Goal: Information Seeking & Learning: Learn about a topic

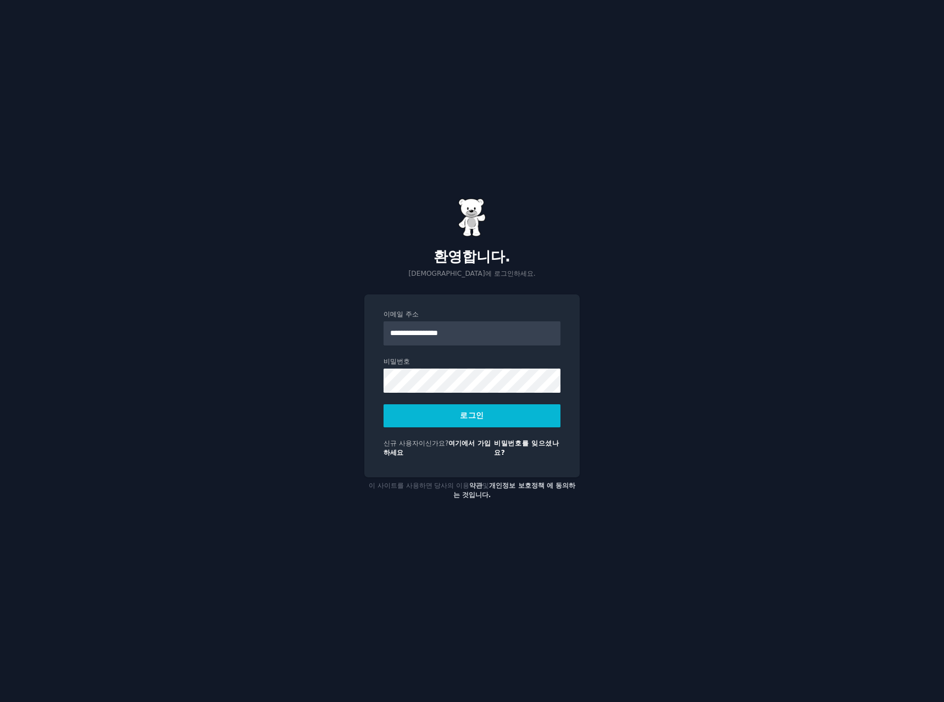
type input "**********"
click at [383, 404] on button "로그인" at bounding box center [471, 415] width 177 height 23
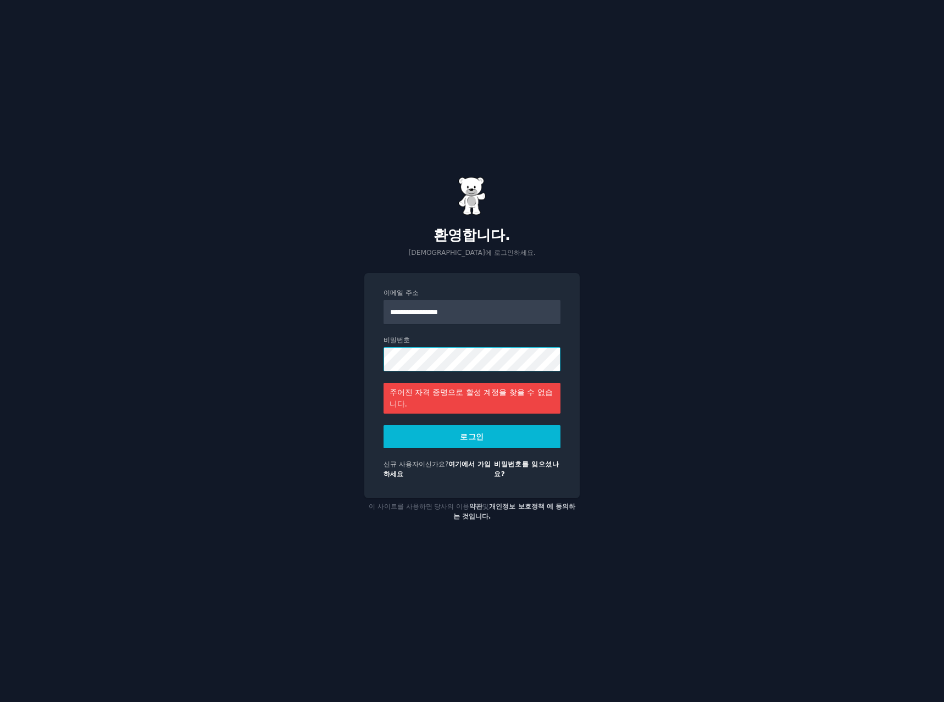
click at [121, 346] on div "**********" at bounding box center [472, 351] width 944 height 702
click at [383, 425] on button "로그인" at bounding box center [471, 436] width 177 height 23
click at [727, 140] on div "**********" at bounding box center [472, 351] width 944 height 702
click at [731, 135] on div "**********" at bounding box center [472, 351] width 944 height 702
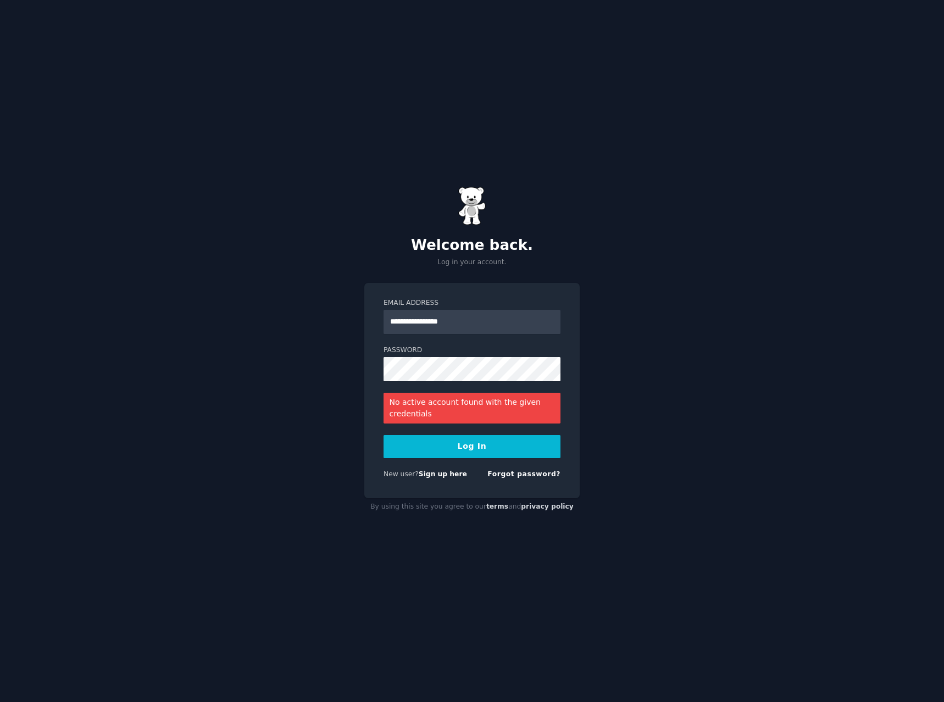
click at [727, 292] on div "**********" at bounding box center [472, 351] width 944 height 702
click at [184, 338] on div "**********" at bounding box center [472, 351] width 944 height 702
click at [383, 435] on button "Log In" at bounding box center [471, 446] width 177 height 23
click at [13, 292] on div "**********" at bounding box center [472, 351] width 944 height 702
click at [383, 435] on button "Log In" at bounding box center [471, 446] width 177 height 23
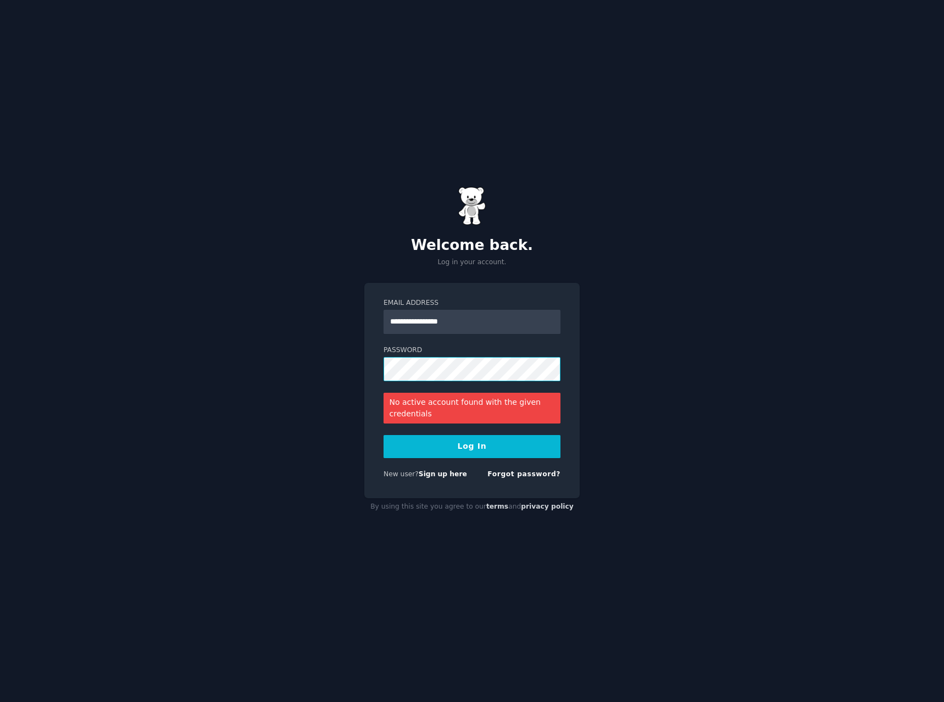
click at [171, 358] on div "**********" at bounding box center [472, 351] width 944 height 702
click at [383, 435] on button "Log In" at bounding box center [471, 446] width 177 height 23
click at [253, 359] on div "**********" at bounding box center [472, 351] width 944 height 702
click at [383, 435] on button "Log In" at bounding box center [471, 446] width 177 height 23
drag, startPoint x: 430, startPoint y: 322, endPoint x: 720, endPoint y: 362, distance: 292.8
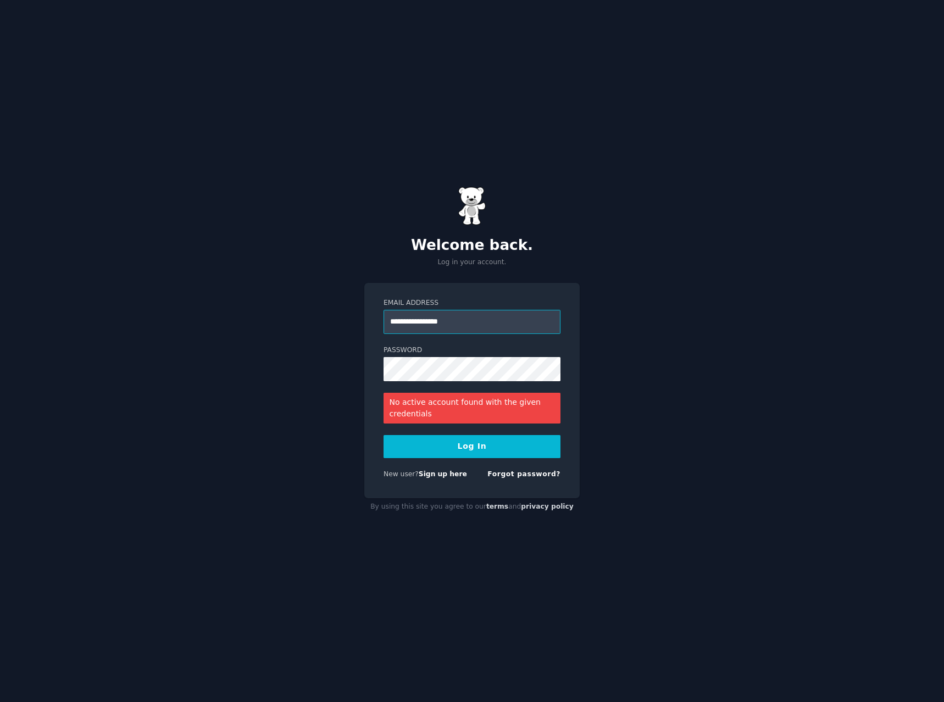
click at [713, 360] on div "**********" at bounding box center [472, 351] width 944 height 702
click at [125, 330] on div "**********" at bounding box center [472, 351] width 944 height 702
click at [383, 435] on button "Log In" at bounding box center [471, 446] width 177 height 23
click at [226, 371] on div "**********" at bounding box center [472, 351] width 944 height 702
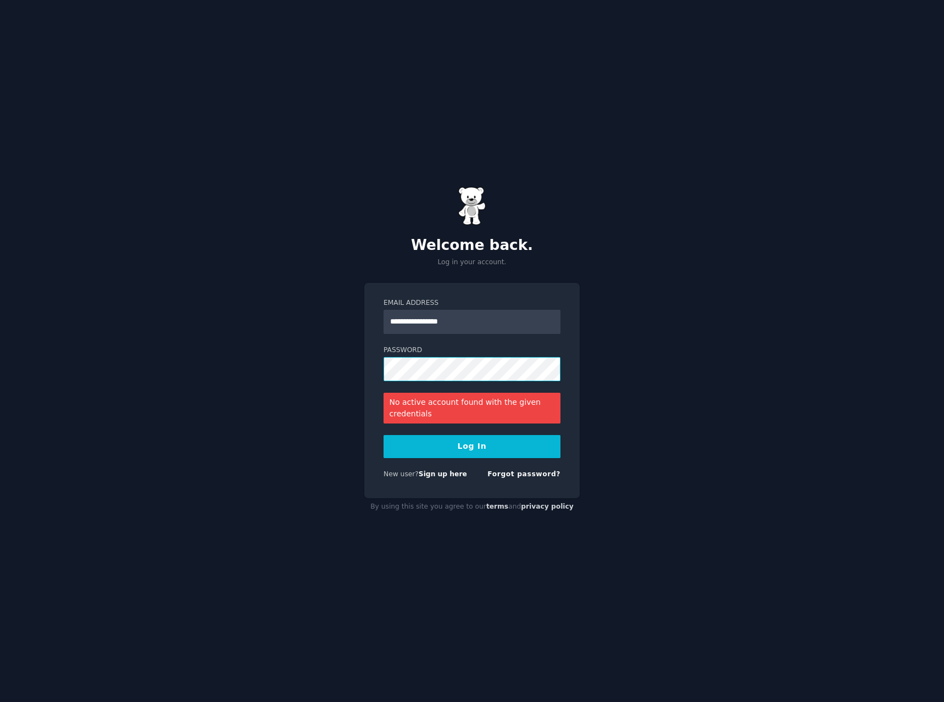
click at [383, 435] on button "Log In" at bounding box center [471, 446] width 177 height 23
click at [42, 337] on div "**********" at bounding box center [472, 351] width 944 height 702
click at [383, 435] on button "Log In" at bounding box center [471, 446] width 177 height 23
click at [134, 307] on div "**********" at bounding box center [472, 351] width 944 height 702
click at [383, 435] on button "Log In" at bounding box center [471, 446] width 177 height 23
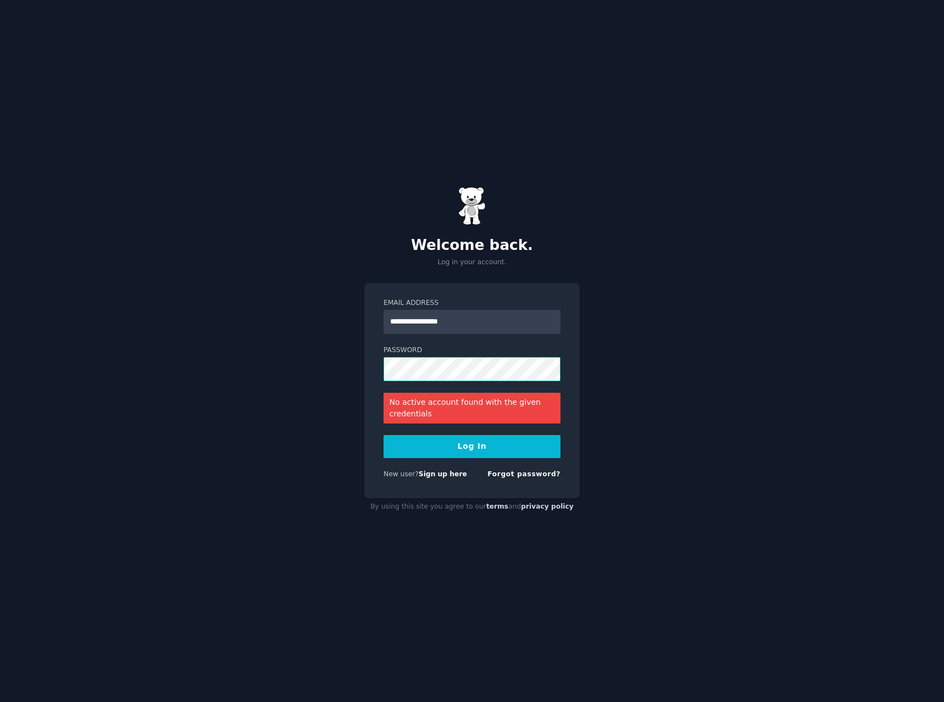
click at [0, 308] on html "**********" at bounding box center [472, 351] width 944 height 702
click at [383, 435] on button "Log In" at bounding box center [471, 446] width 177 height 23
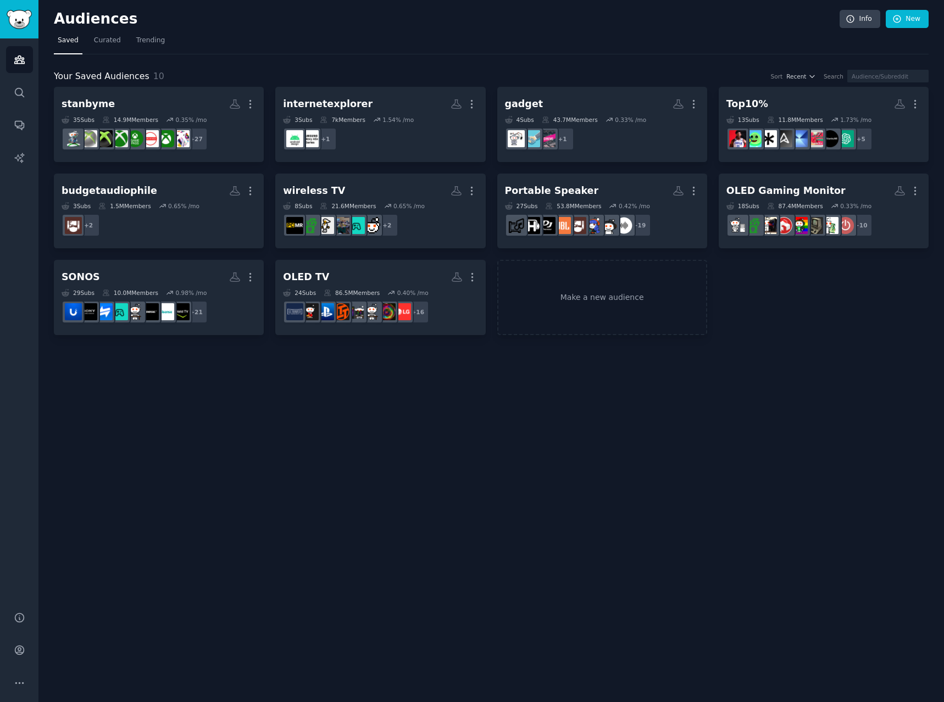
click at [370, 1] on div "Audiences Info New Saved Curated Trending Your Saved Audiences 10 Sort Recent S…" at bounding box center [490, 351] width 905 height 702
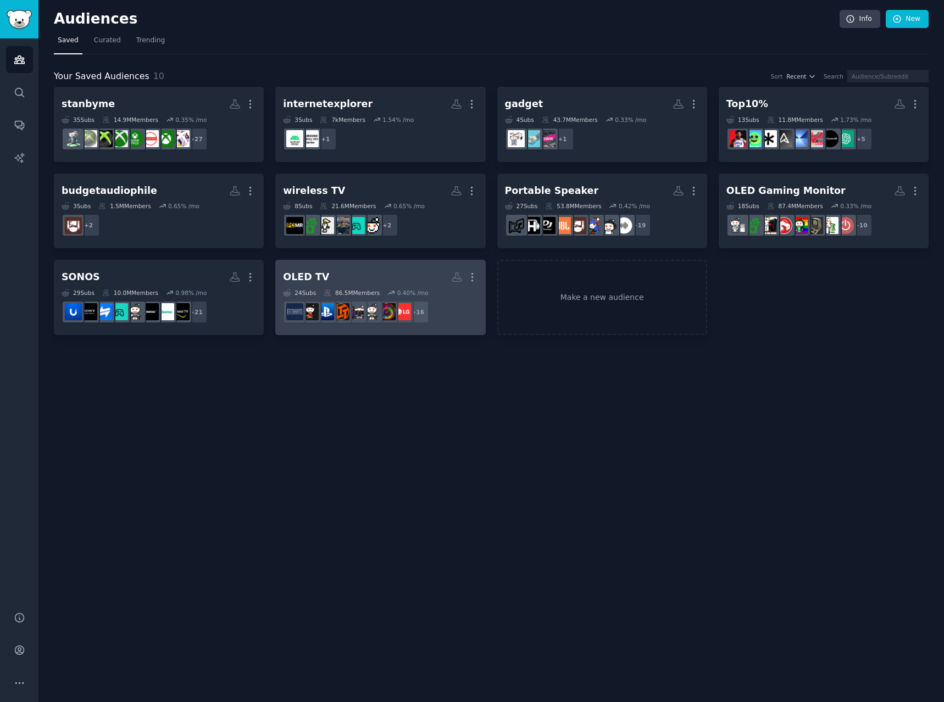
click at [394, 273] on h2 "OLED TV Custom Audience More" at bounding box center [380, 277] width 194 height 19
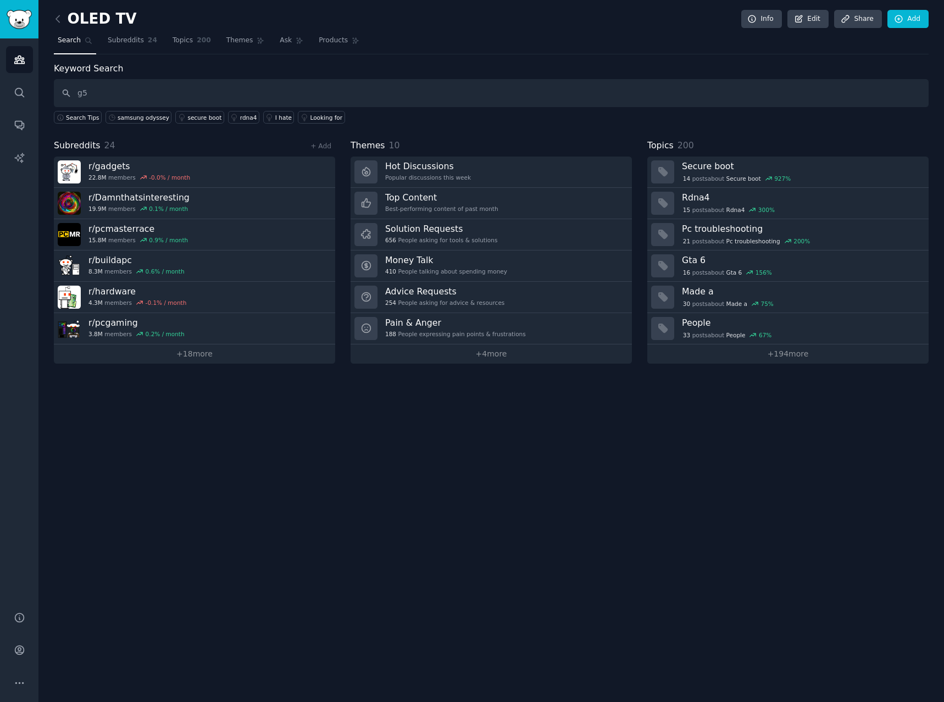
type input "g5"
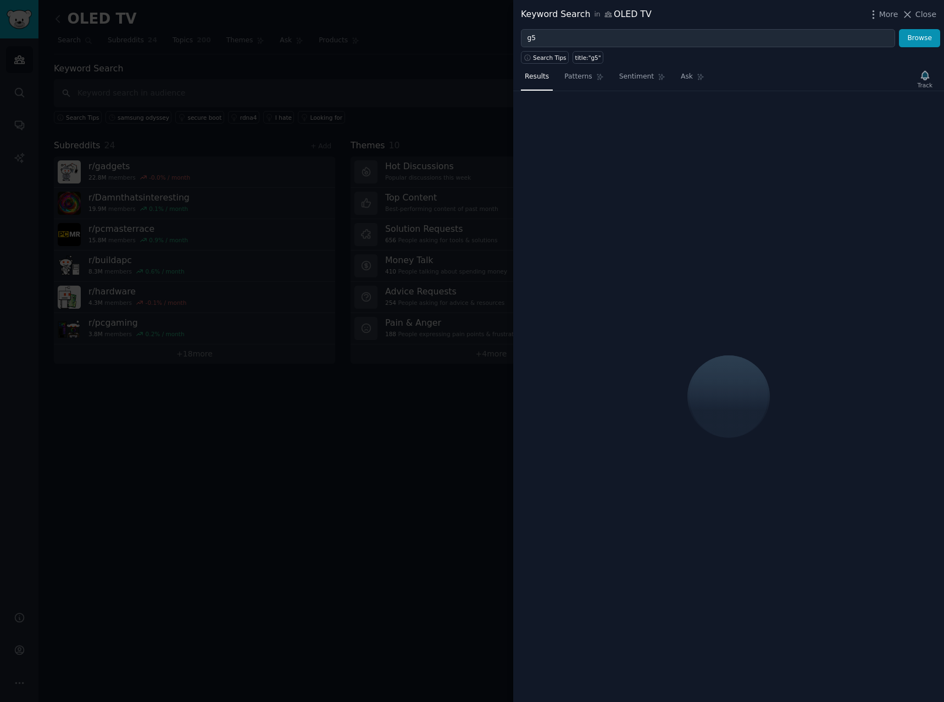
click at [886, 8] on div "More Close" at bounding box center [902, 15] width 69 height 14
click at [888, 15] on span "More" at bounding box center [888, 15] width 19 height 12
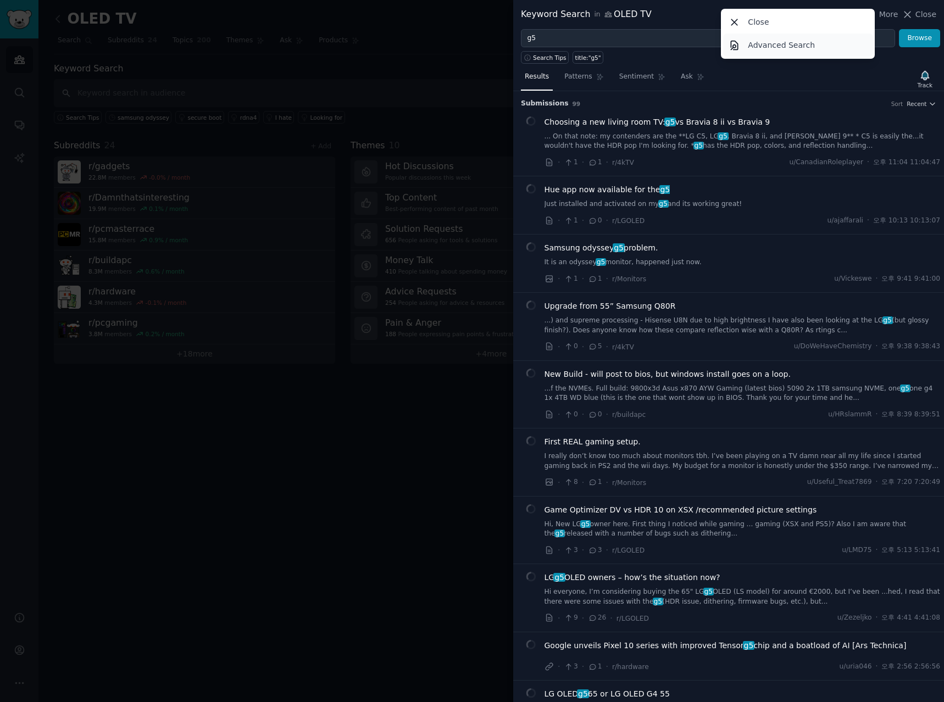
click at [796, 44] on p "Advanced Search" at bounding box center [781, 46] width 67 height 12
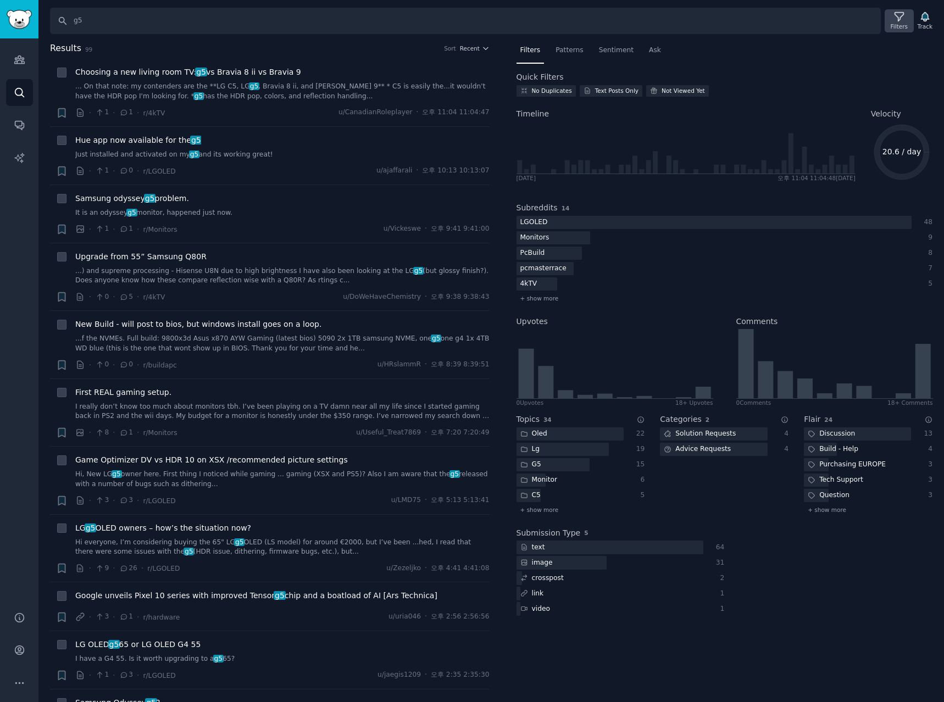
click at [897, 23] on div "Filters" at bounding box center [899, 27] width 17 height 8
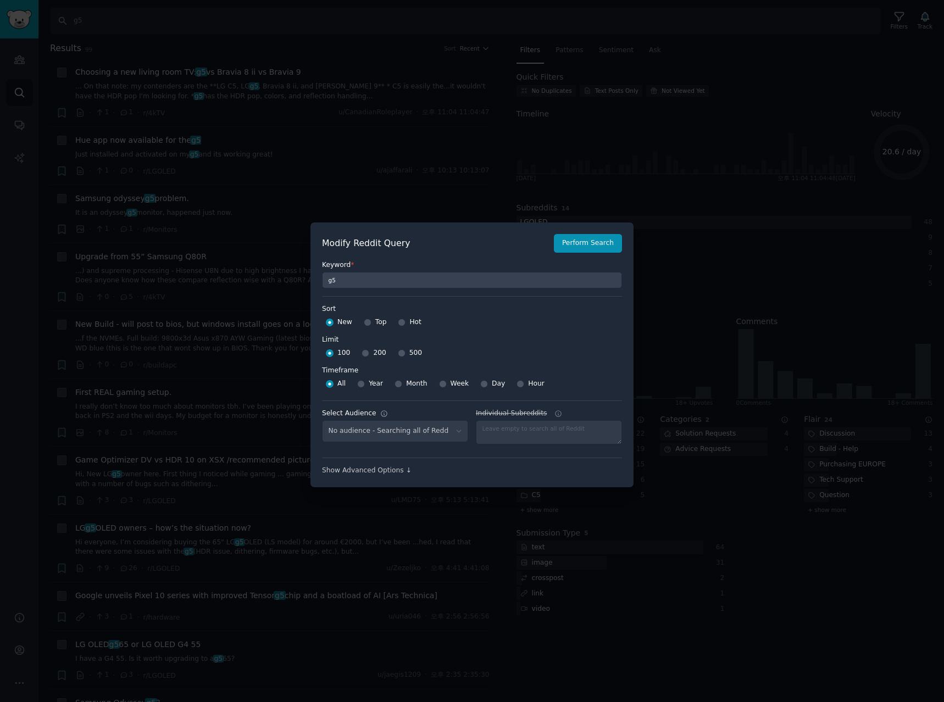
select select "c7830b3eec"
click at [403, 353] on div "500" at bounding box center [410, 353] width 24 height 18
click at [444, 386] on div "Week" at bounding box center [454, 384] width 30 height 18
click at [439, 384] on input "Week" at bounding box center [443, 384] width 8 height 8
radio input "true"
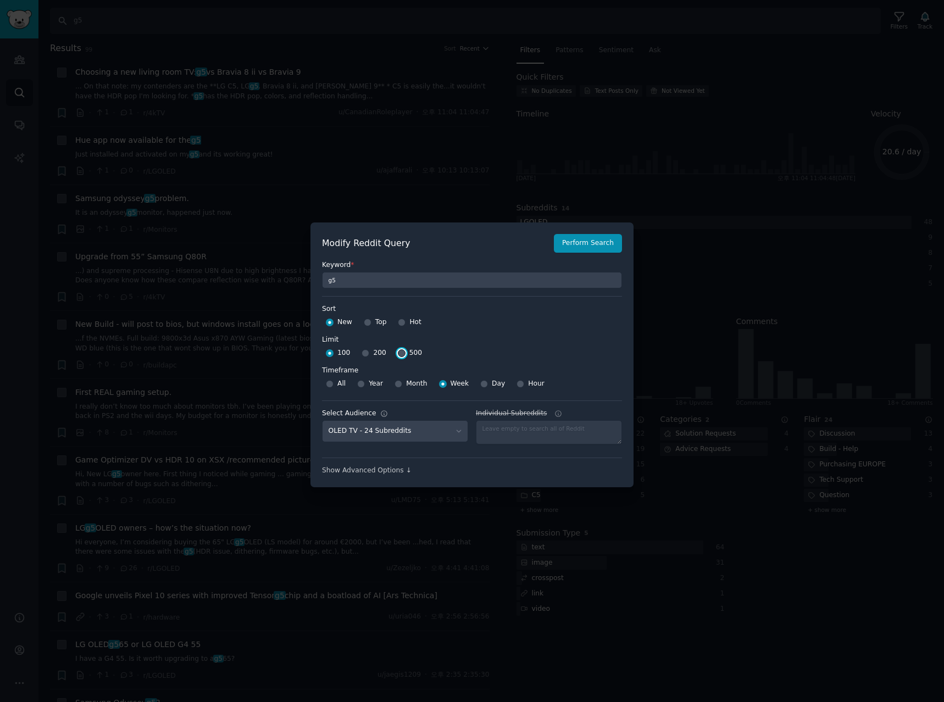
click at [398, 352] on input "500" at bounding box center [402, 353] width 8 height 8
radio input "true"
click at [590, 246] on button "Perform Search" at bounding box center [588, 243] width 68 height 19
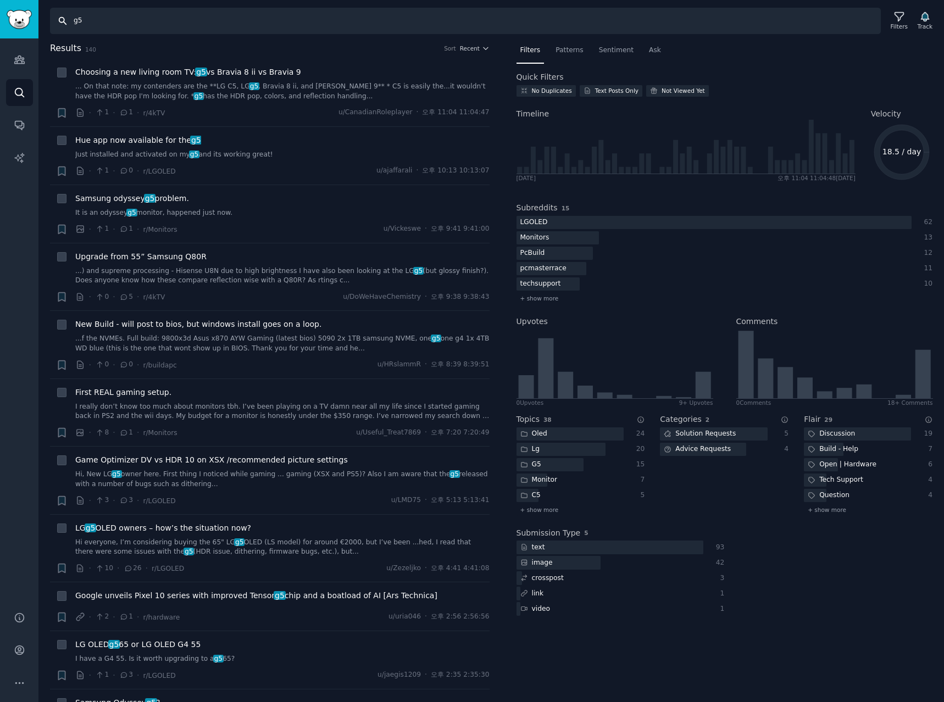
drag, startPoint x: 36, startPoint y: 18, endPoint x: -152, endPoint y: -4, distance: 189.2
click at [0, 0] on html "Audiences Audiences Search Conversations AI Reports Help Account More Search g5…" at bounding box center [472, 351] width 944 height 702
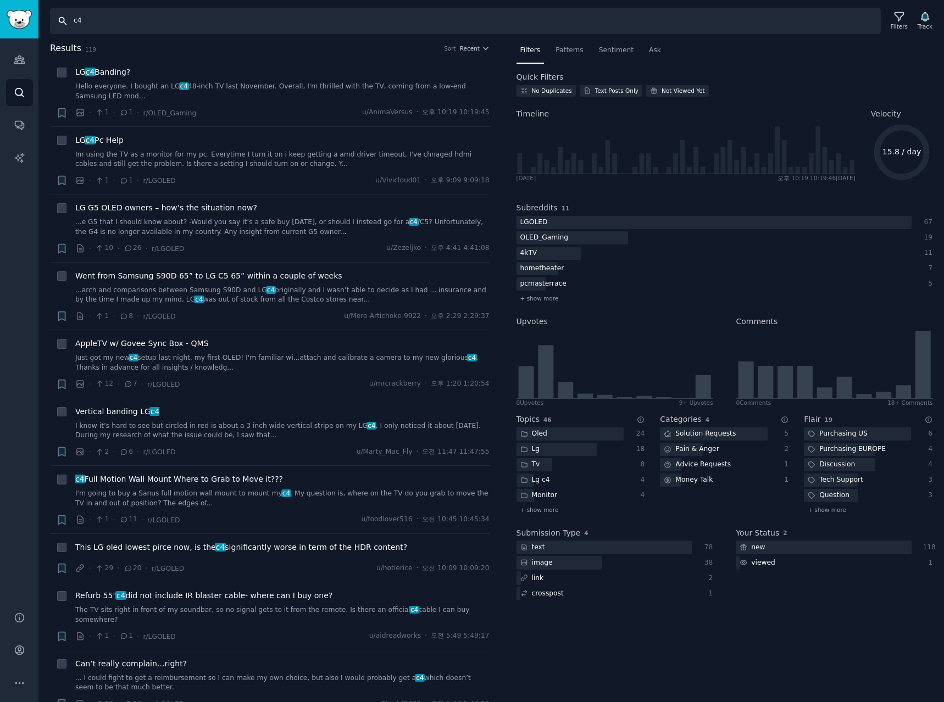
drag, startPoint x: 10, startPoint y: 8, endPoint x: -208, endPoint y: -31, distance: 221.5
click at [0, 0] on html "AI Reports Audiences Search Conversations AI Reports Help Account More Search c…" at bounding box center [472, 351] width 944 height 702
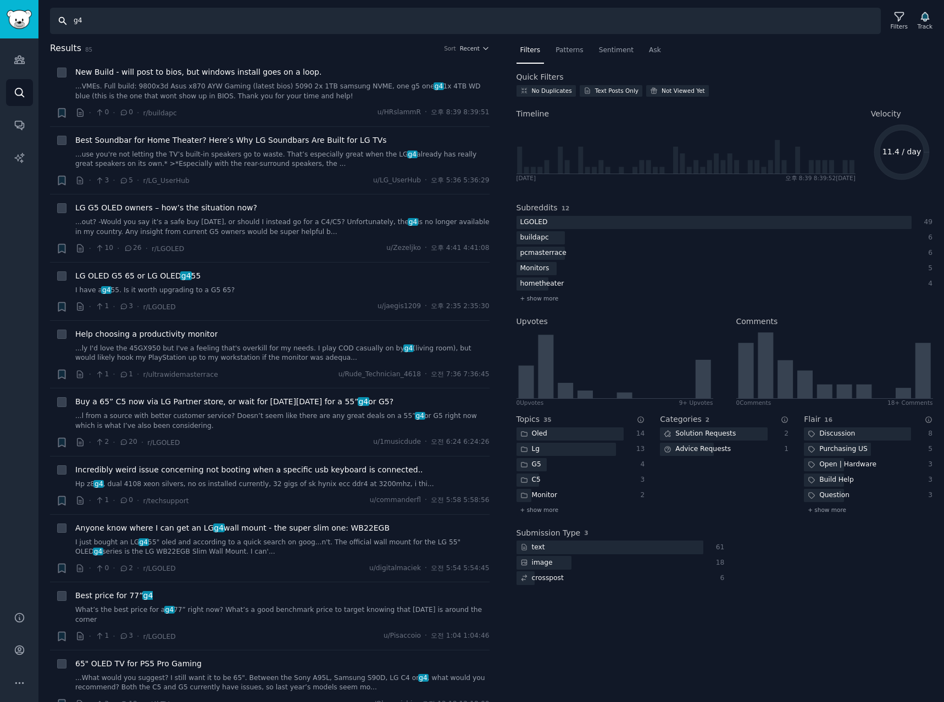
drag, startPoint x: 107, startPoint y: 18, endPoint x: -57, endPoint y: 5, distance: 164.2
click at [0, 5] on html "AI Reports Audiences Search Conversations AI Reports Help Account More Search g…" at bounding box center [472, 351] width 944 height 702
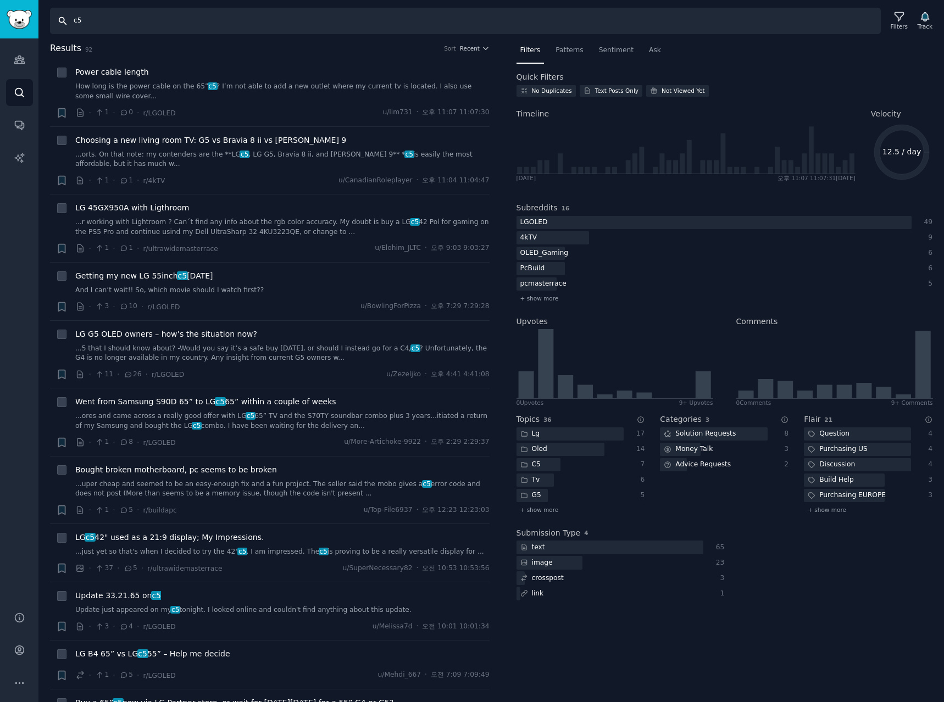
drag, startPoint x: 112, startPoint y: 19, endPoint x: -147, endPoint y: -2, distance: 260.2
click at [0, 0] on html "AI Reports Audiences Search Conversations AI Reports Help Account More Search c…" at bounding box center [472, 351] width 944 height 702
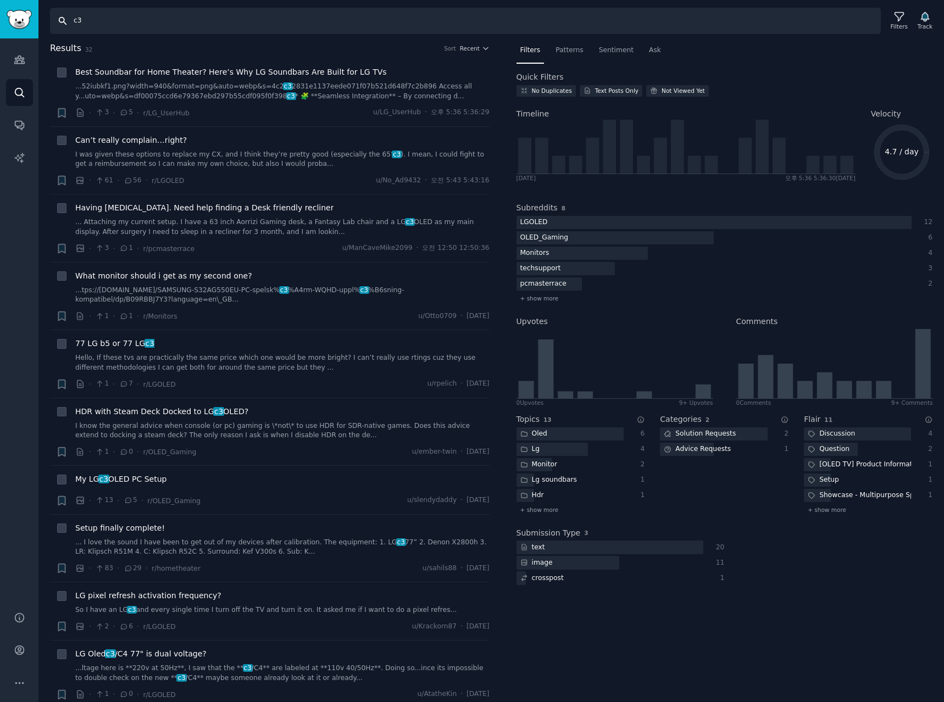
drag, startPoint x: 143, startPoint y: 24, endPoint x: -227, endPoint y: -34, distance: 375.3
click at [0, 0] on html "AI Reports Audiences Search Conversations AI Reports Help Account More Search c…" at bounding box center [472, 351] width 944 height 702
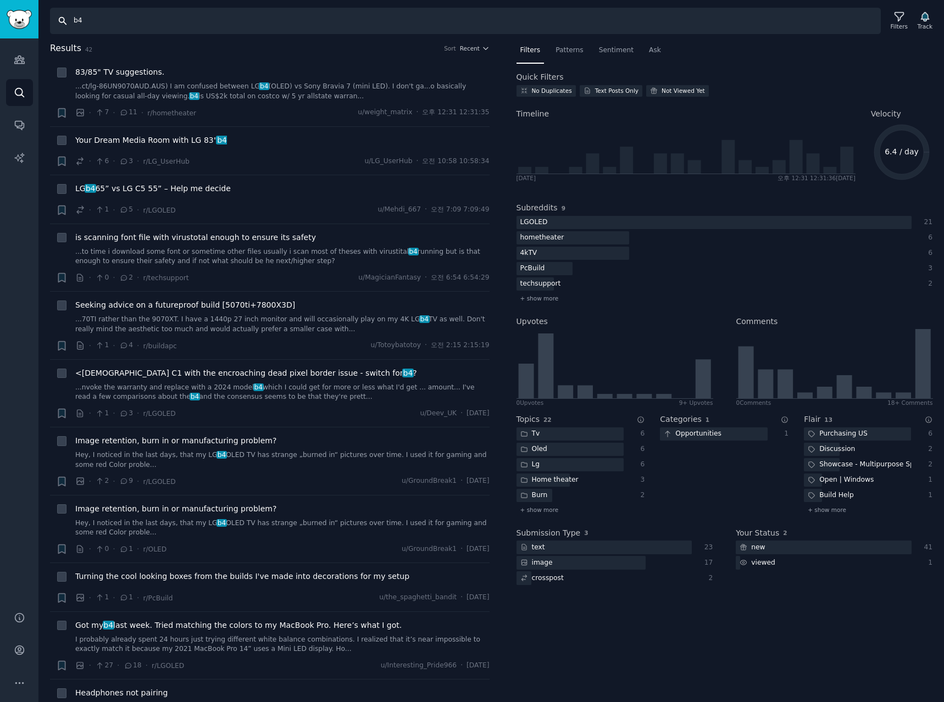
drag, startPoint x: 110, startPoint y: 25, endPoint x: -239, endPoint y: -3, distance: 350.6
click at [0, 0] on html "AI Reports Audiences Search Conversations AI Reports Help Account More Search b…" at bounding box center [472, 351] width 944 height 702
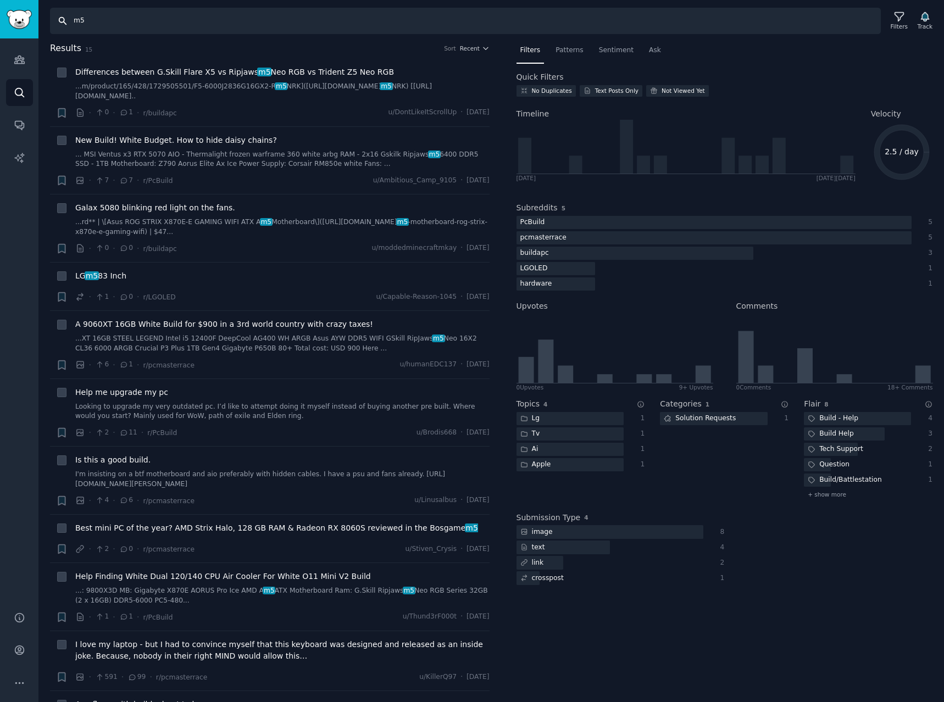
drag, startPoint x: 151, startPoint y: 25, endPoint x: -198, endPoint y: -27, distance: 352.1
click at [0, 0] on html "AI Reports Audiences Search Conversations AI Reports Help Account More Search m…" at bounding box center [472, 351] width 944 height 702
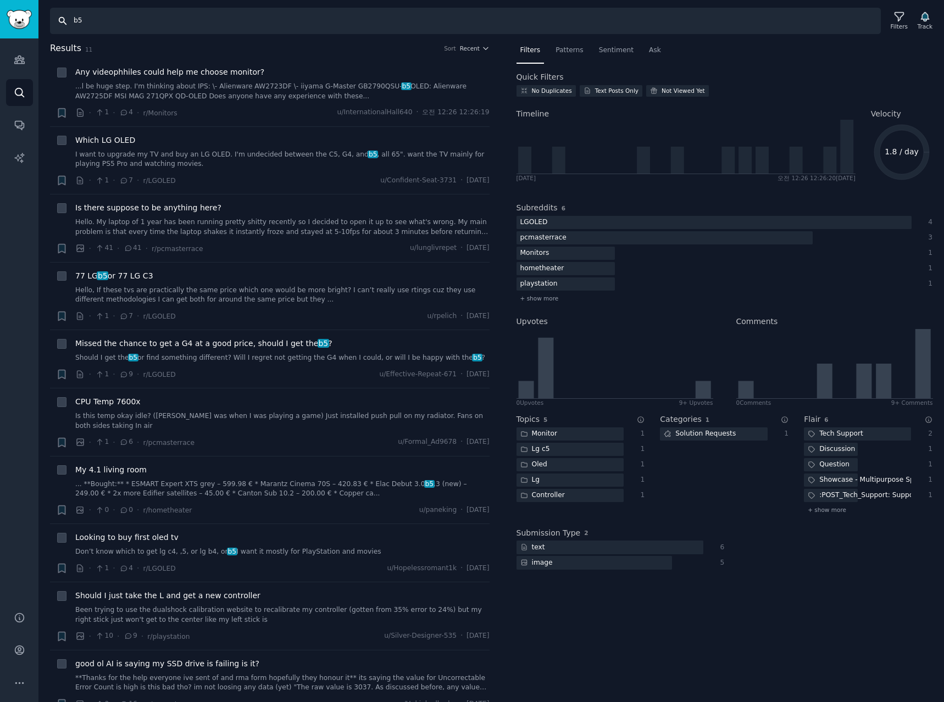
drag, startPoint x: 158, startPoint y: 24, endPoint x: -184, endPoint y: -8, distance: 343.2
click at [0, 0] on html "AI Reports Audiences Search Conversations AI Reports Help Account More Search b…" at bounding box center [472, 351] width 944 height 702
type input "c2"
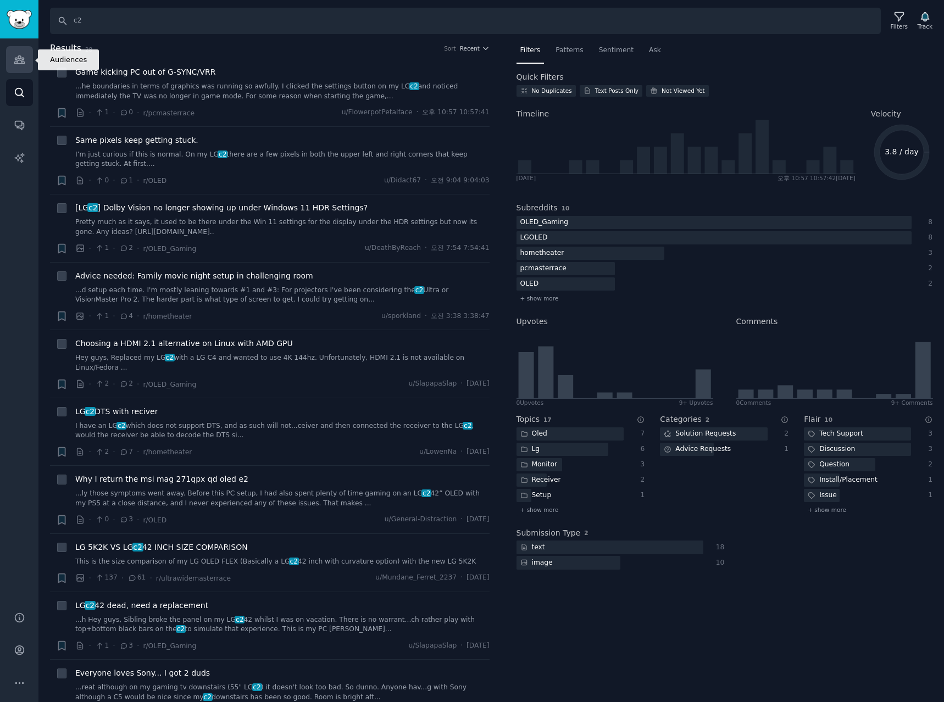
click at [15, 63] on icon "Sidebar" at bounding box center [20, 60] width 12 height 12
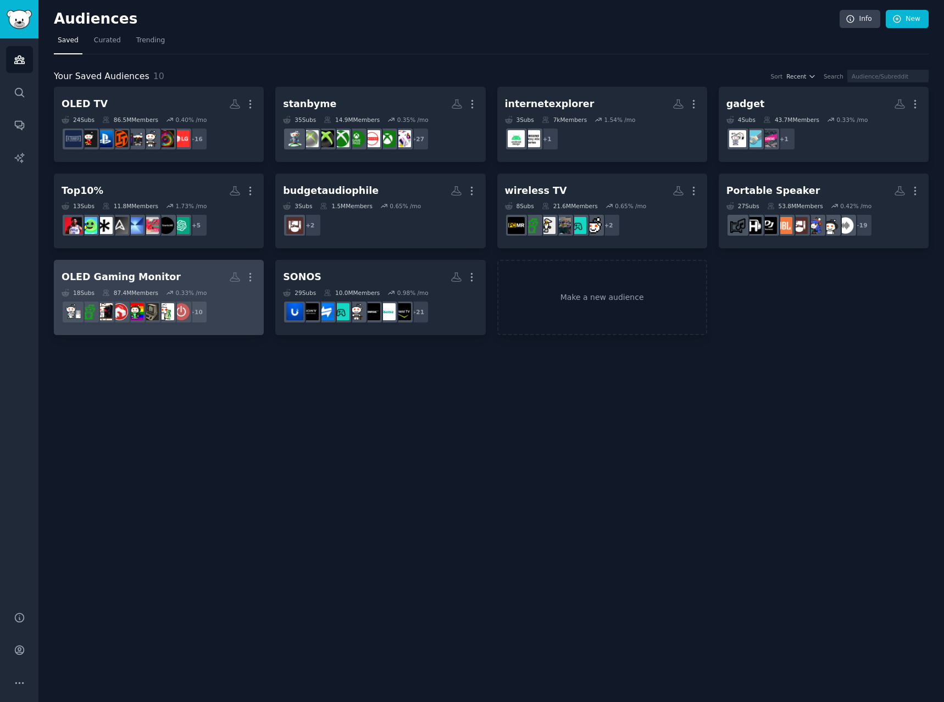
click at [193, 277] on h2 "OLED Gaming Monitor Custom Audience More" at bounding box center [159, 277] width 194 height 19
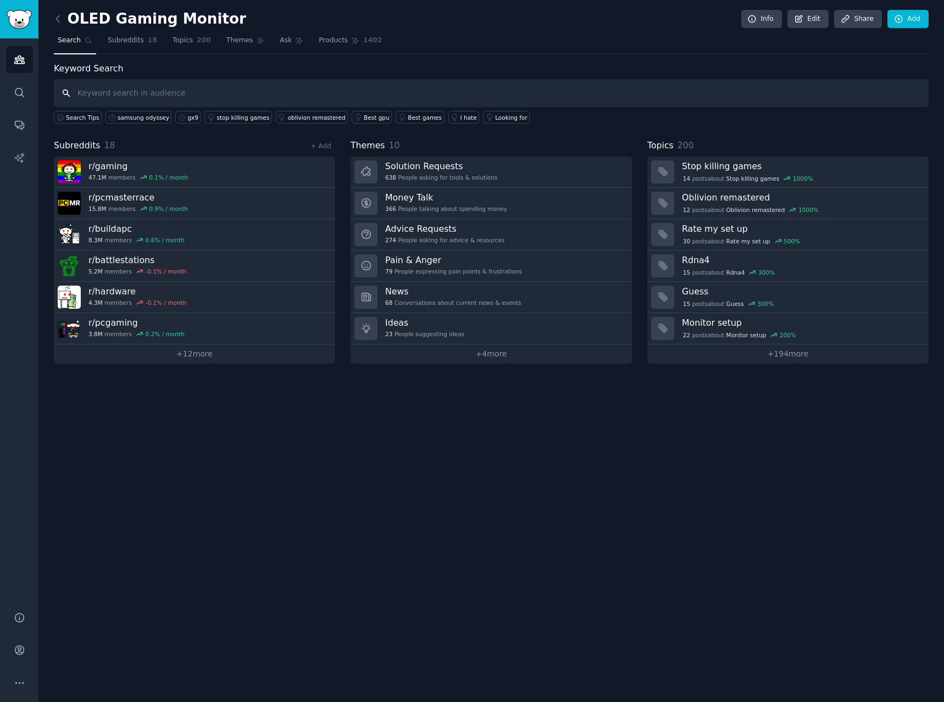
click at [145, 86] on input "text" at bounding box center [491, 93] width 875 height 28
type input "gx9"
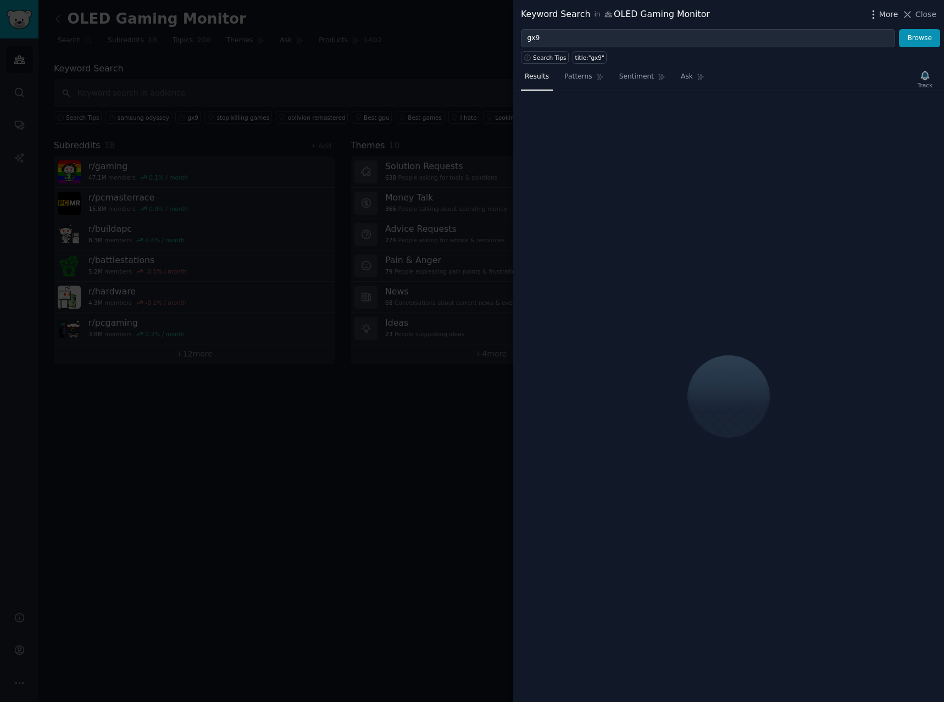
click at [885, 11] on span "More" at bounding box center [888, 15] width 19 height 12
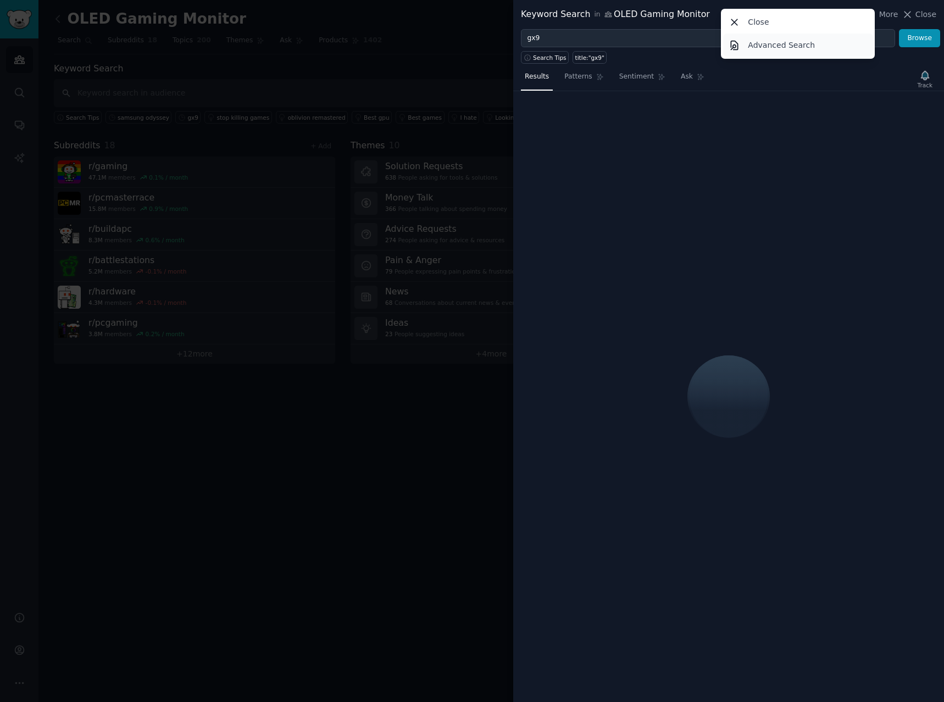
click at [777, 49] on p "Advanced Search" at bounding box center [781, 46] width 67 height 12
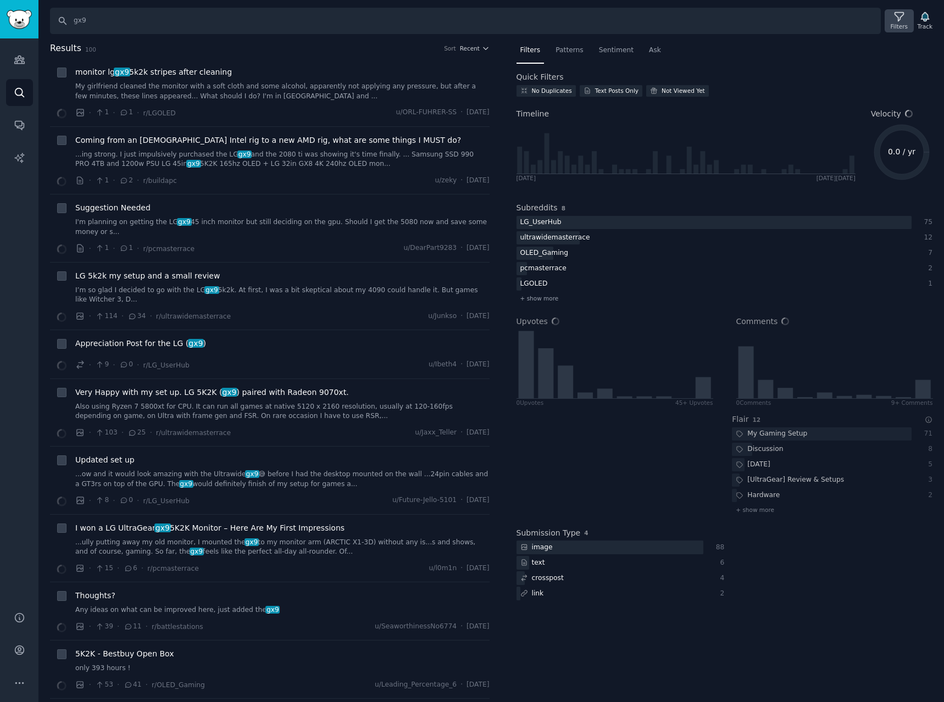
click at [899, 19] on icon at bounding box center [899, 17] width 12 height 12
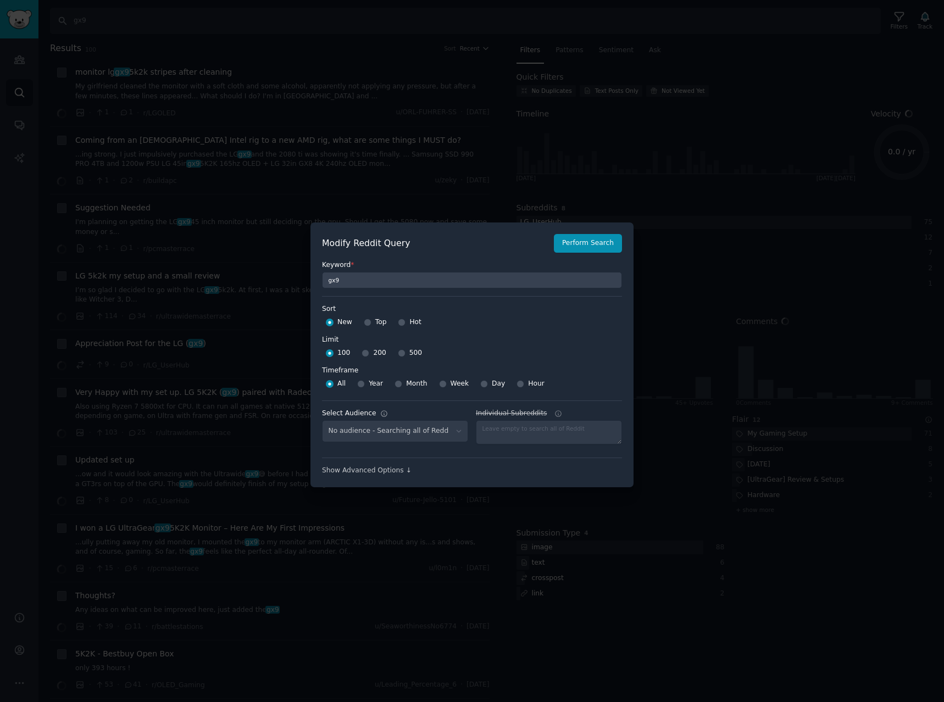
select select "a094687530"
click at [444, 383] on div "Week" at bounding box center [454, 384] width 30 height 18
click at [398, 354] on input "500" at bounding box center [402, 353] width 8 height 8
radio input "true"
click at [439, 384] on input "Week" at bounding box center [443, 384] width 8 height 8
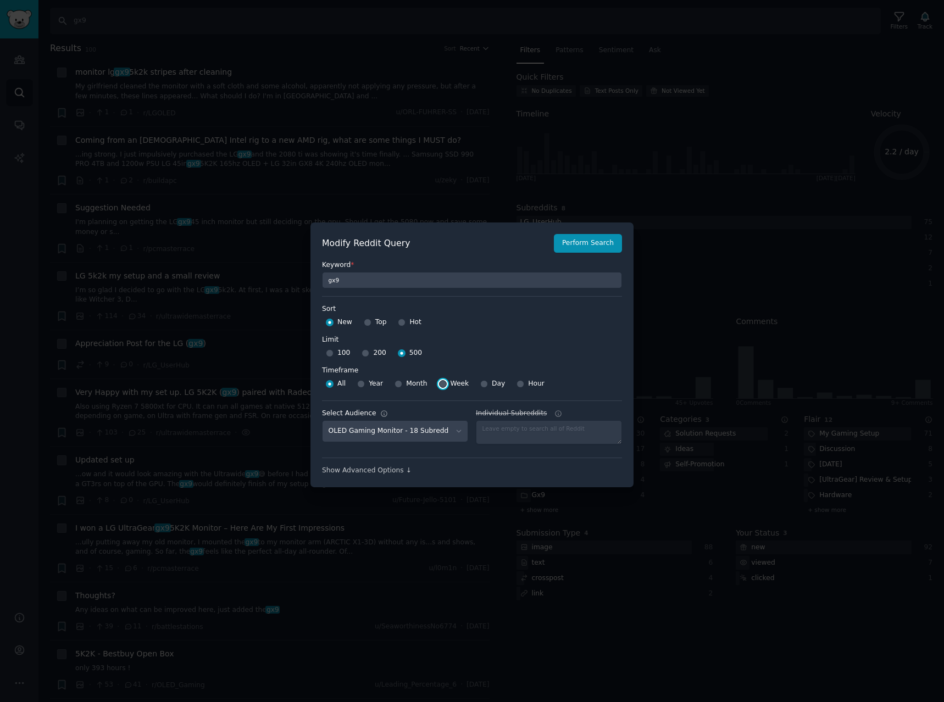
radio input "true"
click at [588, 233] on div "Modify Reddit Query Perform Search Keyword * gx9 Sort Sort New Top Hot Limit Li…" at bounding box center [471, 355] width 323 height 265
click at [601, 240] on button "Perform Search" at bounding box center [588, 243] width 68 height 19
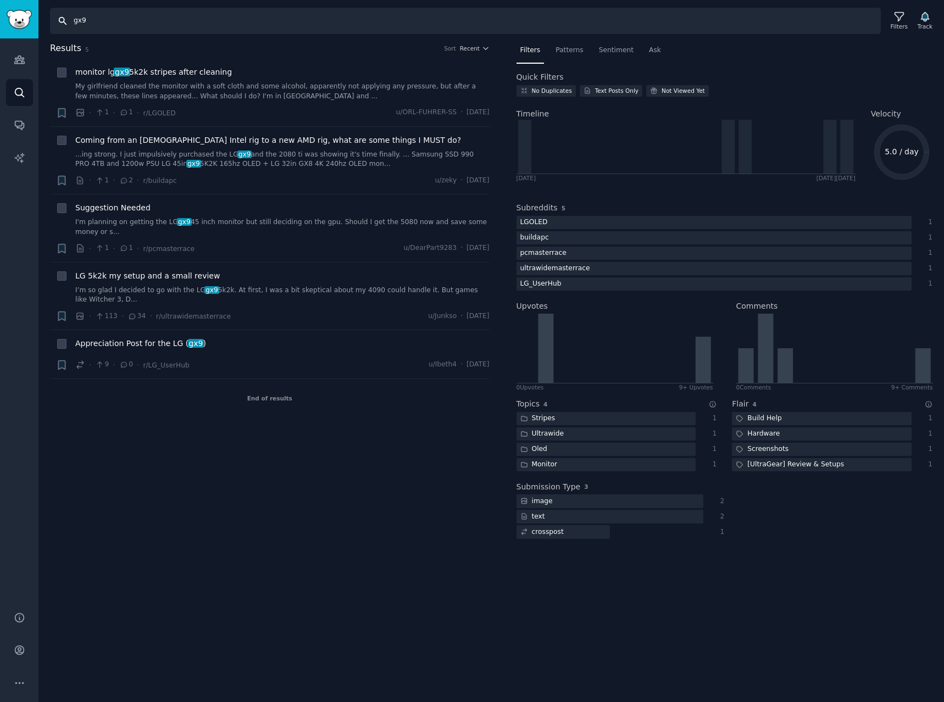
drag, startPoint x: 149, startPoint y: 25, endPoint x: -301, endPoint y: -36, distance: 454.6
click at [0, 0] on html "Audiences Search Conversations AI Reports Help Account More Search gx9 Filters …" at bounding box center [472, 351] width 944 height 702
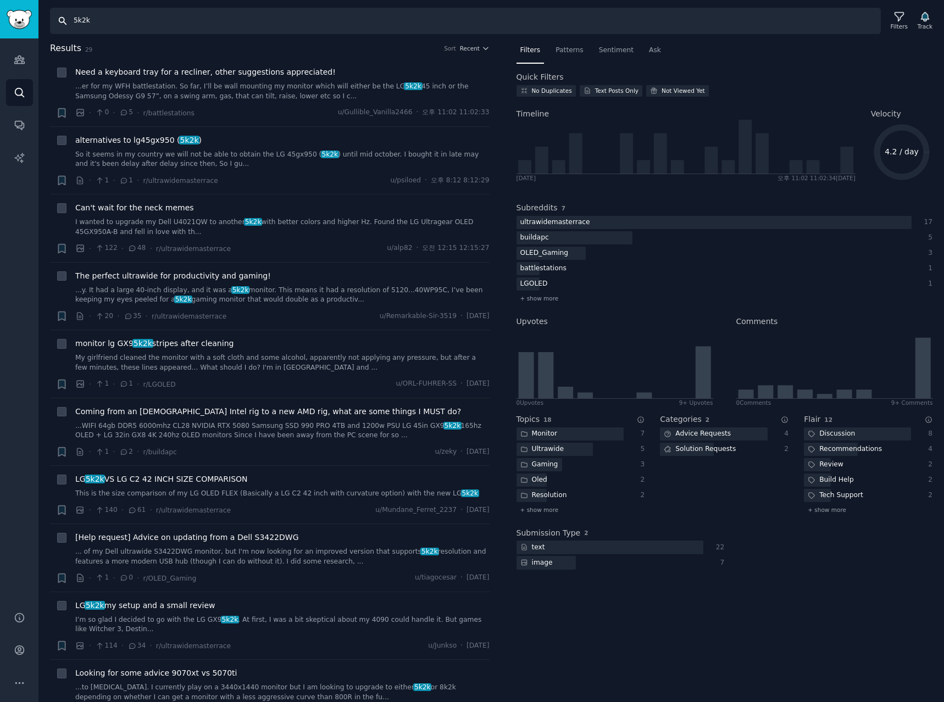
drag, startPoint x: 125, startPoint y: 21, endPoint x: -379, endPoint y: -35, distance: 507.5
click at [0, 0] on html "Audiences Search Conversations AI Reports Help Account More Search 5k2k Filters…" at bounding box center [472, 351] width 944 height 702
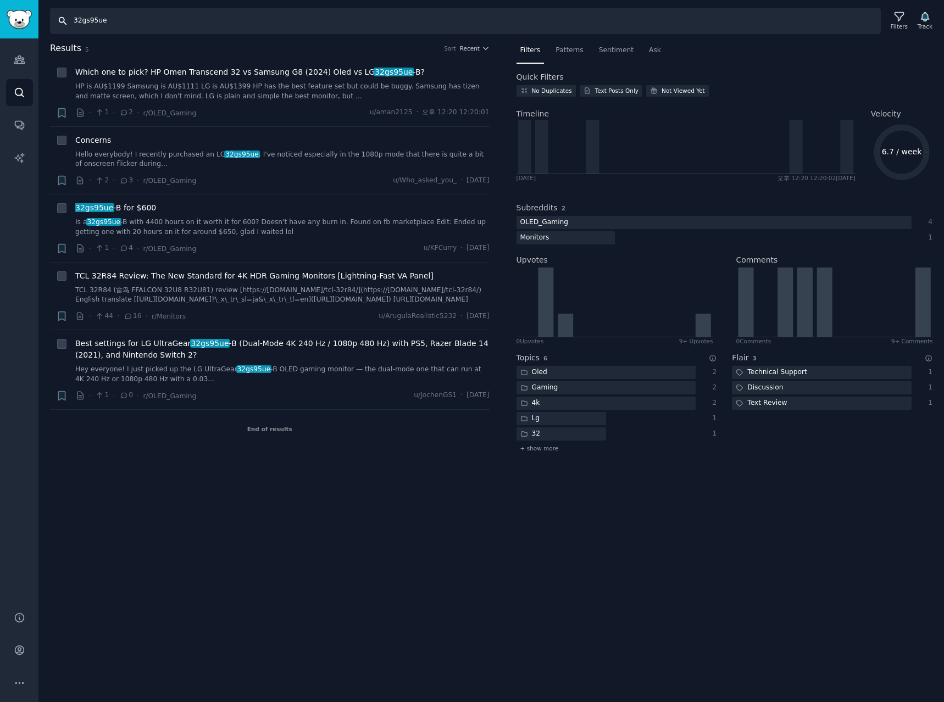
click at [194, 16] on input "32gs95ue" at bounding box center [465, 21] width 831 height 26
drag, startPoint x: -64, startPoint y: 10, endPoint x: -319, endPoint y: 5, distance: 255.5
click at [0, 5] on html "Audiences Search Conversations AI Reports Help Account More Search 32gs95ue Fil…" at bounding box center [472, 351] width 944 height 702
paste input "GS95UE"
drag, startPoint x: 159, startPoint y: 16, endPoint x: -192, endPoint y: -23, distance: 353.2
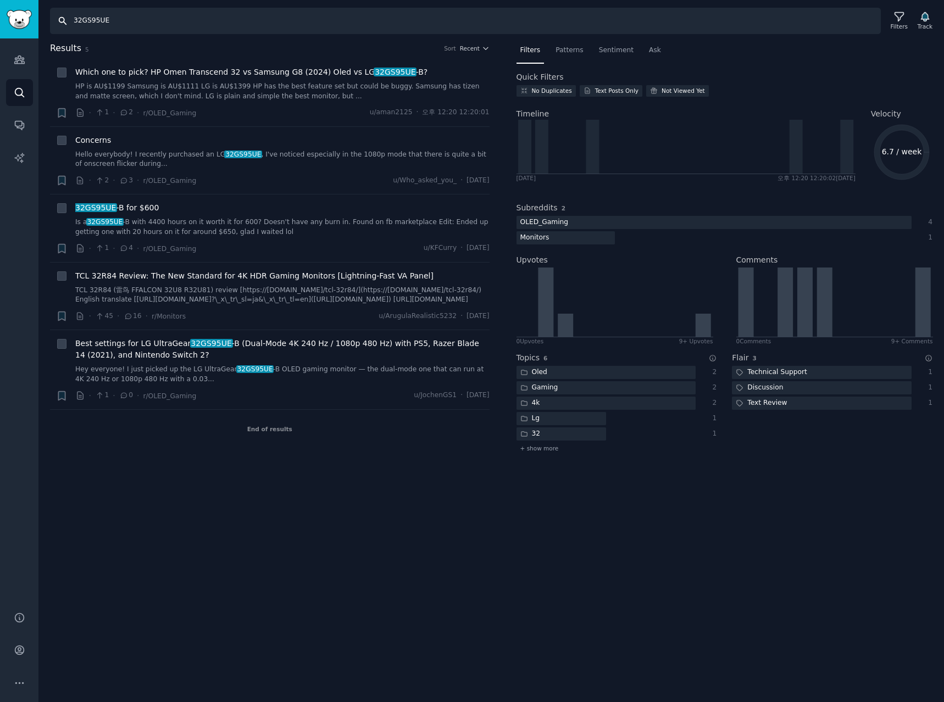
click at [0, 0] on html "Audiences Audiences Search Conversations AI Reports Help Account More Search 32…" at bounding box center [472, 351] width 944 height 702
paste input "45GX950A"
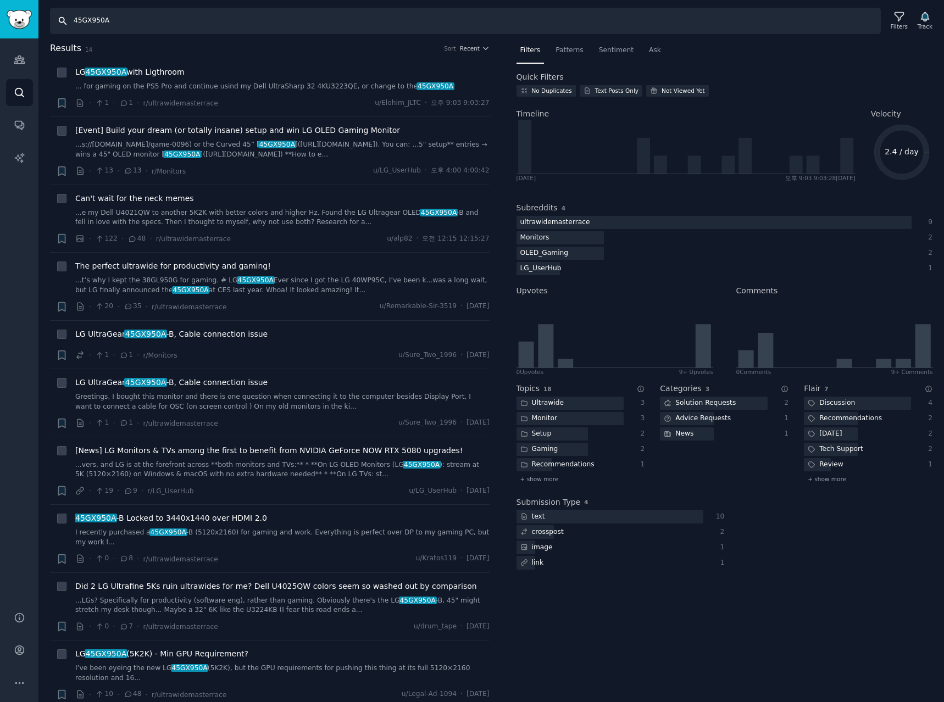
drag, startPoint x: 178, startPoint y: 19, endPoint x: -239, endPoint y: -3, distance: 417.6
click at [0, 0] on html "Audiences Audiences Search Conversations AI Reports Help Account More Search 45…" at bounding box center [472, 351] width 944 height 702
paste input "27GX79"
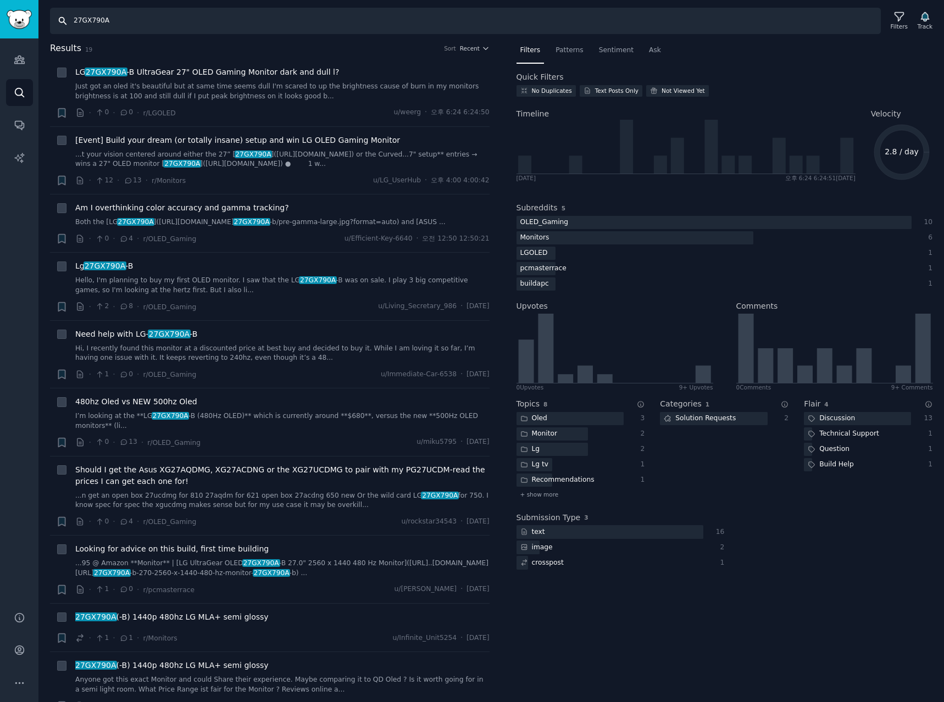
drag, startPoint x: 156, startPoint y: 26, endPoint x: -166, endPoint y: 13, distance: 322.2
click at [0, 13] on html "Audiences Audiences Search Conversations AI Reports Help Account More Search 27…" at bounding box center [472, 351] width 944 height 702
paste input "45GS95QE"
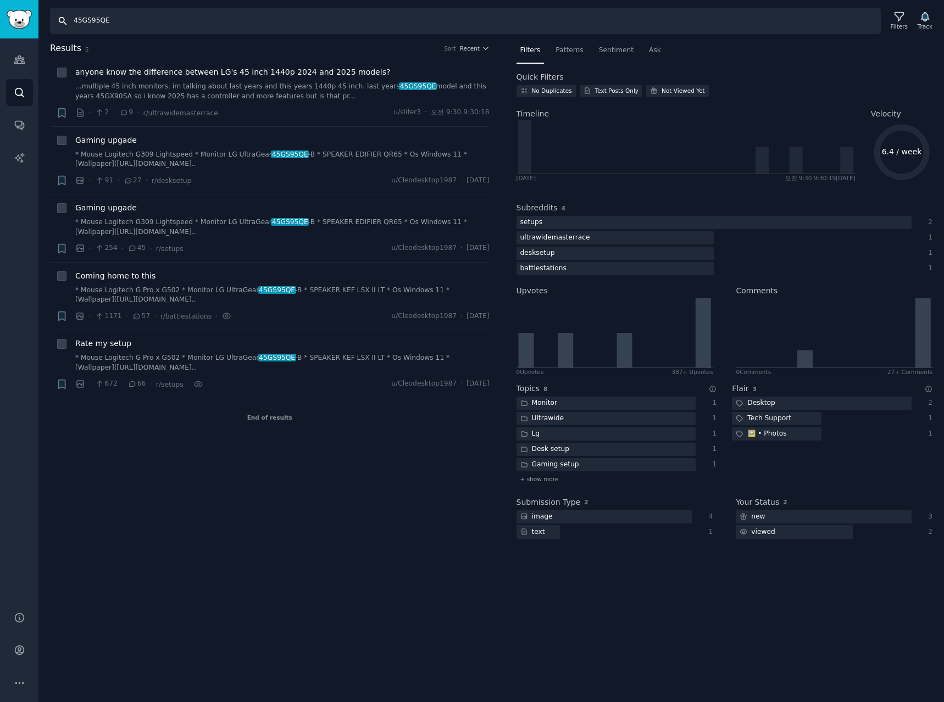
drag, startPoint x: 186, startPoint y: 24, endPoint x: -230, endPoint y: -19, distance: 418.1
click at [0, 0] on html "Audiences Audiences Search Conversations AI Reports Help Account More Search 45…" at bounding box center [472, 351] width 944 height 702
paste input "34"
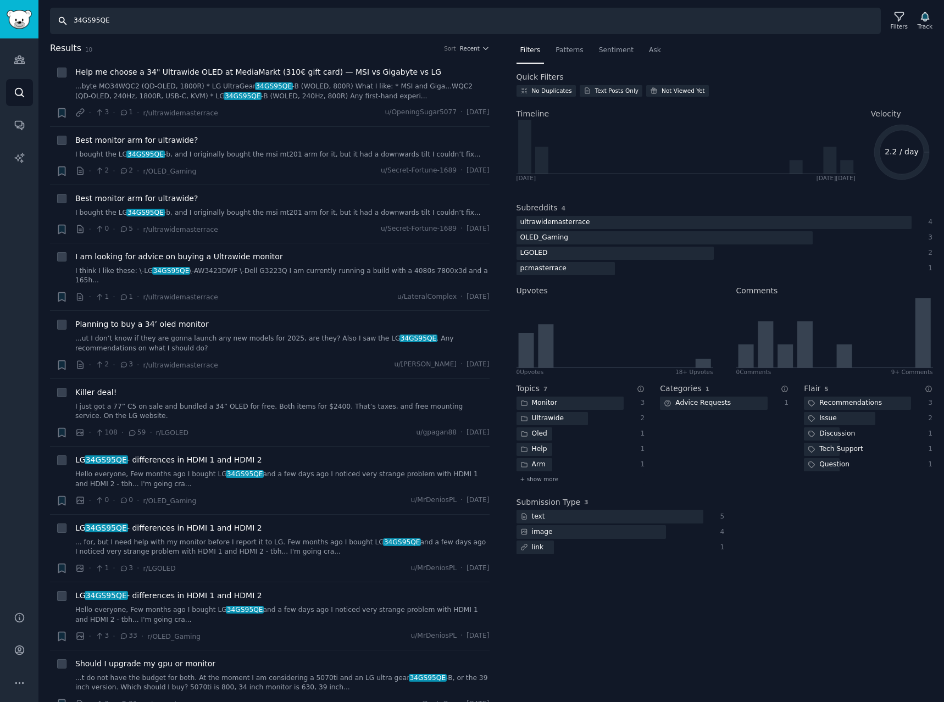
drag, startPoint x: 182, startPoint y: 22, endPoint x: -197, endPoint y: -37, distance: 383.6
click at [0, 0] on html "Audiences Audiences Search Conversations AI Reports Help Account More Search 34…" at bounding box center [472, 351] width 944 height 702
paste input "27GS85Q"
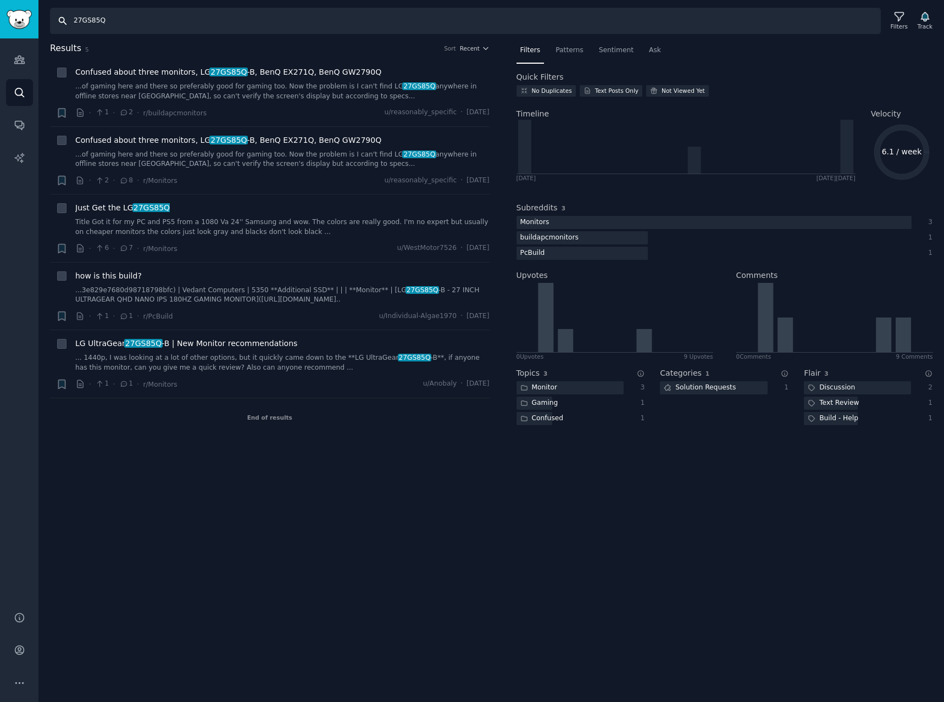
drag, startPoint x: 164, startPoint y: 22, endPoint x: -370, endPoint y: -18, distance: 535.5
click at [0, 0] on html "Audiences Audiences Search Conversations AI Reports Help Account More Search 27…" at bounding box center [472, 351] width 944 height 702
paste input "93QE"
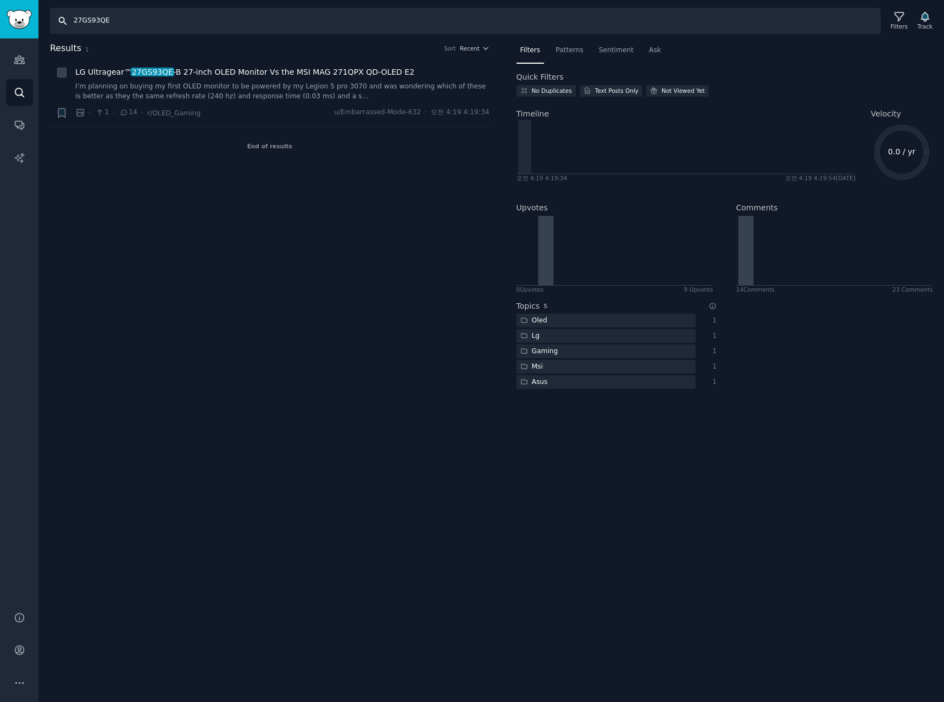
drag, startPoint x: 2, startPoint y: 3, endPoint x: -526, endPoint y: -50, distance: 530.6
click at [0, 0] on html "Audiences Audiences Search Conversations AI Reports Help Account More Search 27…" at bounding box center [472, 351] width 944 height 702
paste input "P750-B"
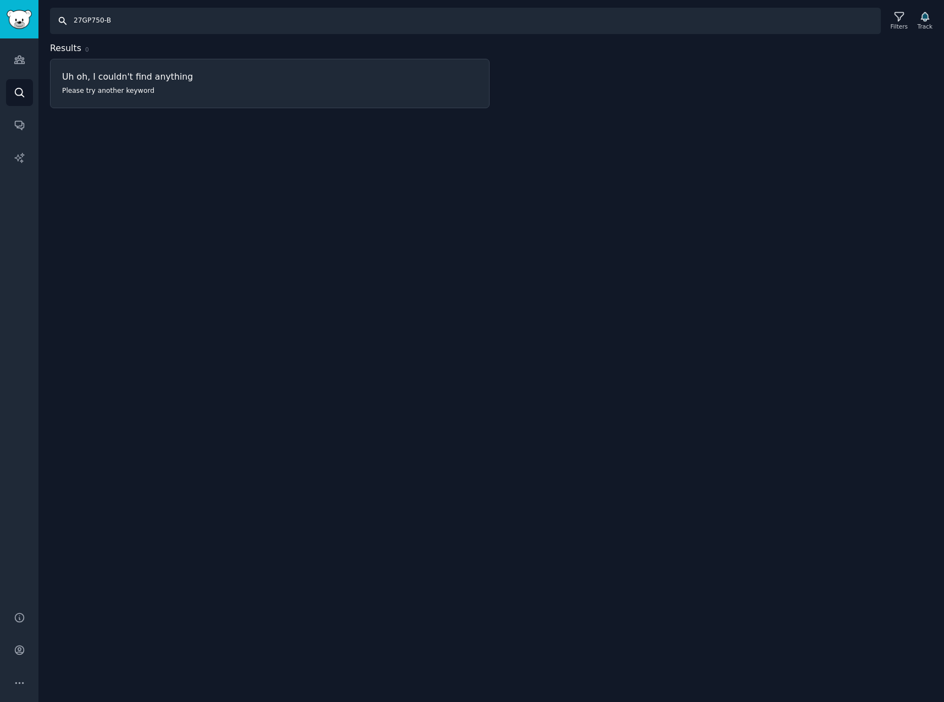
drag, startPoint x: 109, startPoint y: 16, endPoint x: -223, endPoint y: 1, distance: 332.2
click at [0, 1] on html "Audiences Audiences Search Conversations AI Reports Help Account More Search 27…" at bounding box center [472, 351] width 944 height 702
type input "lg ultragear"
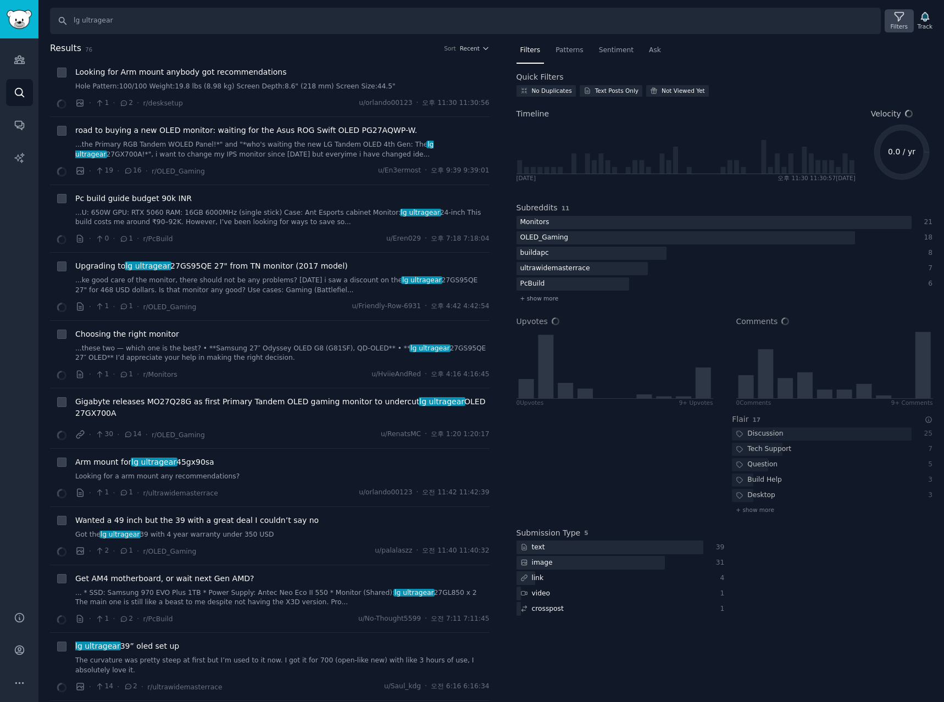
click at [905, 22] on icon at bounding box center [899, 17] width 12 height 12
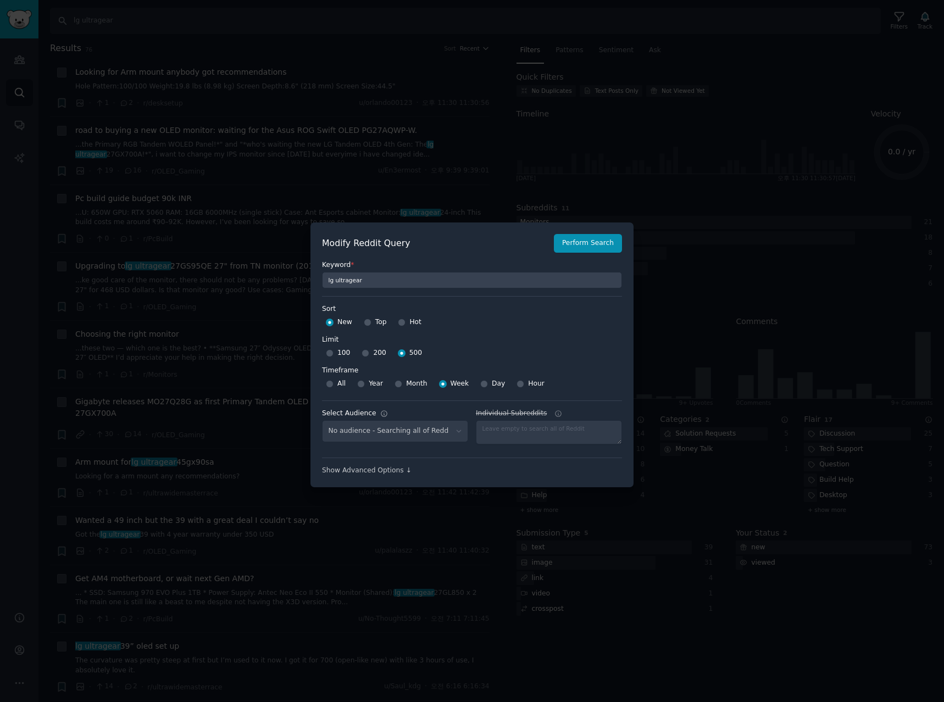
select select "a094687530"
click at [502, 94] on div at bounding box center [472, 351] width 944 height 702
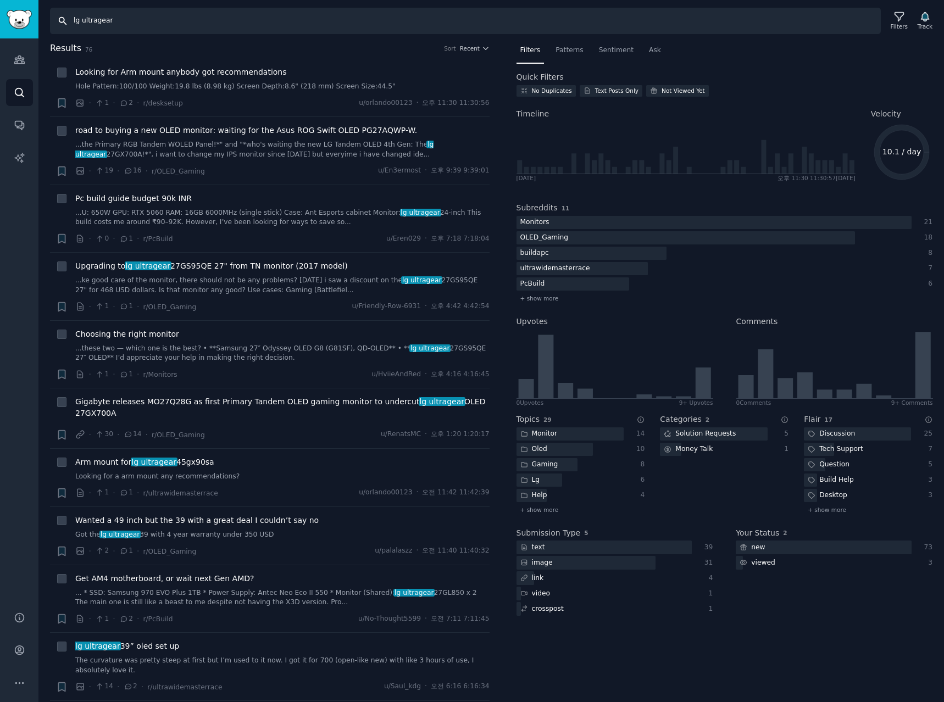
drag, startPoint x: -201, startPoint y: 14, endPoint x: -252, endPoint y: 12, distance: 51.1
click at [0, 12] on html "Audiences Audiences Search Conversations AI Reports Help Account More Search lg…" at bounding box center [472, 351] width 944 height 702
paste input "27GS95QE"
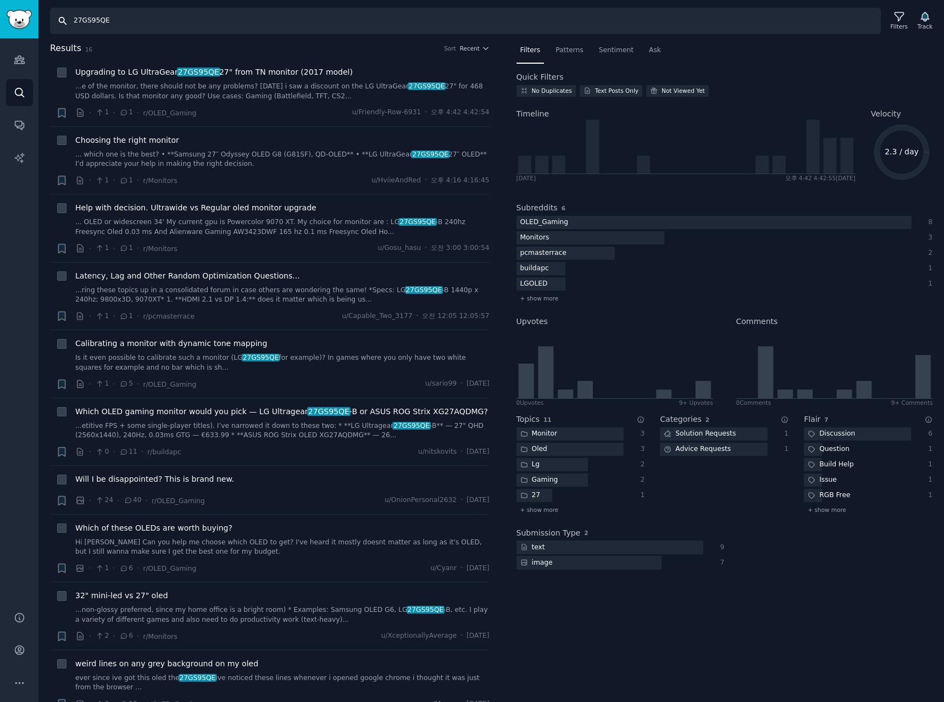
drag, startPoint x: 74, startPoint y: 15, endPoint x: -66, endPoint y: 75, distance: 152.9
click at [0, 75] on html "Audiences Audiences Search Conversations AI Reports Help Account More Search 27…" at bounding box center [472, 351] width 944 height 702
type input "27gx700a"
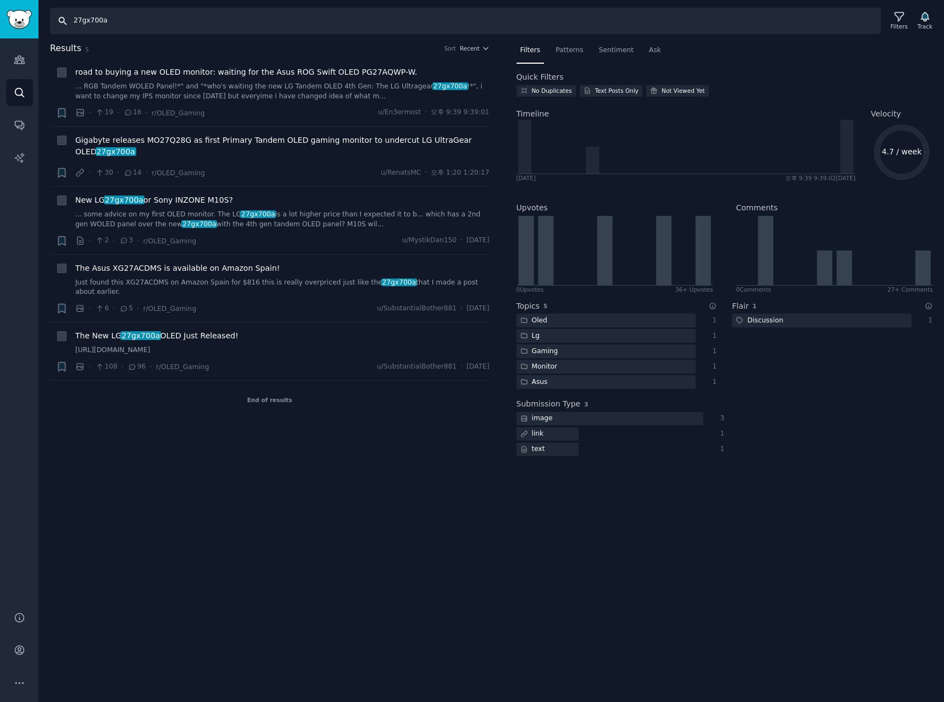
drag, startPoint x: 160, startPoint y: 13, endPoint x: -292, endPoint y: 18, distance: 452.2
click at [0, 18] on html "Audiences Audiences Search Conversations AI Reports Help Account More Search 27…" at bounding box center [472, 351] width 944 height 702
click at [900, 20] on icon at bounding box center [899, 17] width 12 height 12
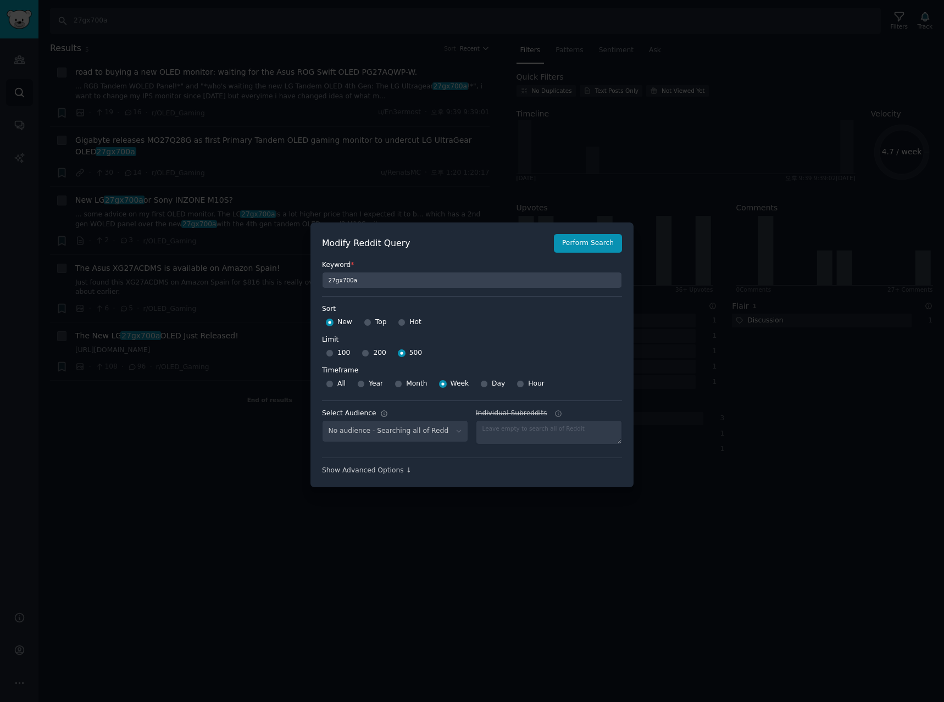
select select "a094687530"
click at [395, 434] on select "No audience - Searching all of Reddit stanbyme - 35 Subreddits internetexplorer…" at bounding box center [395, 431] width 146 height 23
select select
click at [322, 420] on select "No audience - Searching all of Reddit stanbyme - 35 Subreddits internetexplorer…" at bounding box center [395, 431] width 146 height 23
drag, startPoint x: 607, startPoint y: 244, endPoint x: 395, endPoint y: 164, distance: 226.5
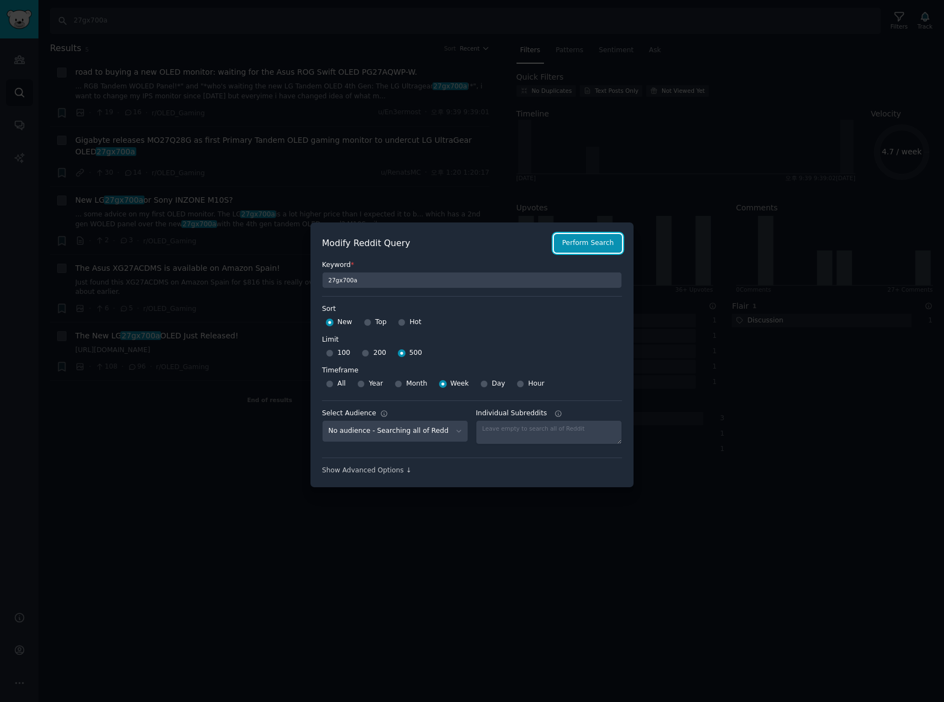
click at [603, 243] on button "Perform Search" at bounding box center [588, 243] width 68 height 19
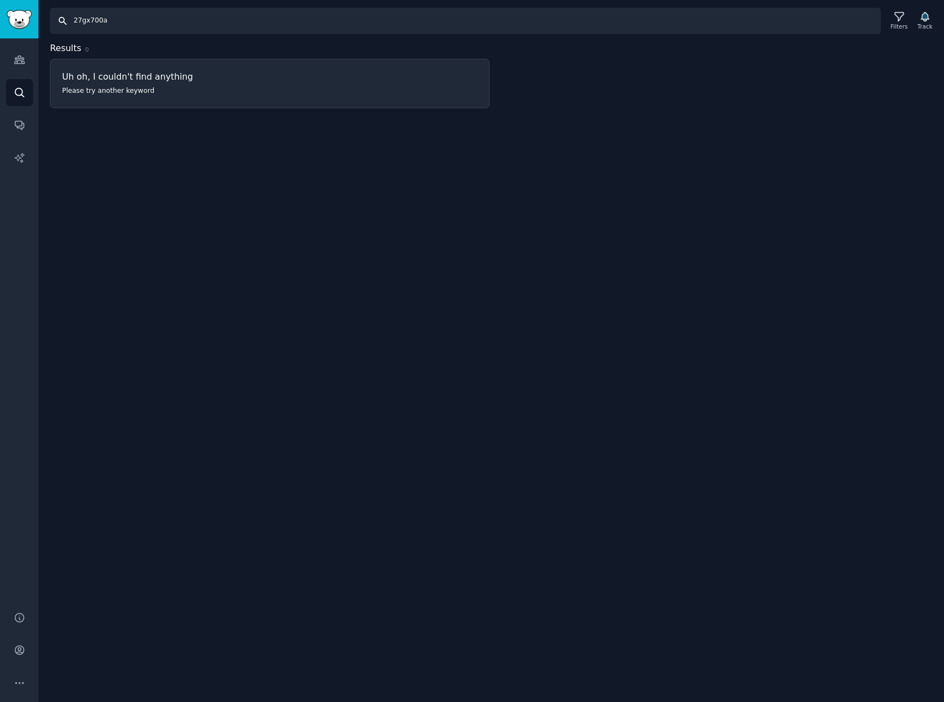
drag, startPoint x: 182, startPoint y: 22, endPoint x: -257, endPoint y: -5, distance: 439.3
click at [0, 0] on html "Advanced Search Audiences Search Conversations AI Reports Help Account More Sea…" at bounding box center [472, 351] width 944 height 702
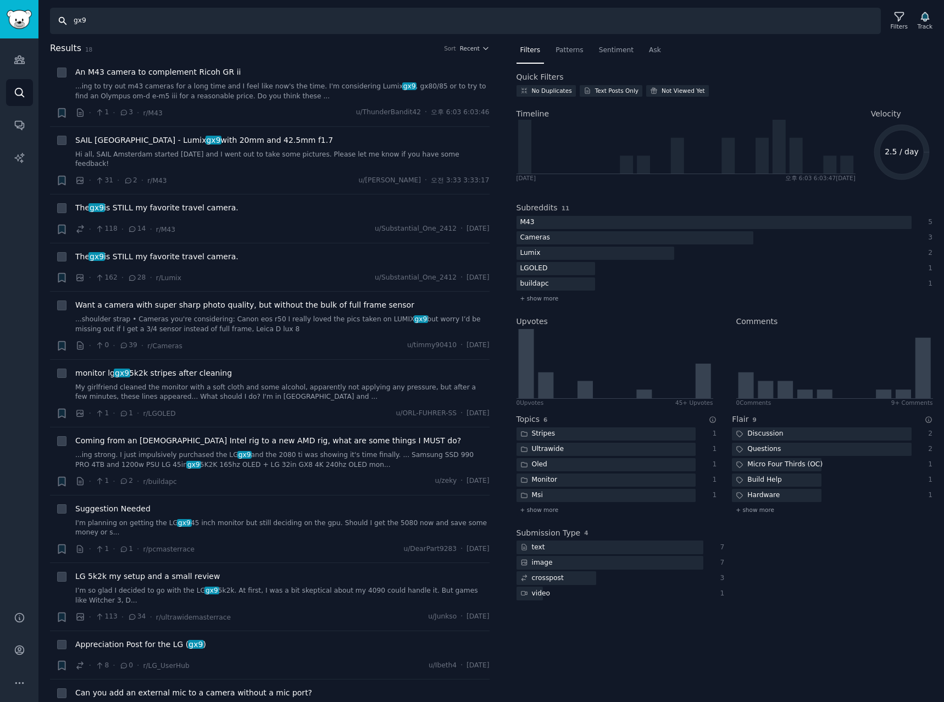
drag, startPoint x: 170, startPoint y: 25, endPoint x: -391, endPoint y: -4, distance: 561.1
click at [0, 0] on html "Advanced Search Audiences Search Conversations AI Reports Help Account More Sea…" at bounding box center [472, 351] width 944 height 702
paste input "27GX790A"
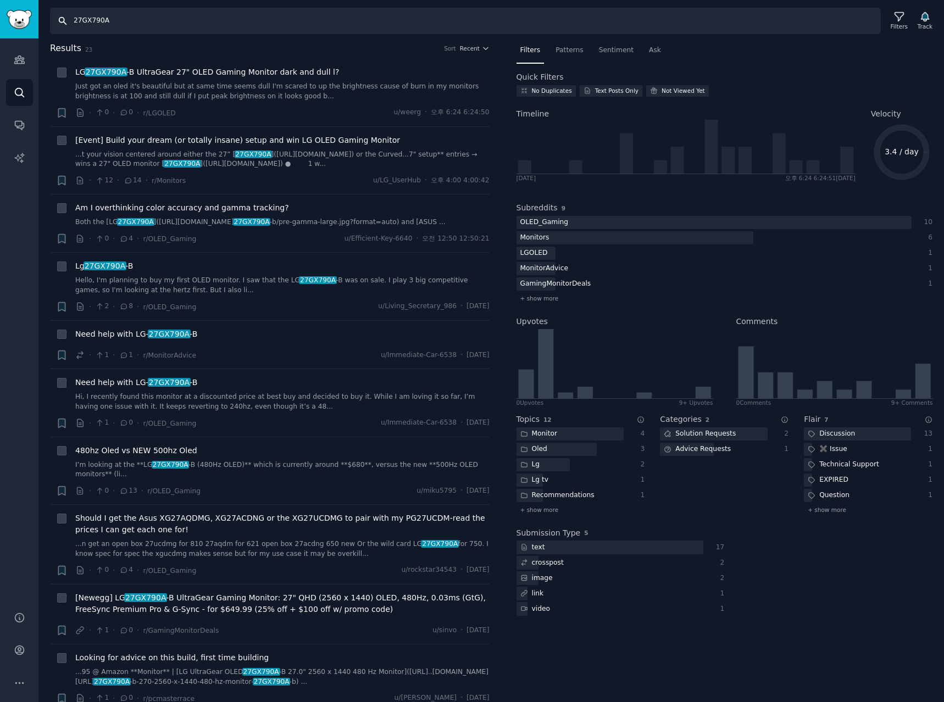
drag, startPoint x: 141, startPoint y: 25, endPoint x: -281, endPoint y: -6, distance: 423.1
click at [0, 0] on html "Advanced Search Audiences Search Conversations AI Reports Help Account More Sea…" at bounding box center [472, 351] width 944 height 702
paste input "S95QE"
type input "27GS95QE"
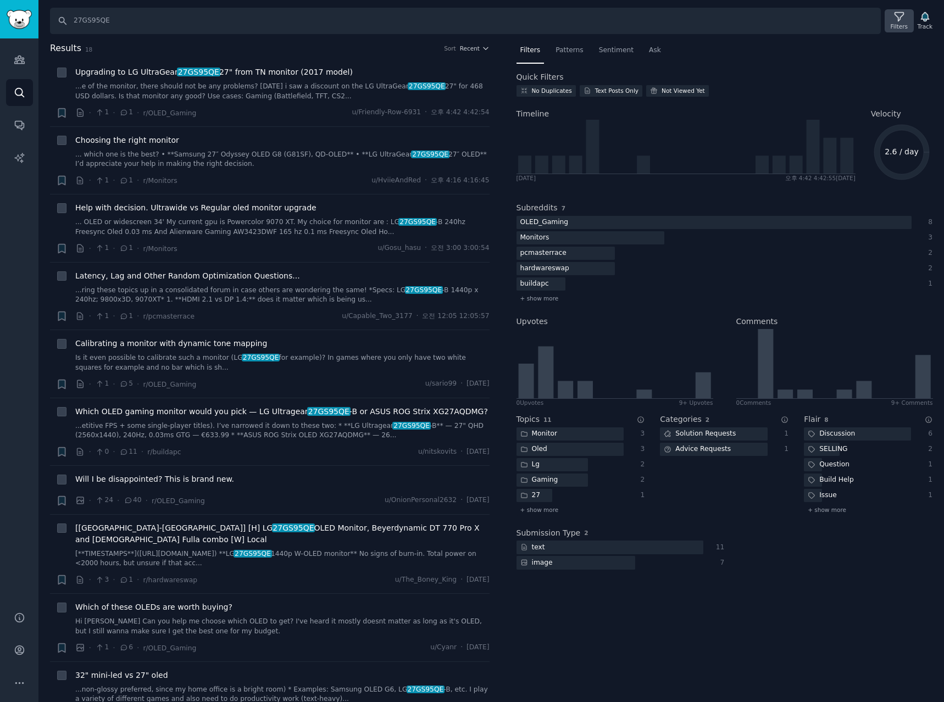
click at [905, 21] on icon at bounding box center [899, 17] width 12 height 12
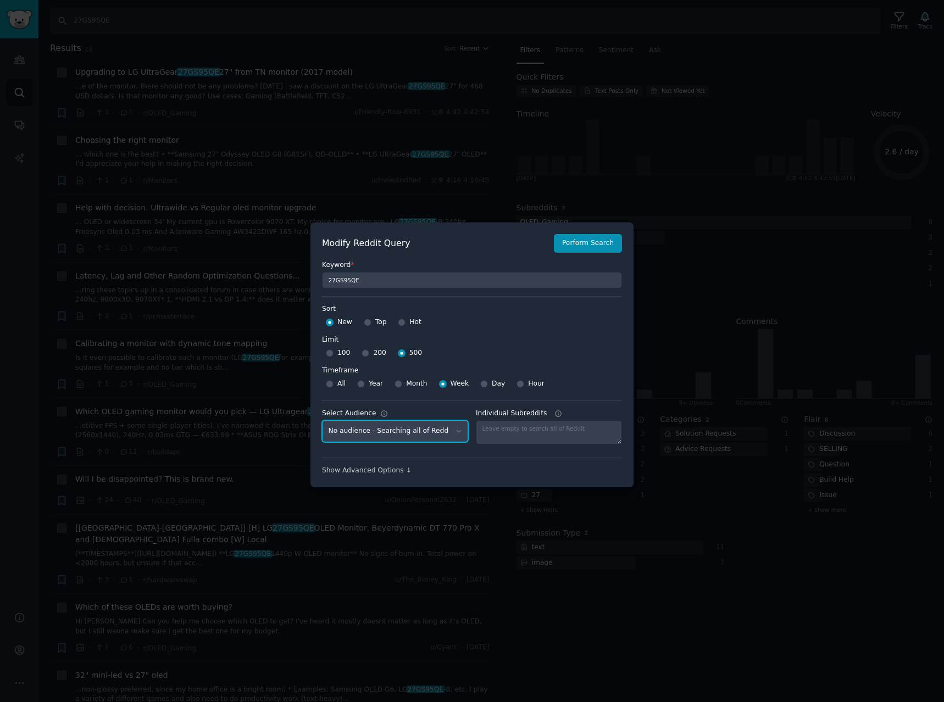
click at [442, 433] on select "No audience - Searching all of Reddit stanbyme - 35 Subreddits internetexplorer…" at bounding box center [395, 431] width 146 height 23
select select "a094687530"
click at [322, 420] on select "No audience - Searching all of Reddit stanbyme - 35 Subreddits internetexplorer…" at bounding box center [395, 431] width 146 height 23
click at [593, 244] on button "Perform Search" at bounding box center [588, 243] width 68 height 19
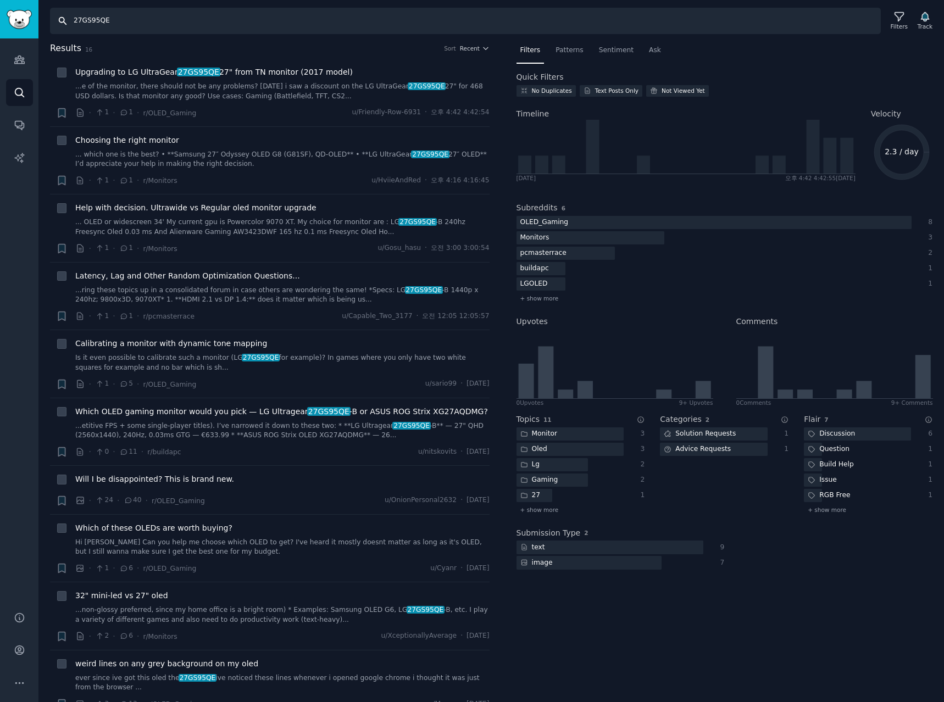
drag, startPoint x: 141, startPoint y: 23, endPoint x: -94, endPoint y: 46, distance: 236.2
click at [0, 46] on html "Advanced Search Audiences Search Conversations AI Reports Help Account More Sea…" at bounding box center [472, 351] width 944 height 702
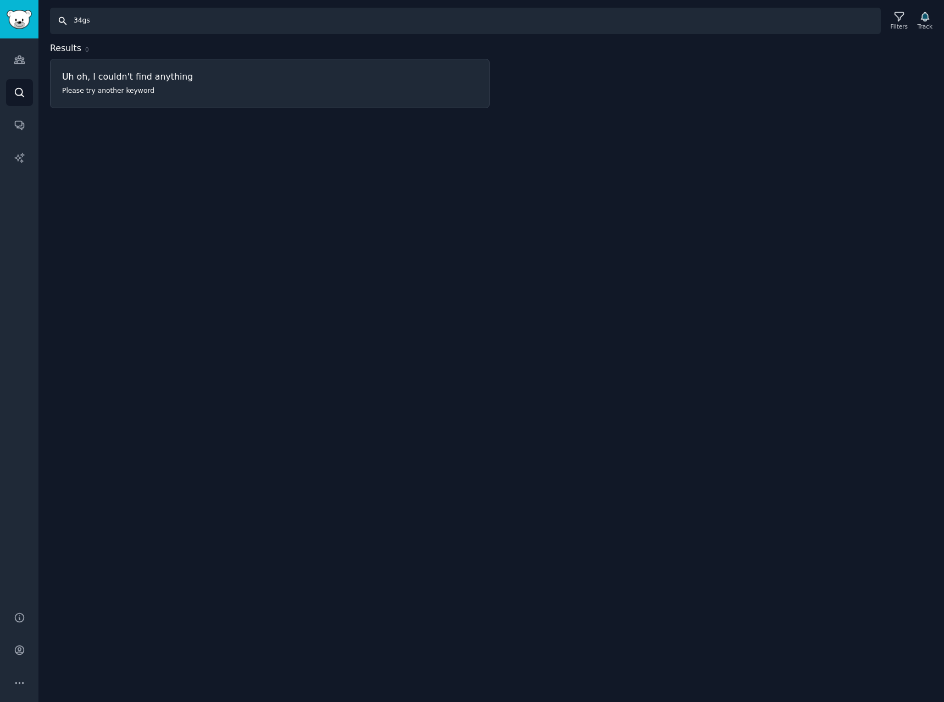
click at [143, 24] on input "34gs" at bounding box center [465, 21] width 831 height 26
click at [143, 24] on input "34gs95" at bounding box center [465, 21] width 831 height 26
type input "34gs95qe"
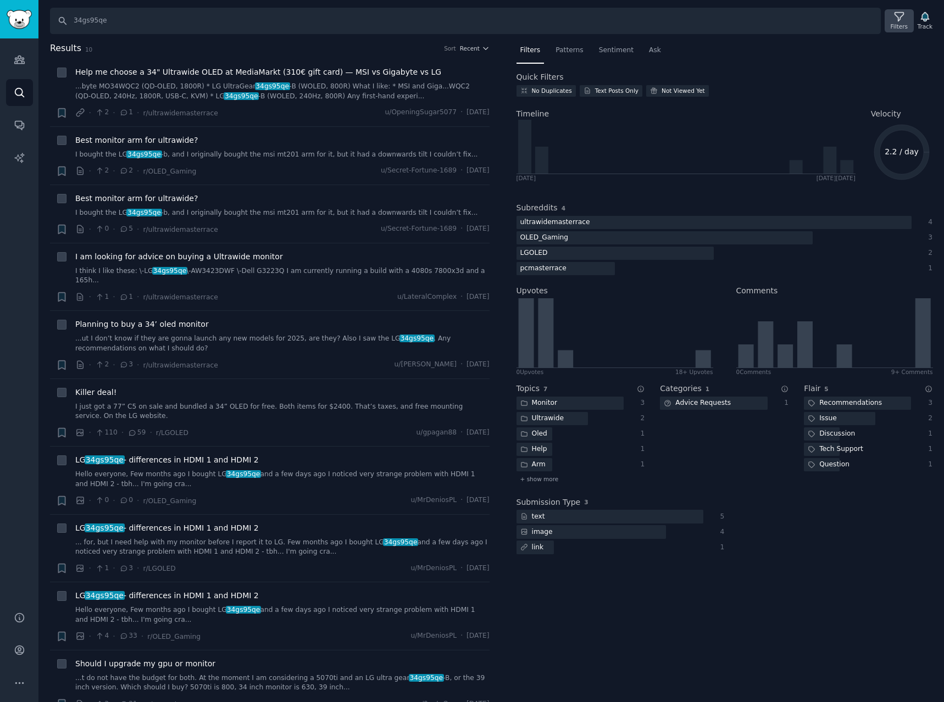
click at [904, 18] on icon at bounding box center [899, 17] width 12 height 12
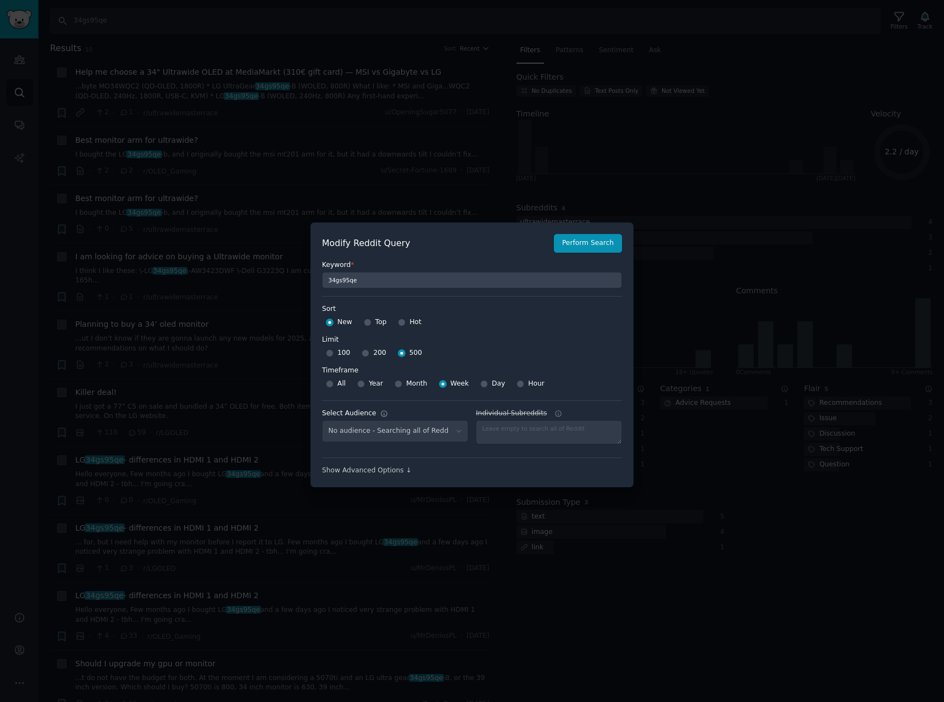
select select "a094687530"
click at [771, 66] on div at bounding box center [472, 351] width 944 height 702
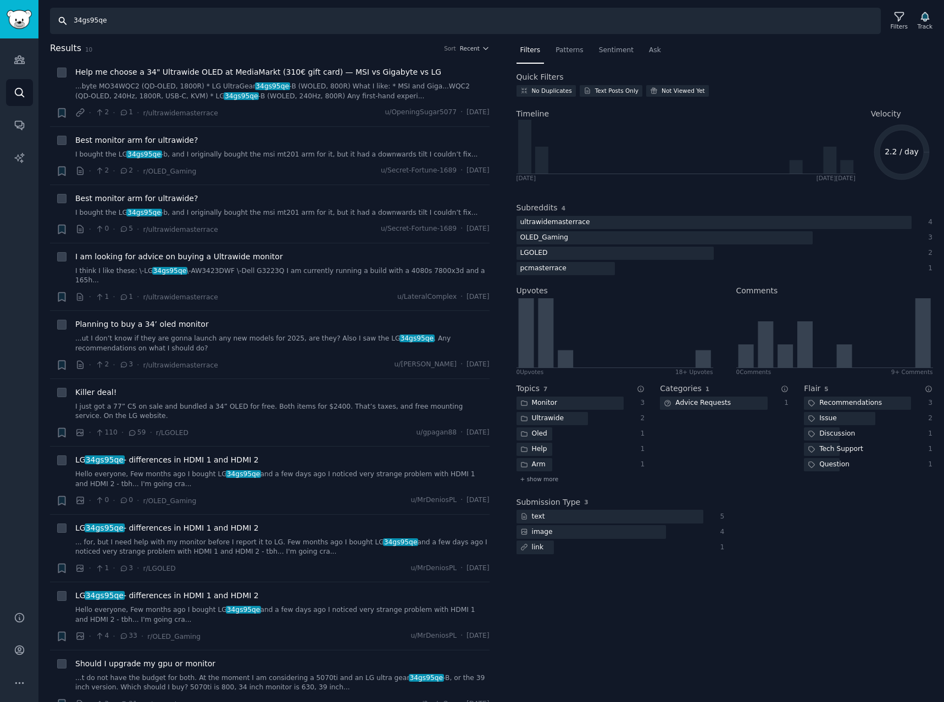
drag, startPoint x: 170, startPoint y: 18, endPoint x: -98, endPoint y: 14, distance: 268.1
click at [0, 14] on html "Audiences Audiences Search Conversations AI Reports Help Account More Search 34…" at bounding box center [472, 351] width 944 height 702
paste input "27GS93QE"
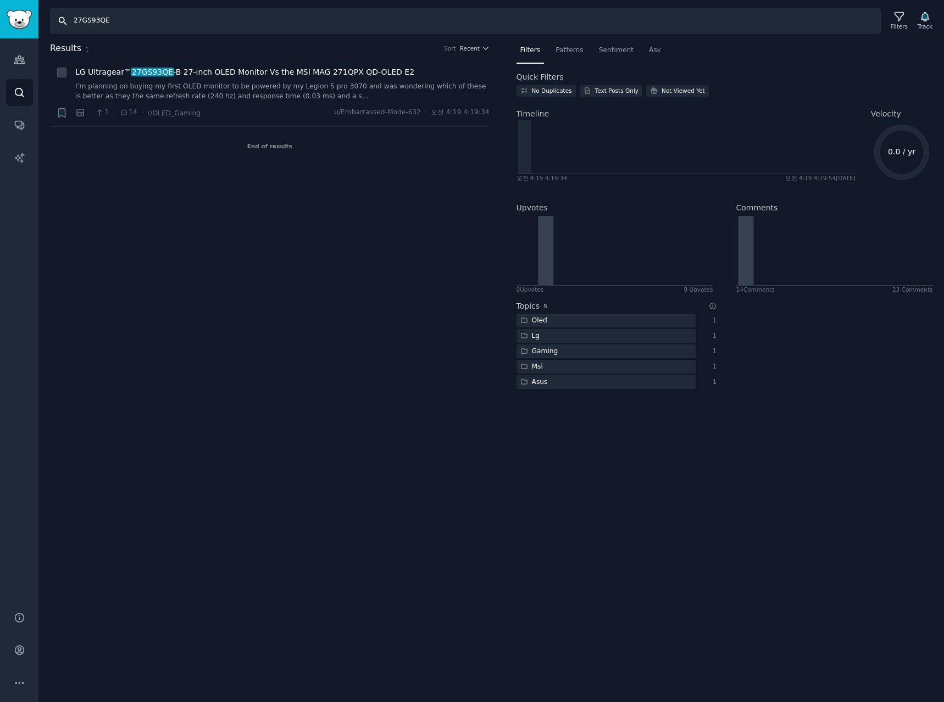
drag, startPoint x: 137, startPoint y: 23, endPoint x: -302, endPoint y: 1, distance: 440.1
click at [0, 1] on html "Audiences Audiences Search Conversations AI Reports Help Account More Search 27…" at bounding box center [472, 351] width 944 height 702
paste input "45GX900A-"
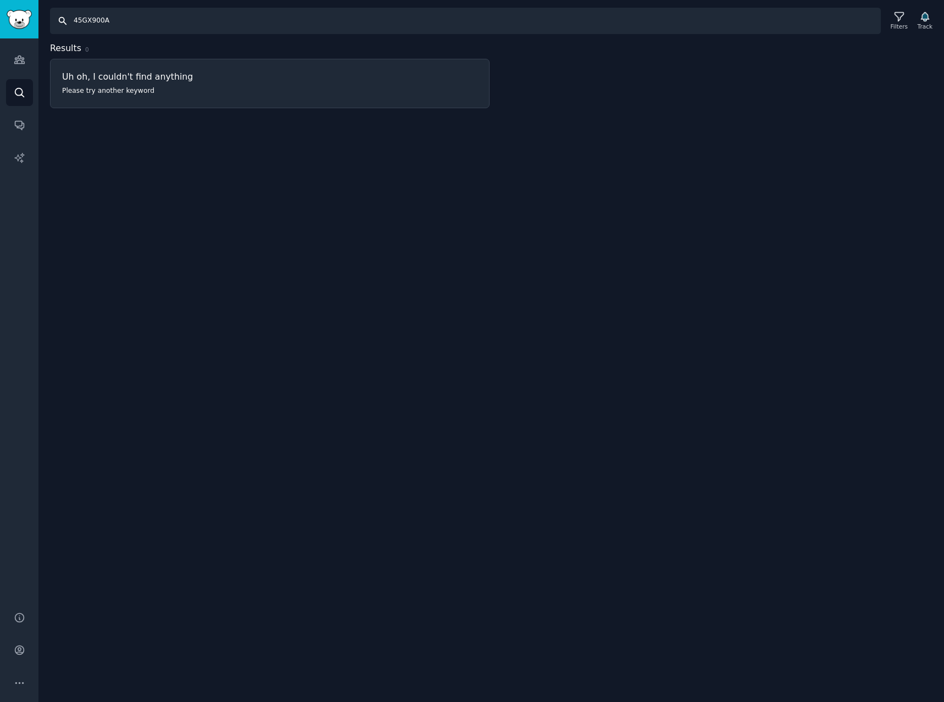
click at [119, 17] on input "45GX900A" at bounding box center [465, 21] width 831 height 26
drag, startPoint x: 157, startPoint y: 23, endPoint x: -179, endPoint y: 19, distance: 335.7
click at [0, 19] on html "Audiences Audiences Search Conversations AI Reports Help Account More Search 45…" at bounding box center [472, 351] width 944 height 702
paste input "SA-B"
drag, startPoint x: 186, startPoint y: 24, endPoint x: -266, endPoint y: -19, distance: 453.7
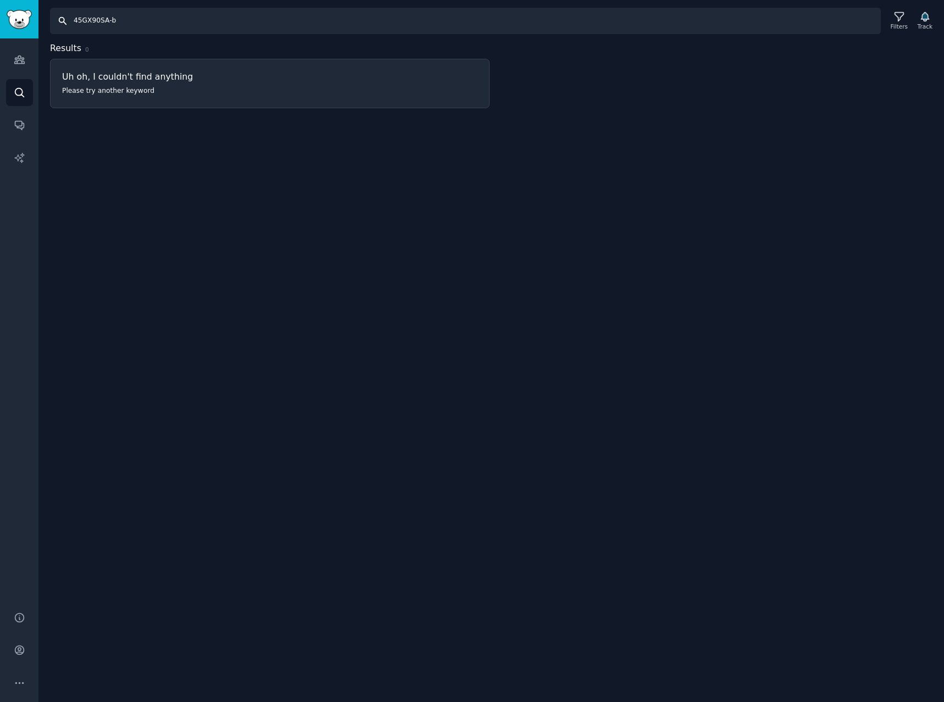
click at [0, 0] on html "Audiences Audiences Search Conversations AI Reports Help Account More Search 45…" at bounding box center [472, 351] width 944 height 702
paste input "27GX790A"
type input "27GX790A"
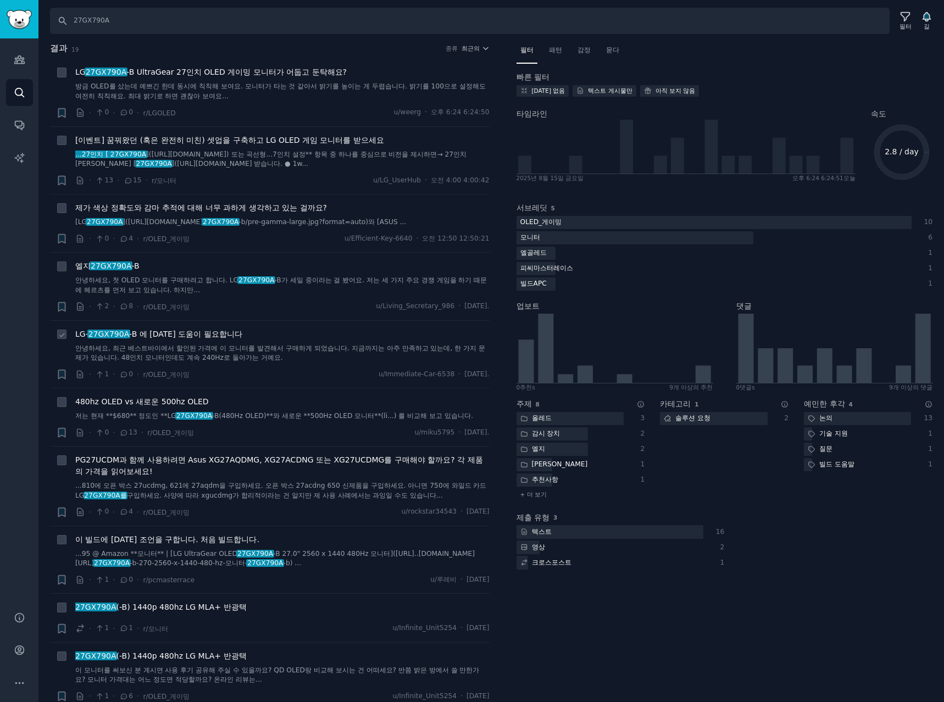
click at [211, 330] on font "-B 에 [DATE] 도움이 필요합니다" at bounding box center [185, 334] width 113 height 9
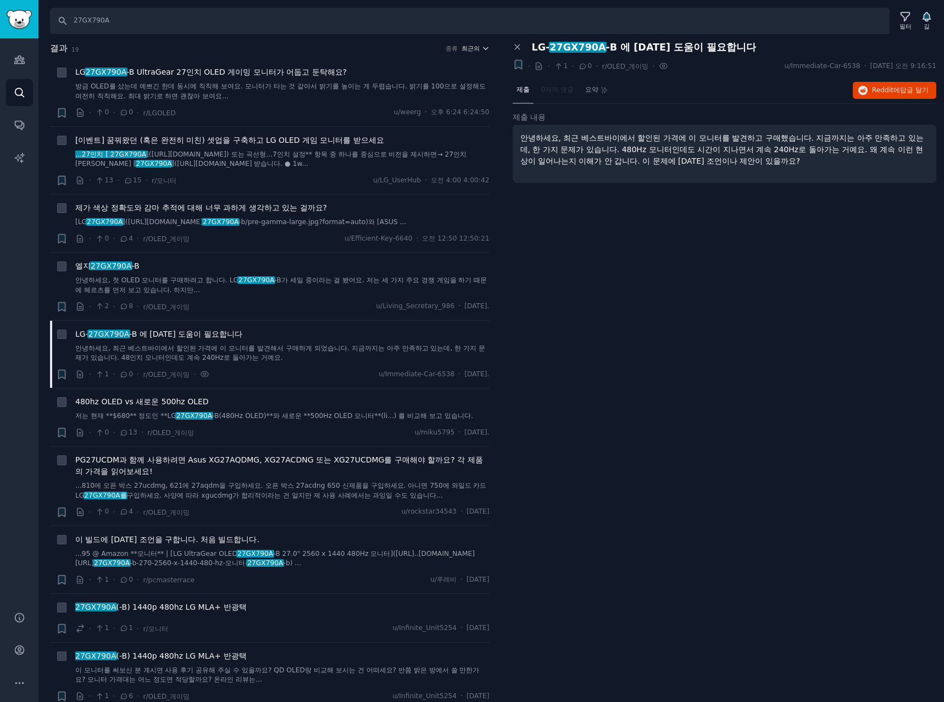
click at [471, 47] on font "최근의" at bounding box center [471, 48] width 18 height 7
click at [408, 95] on div "Upvotes" at bounding box center [434, 88] width 102 height 19
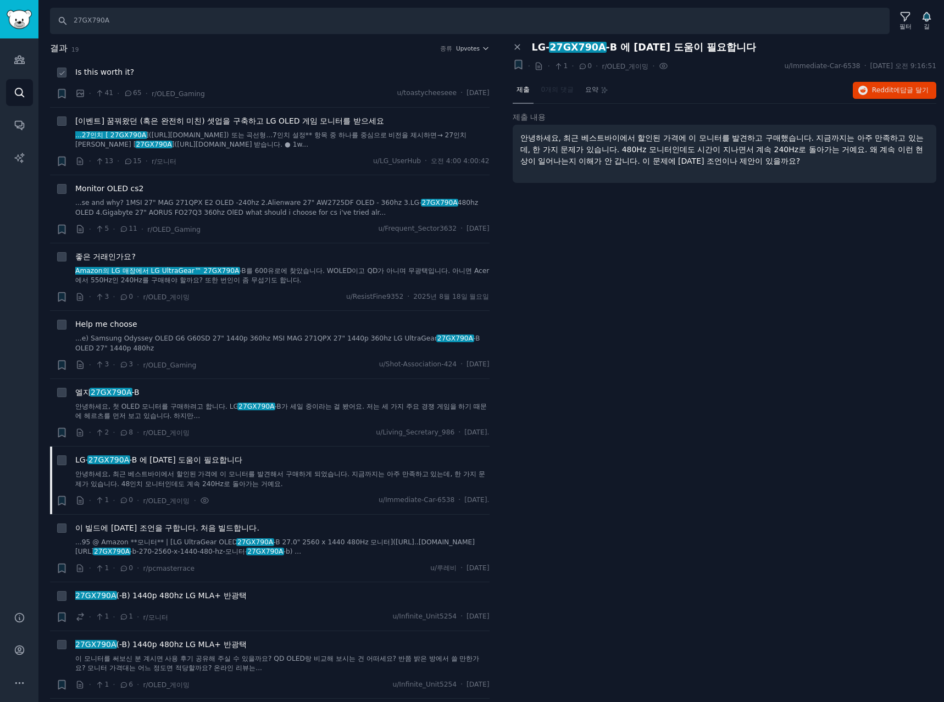
click at [99, 71] on span "Is this worth it?" at bounding box center [104, 72] width 59 height 12
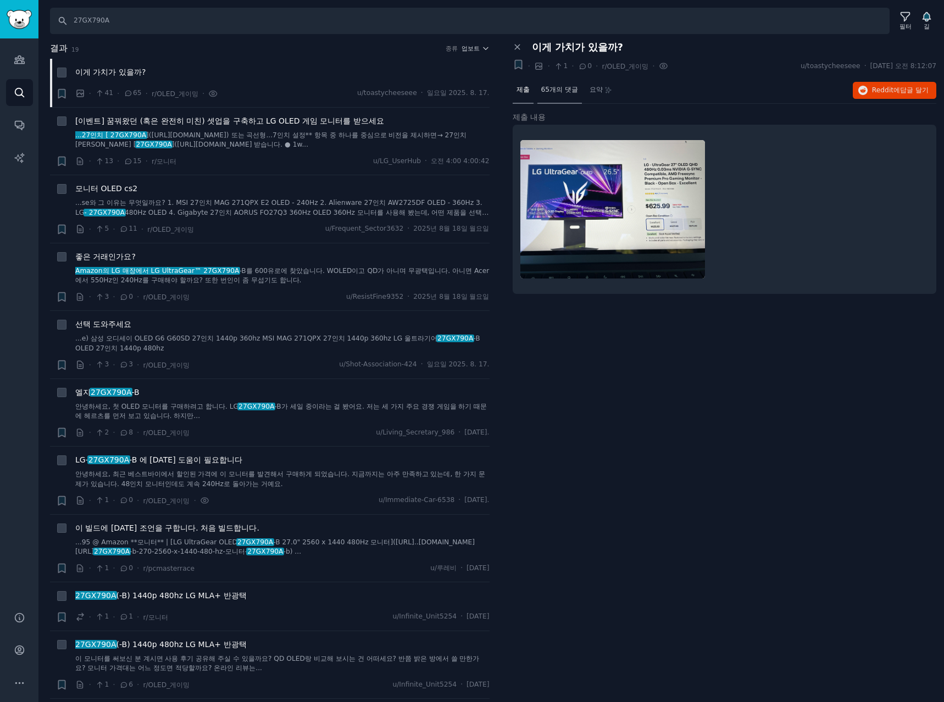
click at [548, 88] on font "65개의 댓글" at bounding box center [559, 90] width 37 height 8
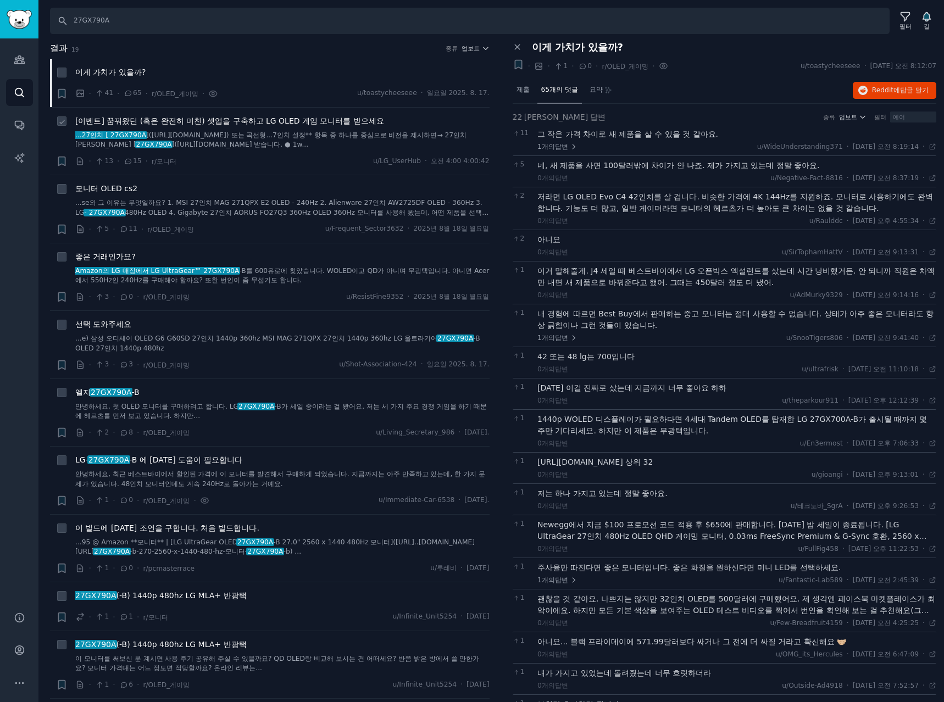
click at [330, 123] on font "[이벤트] 꿈꿔왔던 (혹은 완전히 미친) 셋업을 구축하고 LG OLED 게임 모니터를 받으세요" at bounding box center [229, 120] width 309 height 9
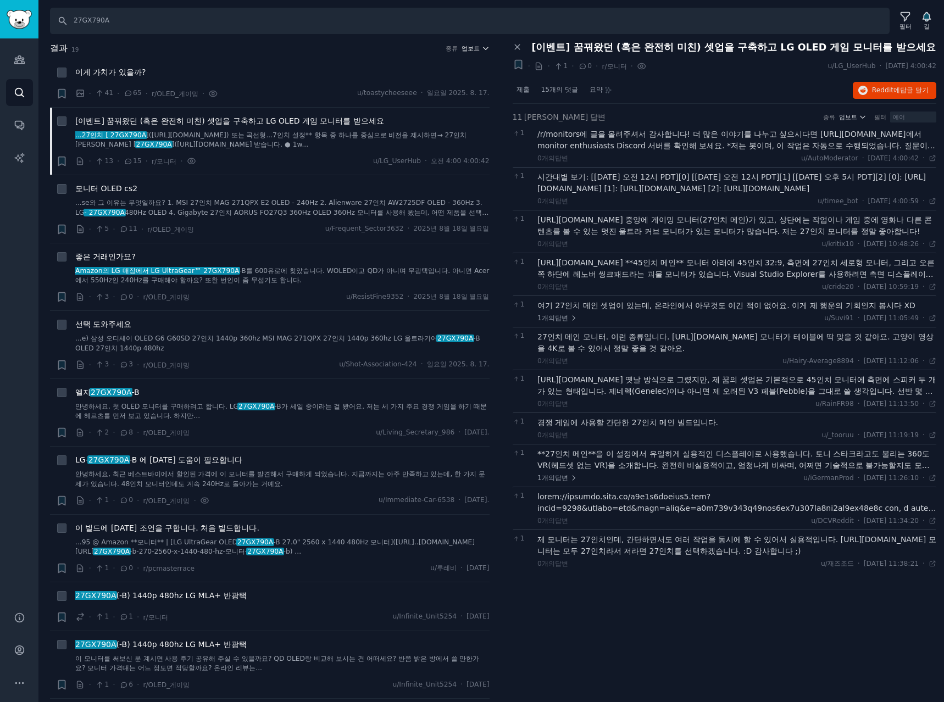
click at [482, 48] on icon "button" at bounding box center [486, 49] width 8 height 8
click at [408, 108] on div "댓글" at bounding box center [434, 107] width 102 height 19
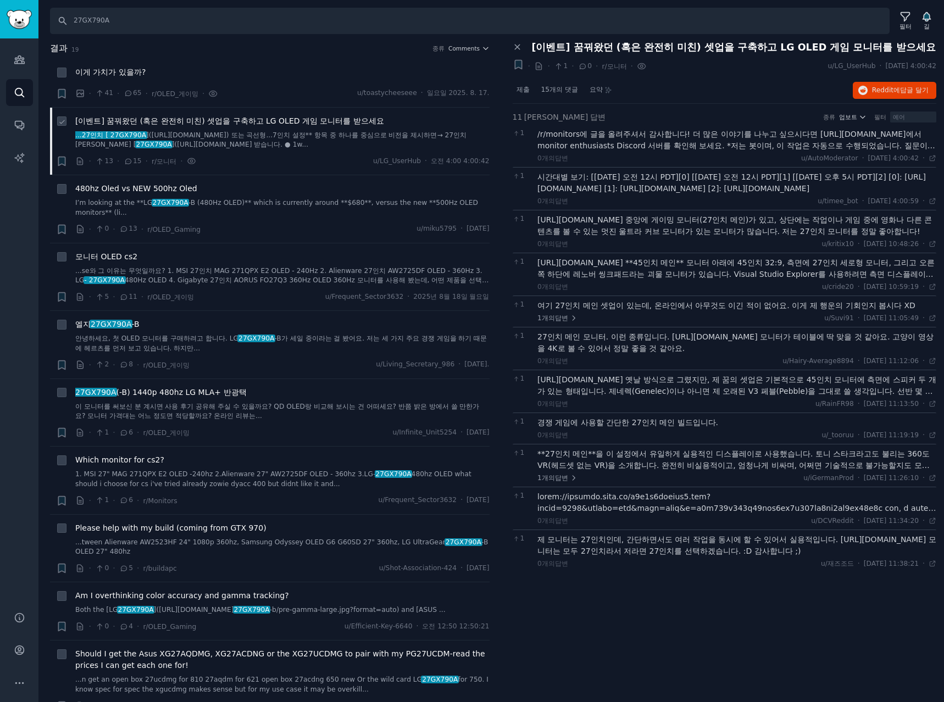
click at [300, 123] on font "[이벤트] 꿈꿔왔던 (혹은 완전히 미친) 셋업을 구축하고 LG OLED 게임 모니터를 받으세요" at bounding box center [229, 120] width 309 height 9
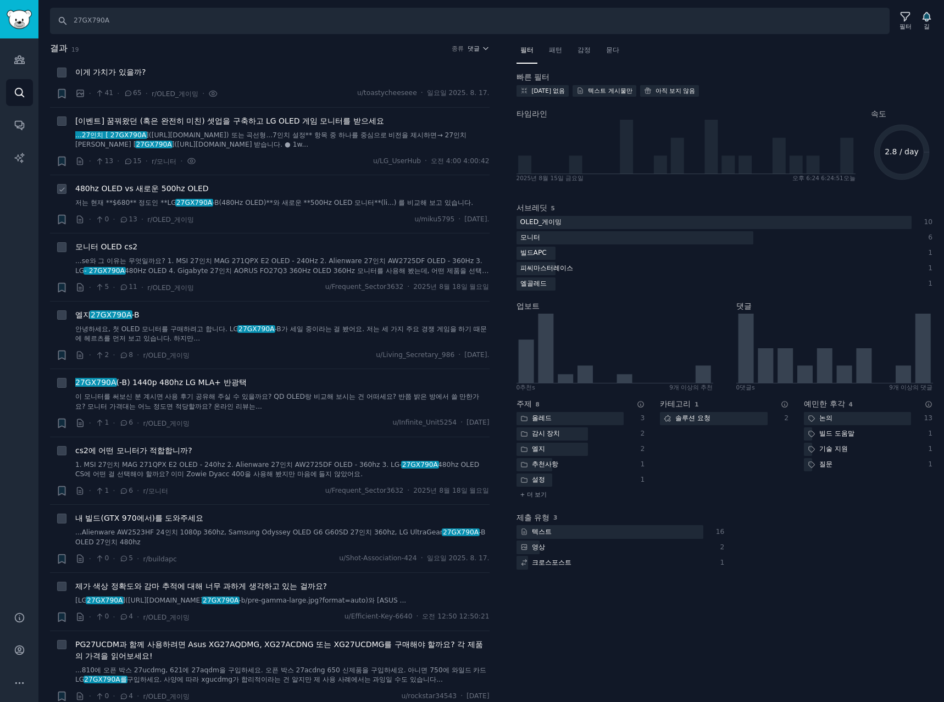
click at [134, 192] on font "480hz OLED vs 새로운 500hz OLED" at bounding box center [142, 188] width 134 height 9
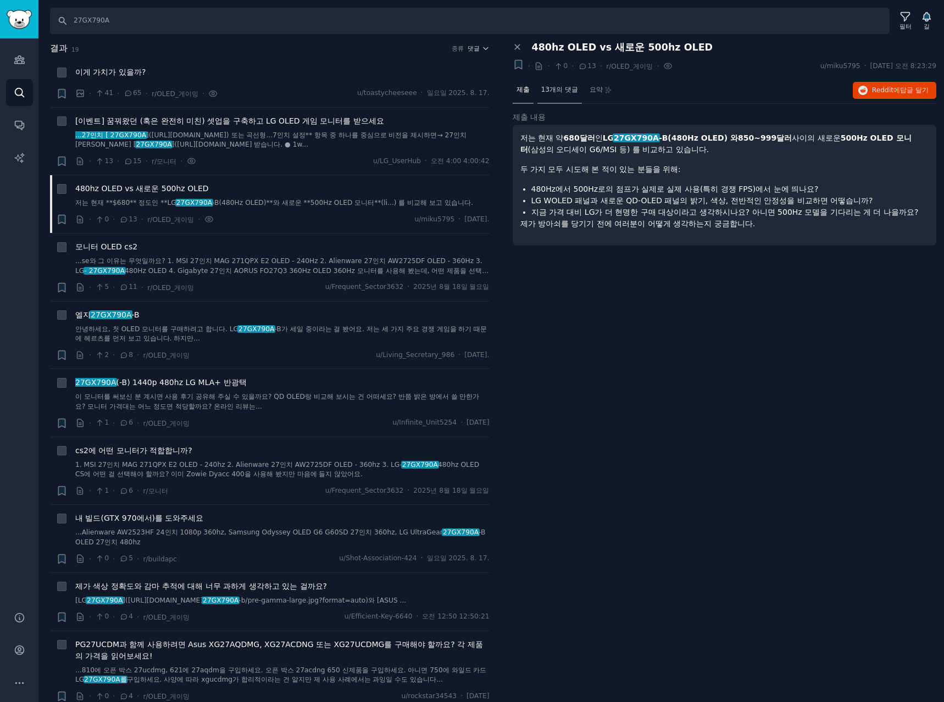
click at [555, 90] on font "13개의 댓글" at bounding box center [559, 90] width 37 height 8
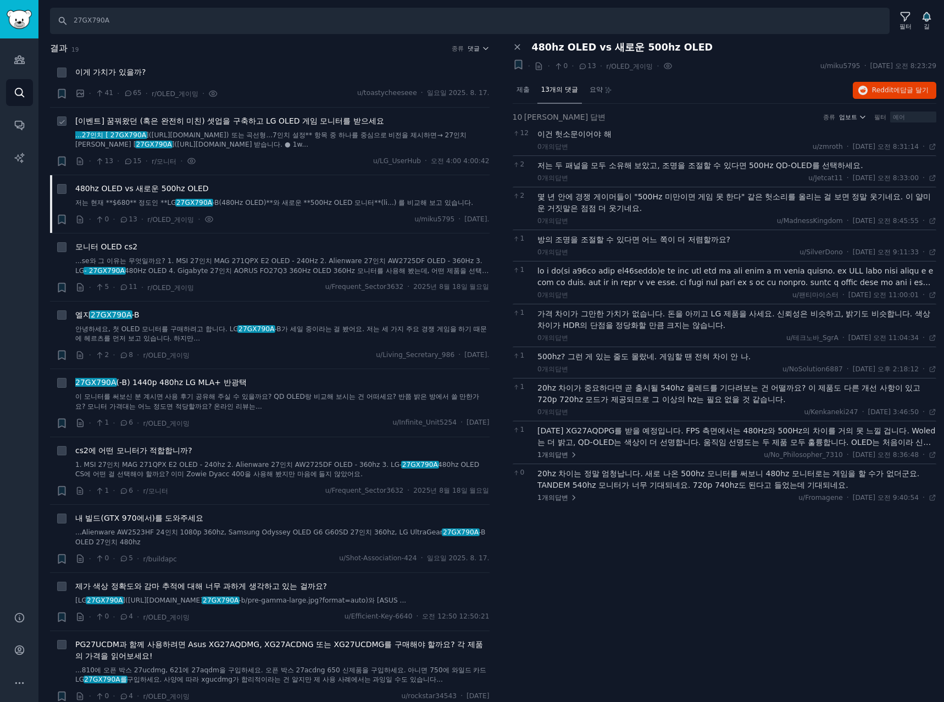
click at [222, 116] on font "[이벤트] 꿈꿔왔던 (혹은 완전히 미친) 셋업을 구축하고 LG OLED 게임 모니터를 받으세요" at bounding box center [229, 120] width 309 height 9
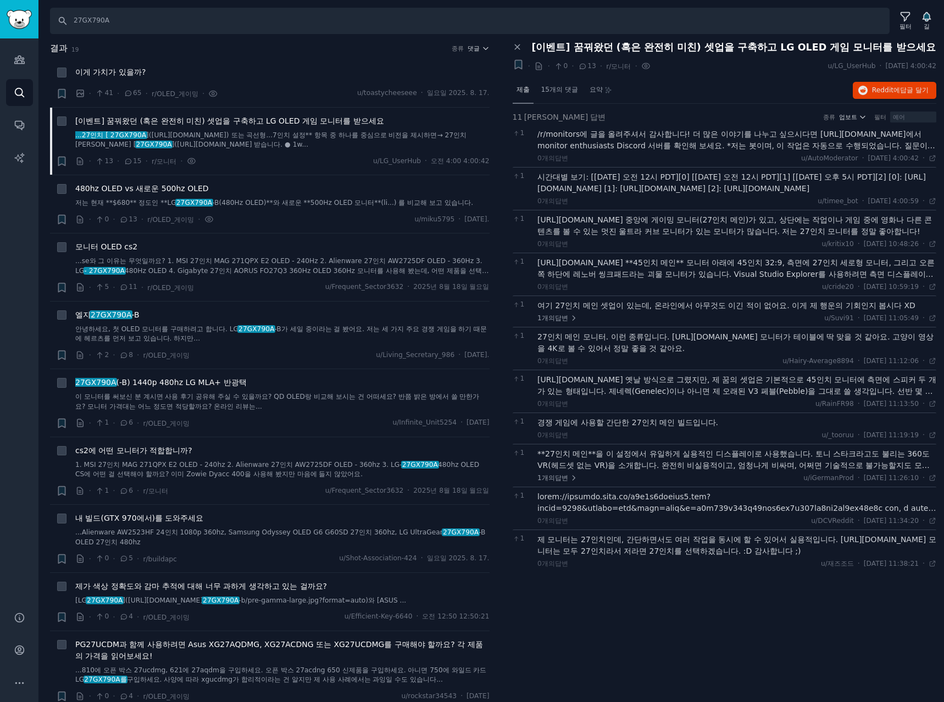
click at [513, 89] on div "제출" at bounding box center [523, 90] width 21 height 26
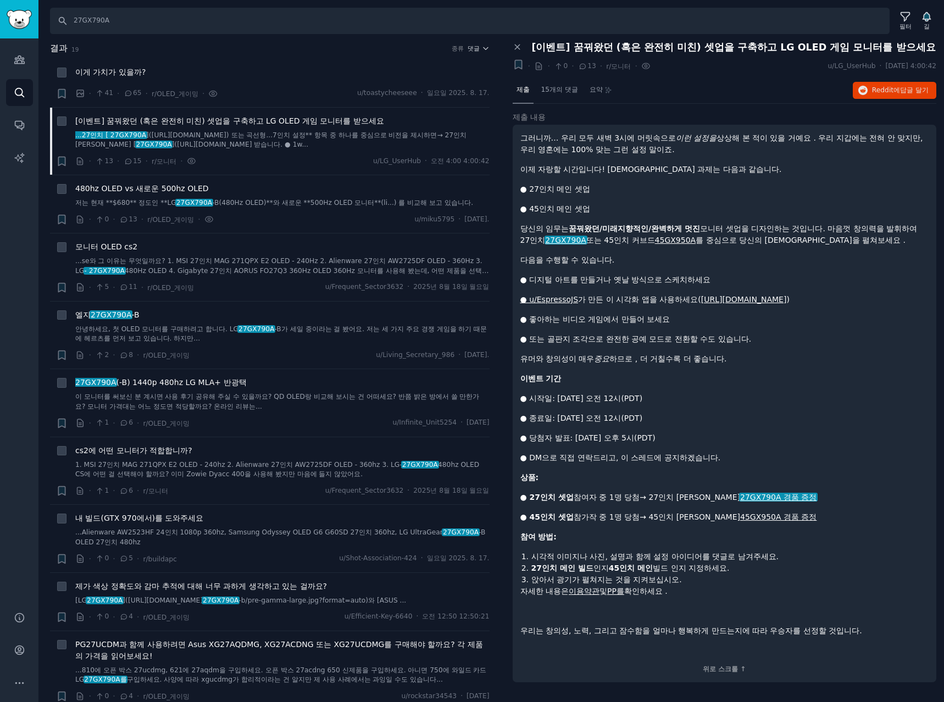
click at [560, 240] on font "27GX790A" at bounding box center [565, 240] width 41 height 9
click at [900, 86] on font "답글 달기" at bounding box center [914, 90] width 29 height 8
click at [25, 57] on icon "사이드바" at bounding box center [20, 60] width 12 height 12
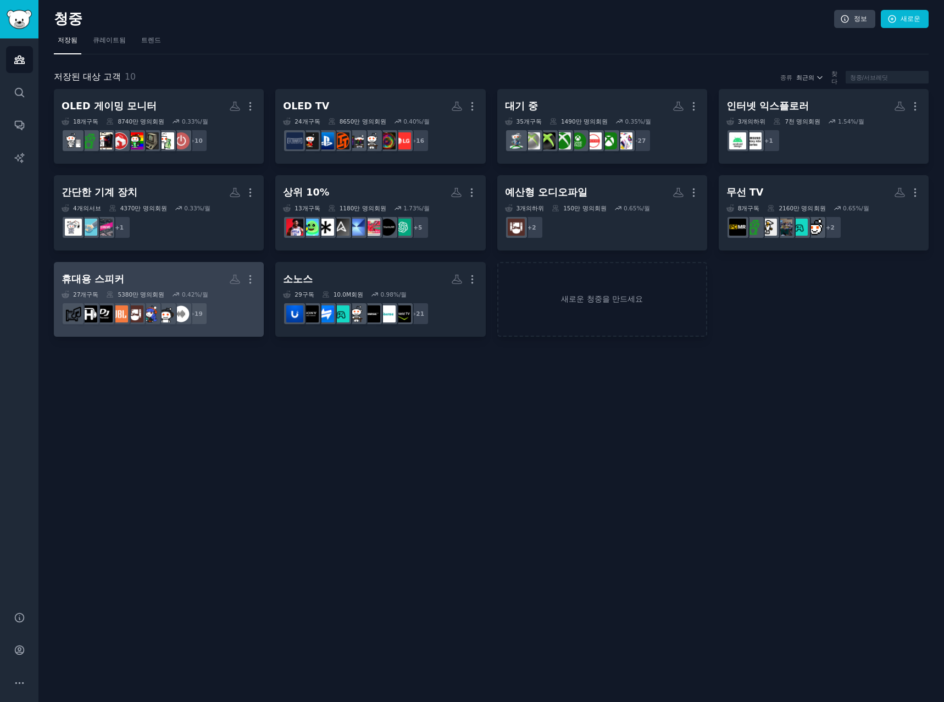
click at [172, 273] on h2 "휴대용 스피커 사용자 정의 대상 더" at bounding box center [159, 279] width 194 height 19
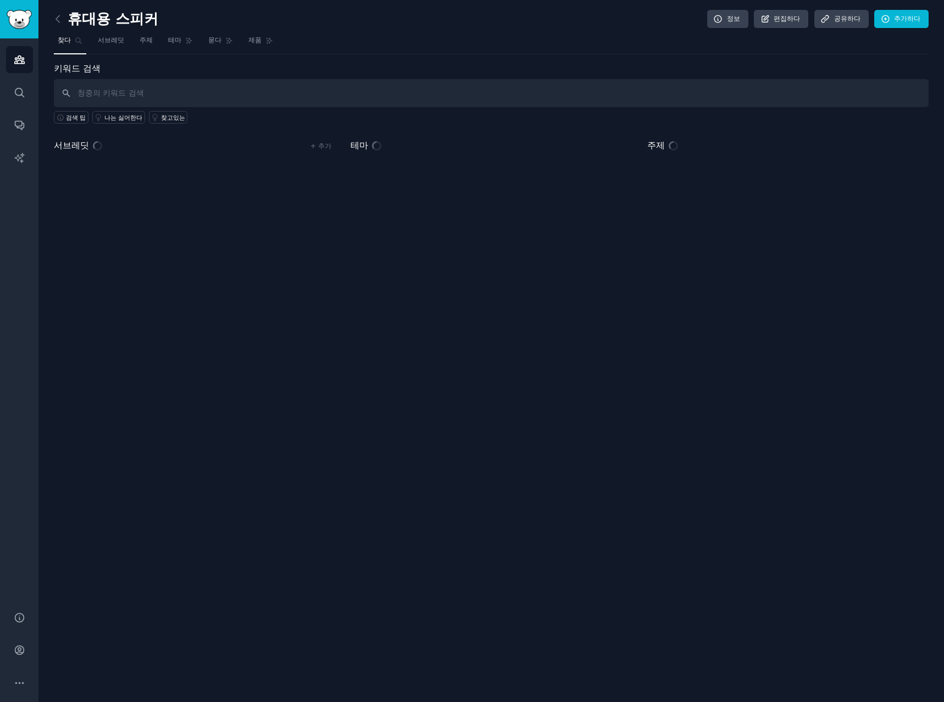
click at [130, 93] on input "text" at bounding box center [491, 93] width 875 height 28
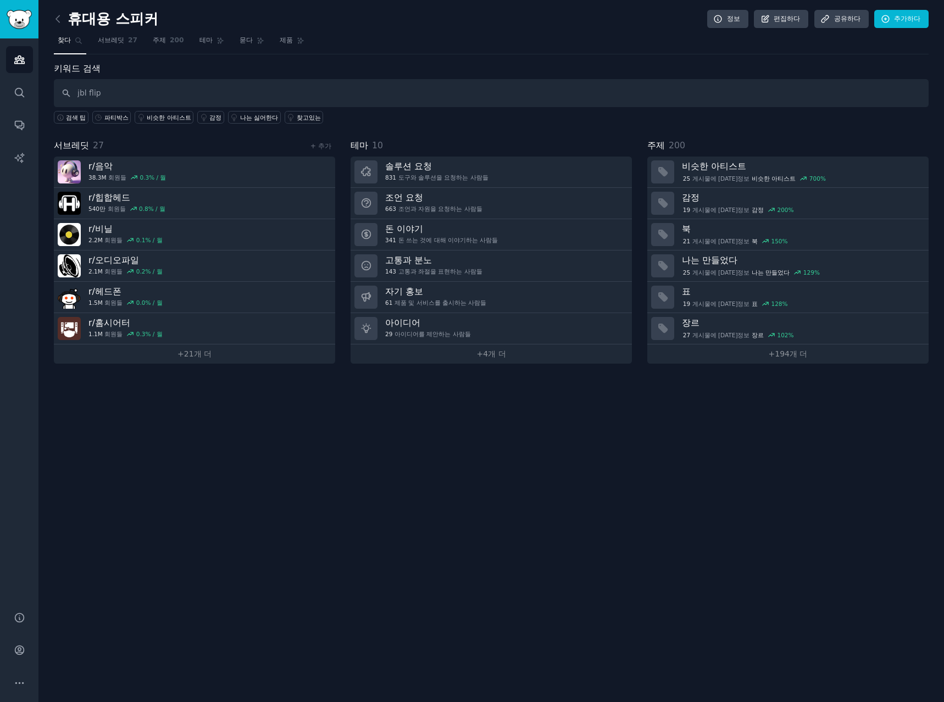
type input "jbl flip"
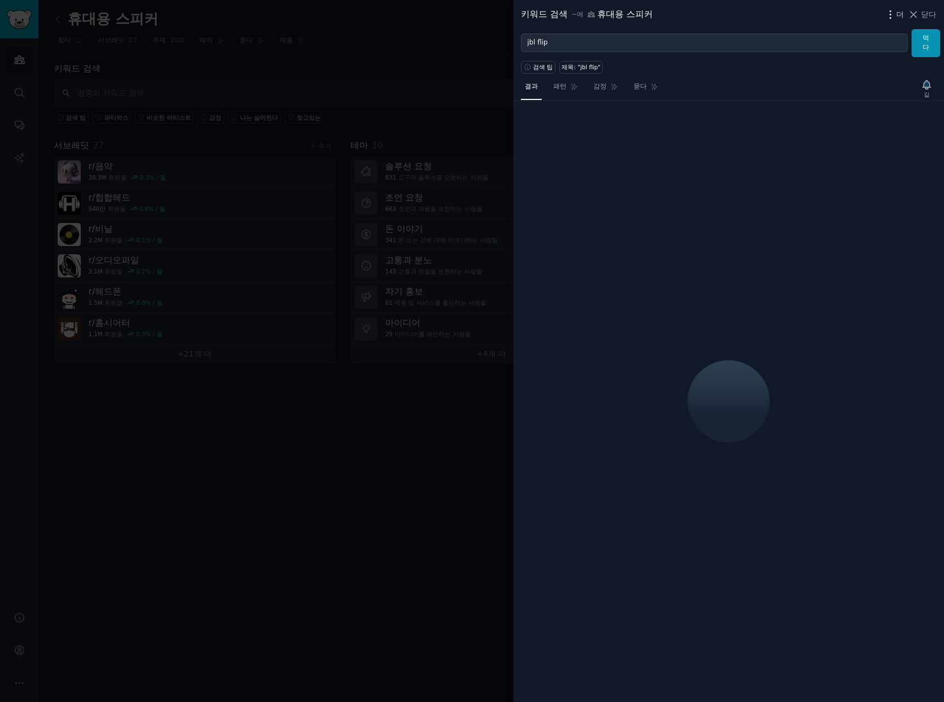
click at [897, 10] on font "더" at bounding box center [900, 14] width 8 height 9
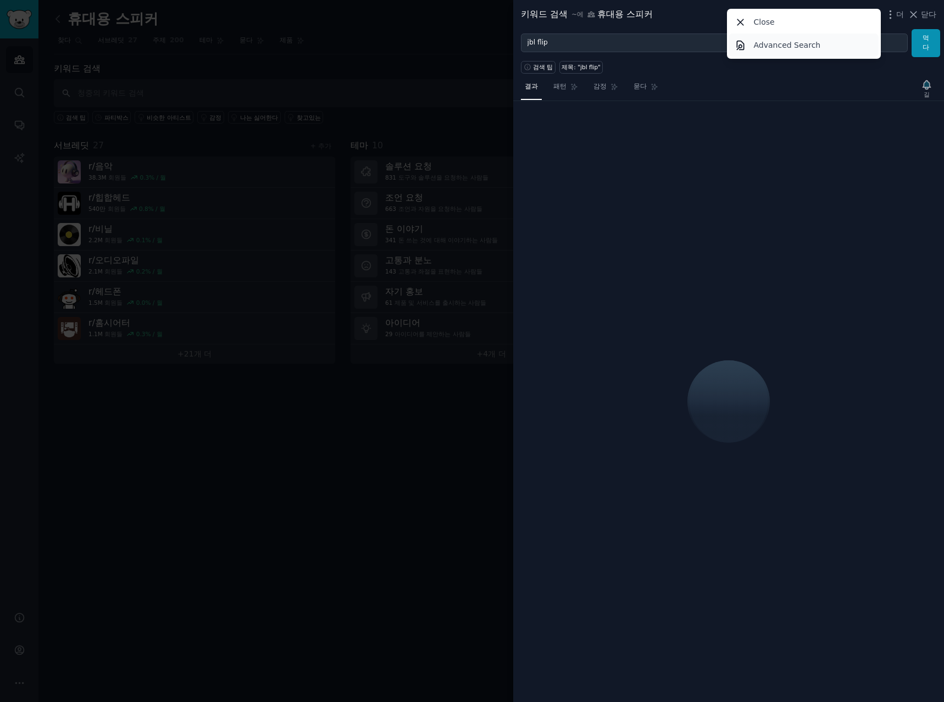
click at [781, 47] on p "Advanced Search" at bounding box center [787, 46] width 67 height 12
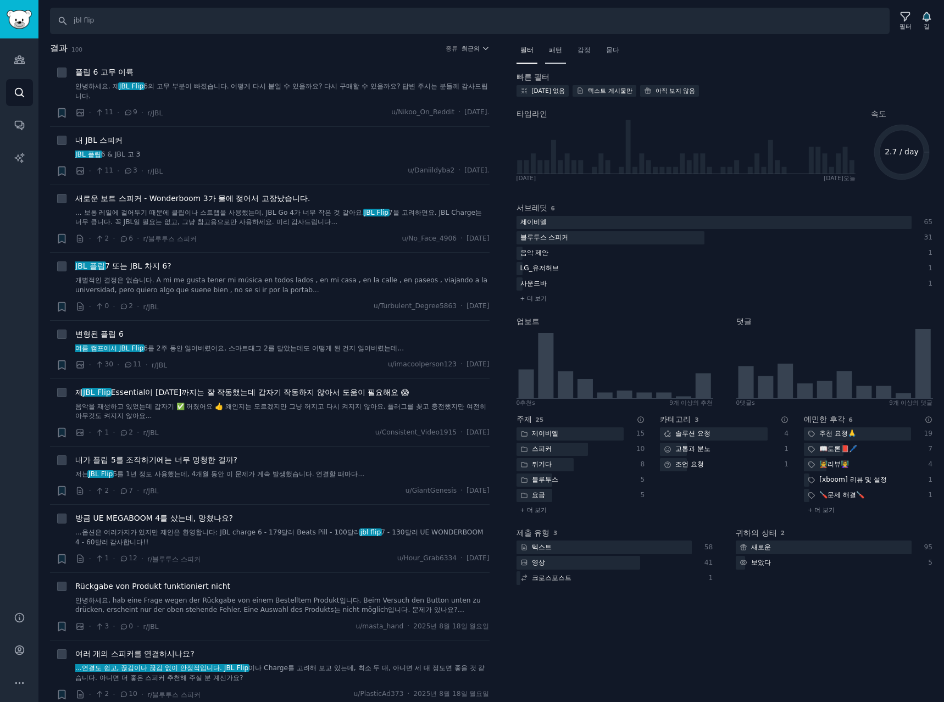
click at [556, 48] on font "패턴" at bounding box center [555, 50] width 13 height 8
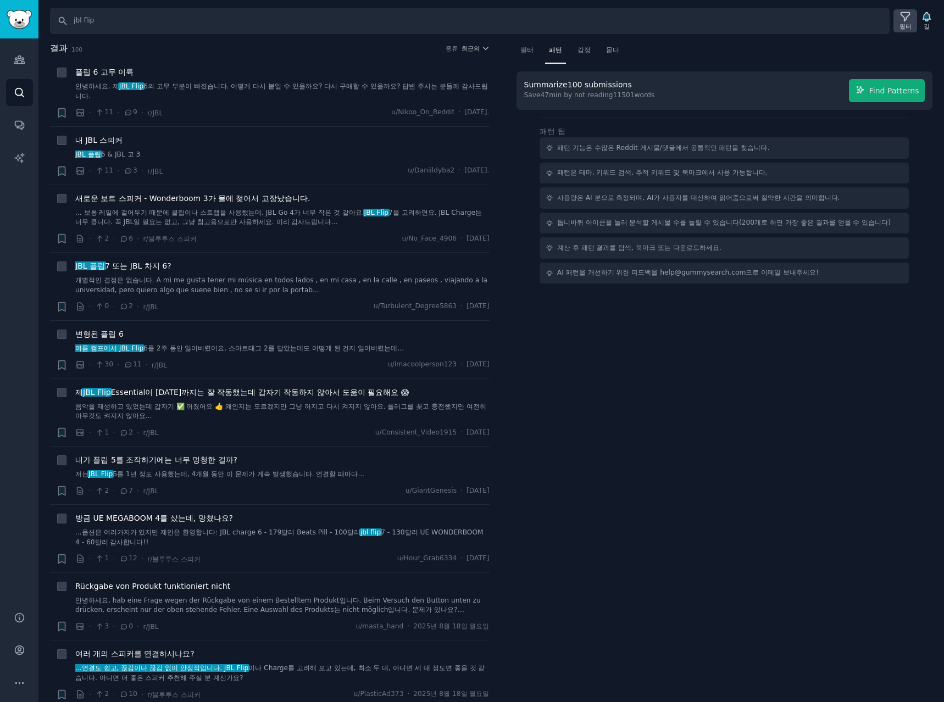
click at [908, 20] on icon at bounding box center [905, 17] width 12 height 12
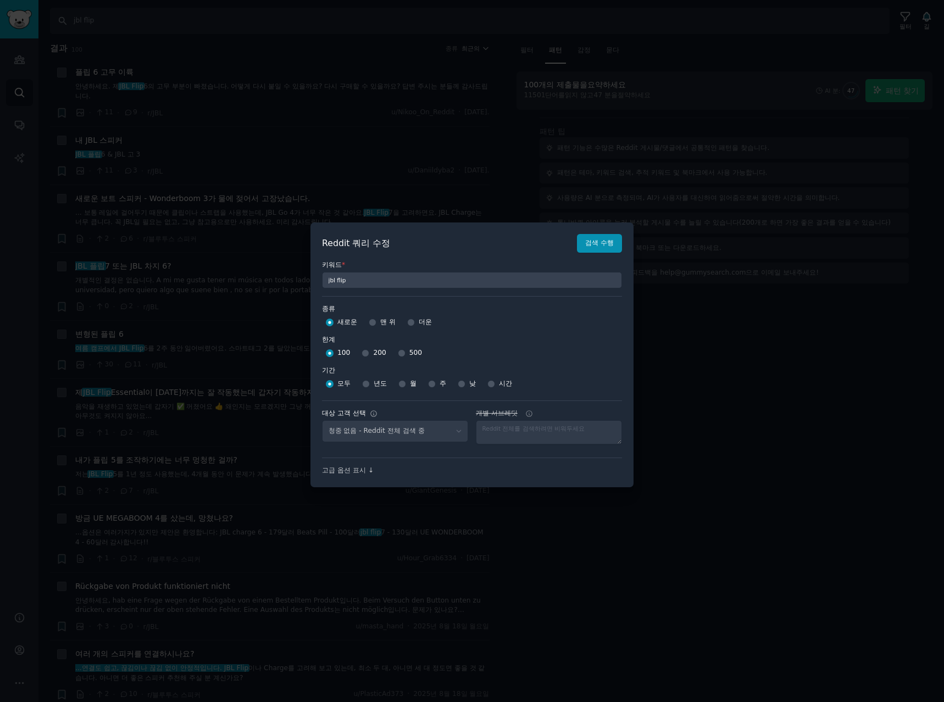
select select "d5641c5a1a"
click at [435, 383] on input "주" at bounding box center [432, 384] width 8 height 8
radio input "true"
click at [398, 352] on input "500" at bounding box center [402, 353] width 8 height 8
radio input "true"
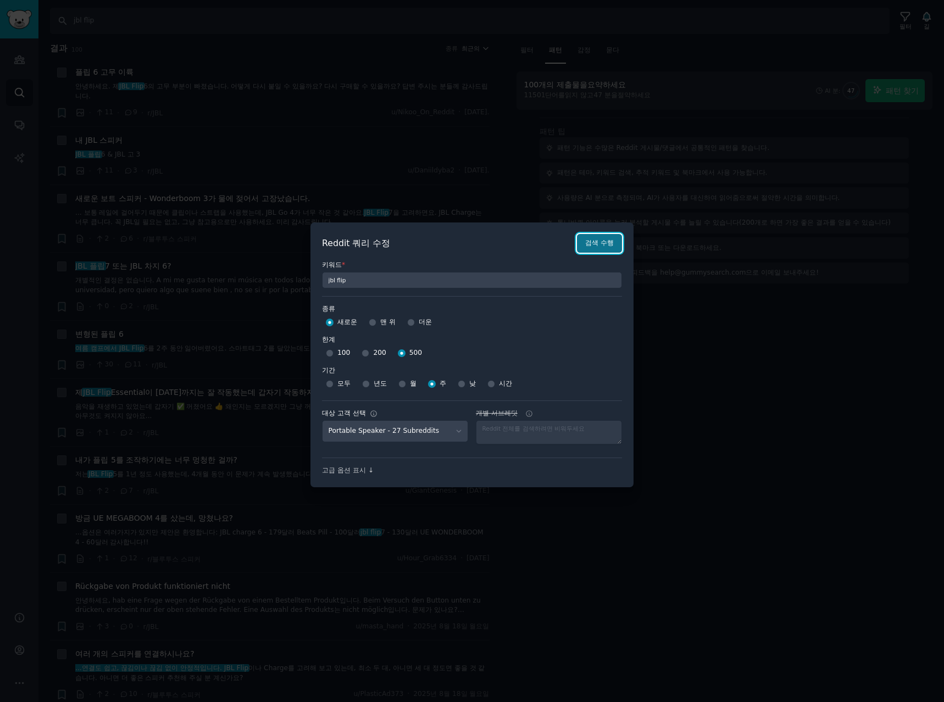
click at [594, 242] on font "검색 수행" at bounding box center [599, 243] width 29 height 8
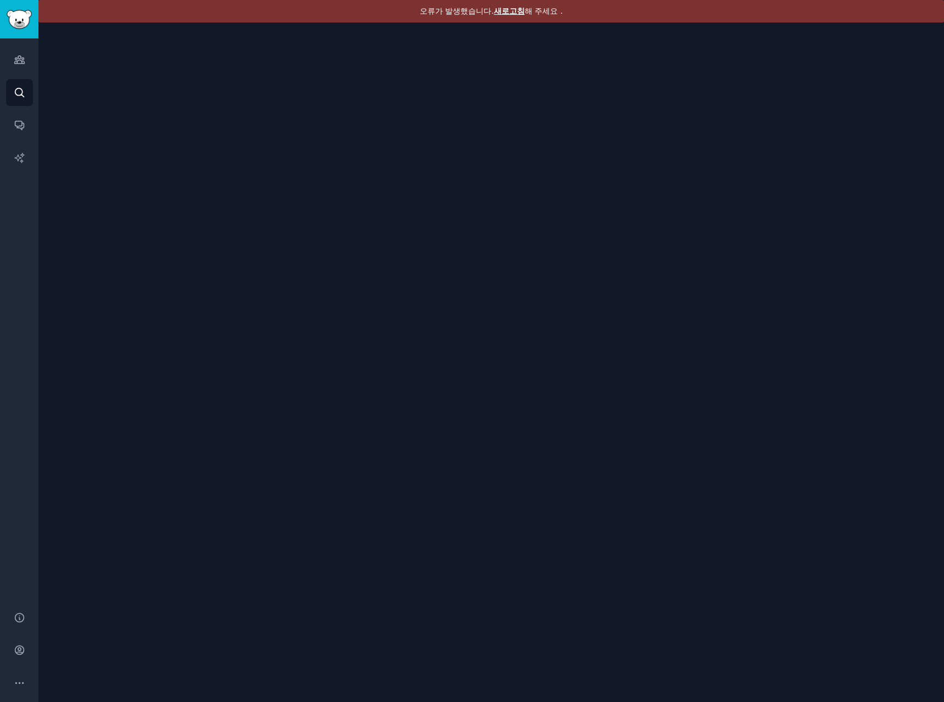
click at [513, 12] on font "새로고침" at bounding box center [509, 11] width 31 height 9
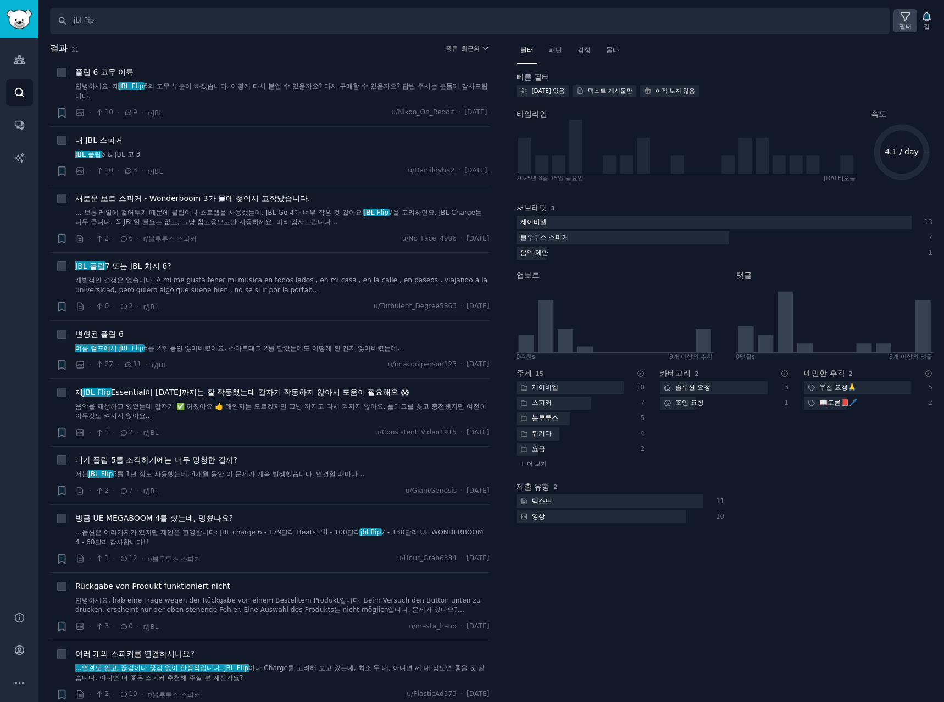
click at [907, 18] on icon at bounding box center [905, 17] width 9 height 9
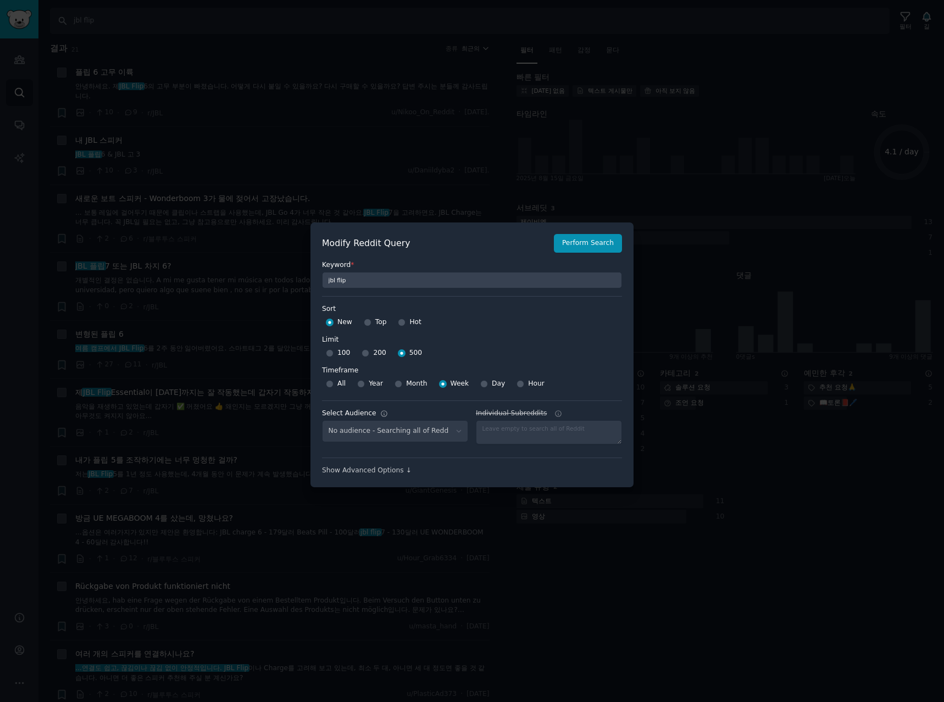
select select "d5641c5a1a"
click at [662, 162] on div at bounding box center [472, 351] width 944 height 702
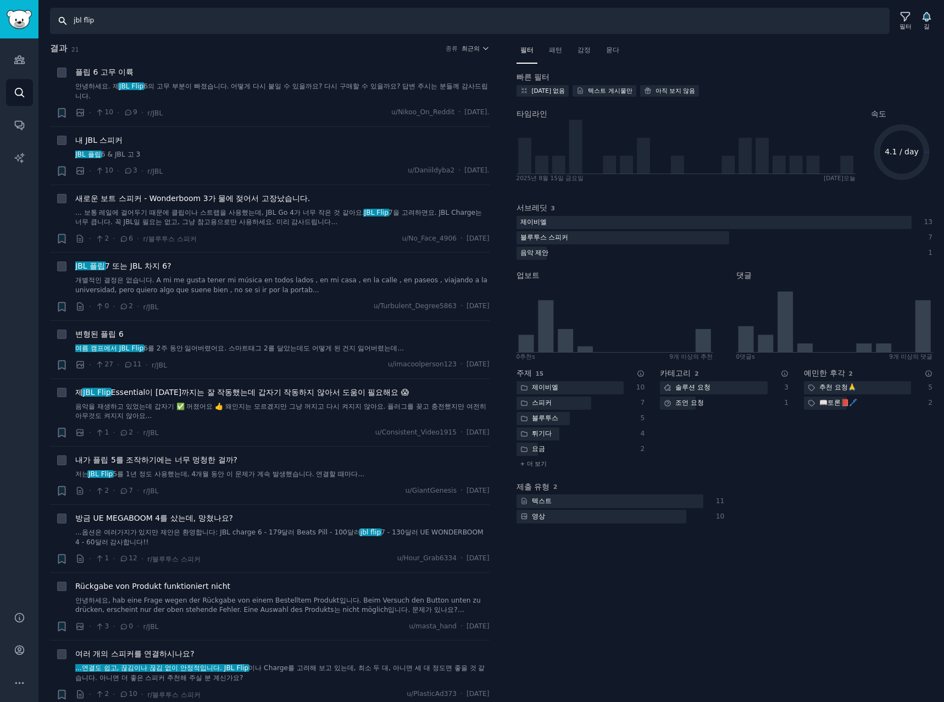
drag, startPoint x: 135, startPoint y: 12, endPoint x: -193, endPoint y: 5, distance: 328.1
click at [0, 5] on html "청중 찾다 대화 AI 보고서 돕다 계정 더 찾다 jbl flip 필터 길 결과 21 종류 최근의 + 플립 6 고무 이륙 안녕하세요. 제 JBL…" at bounding box center [472, 351] width 944 height 702
type input "c"
type input "jbl charge"
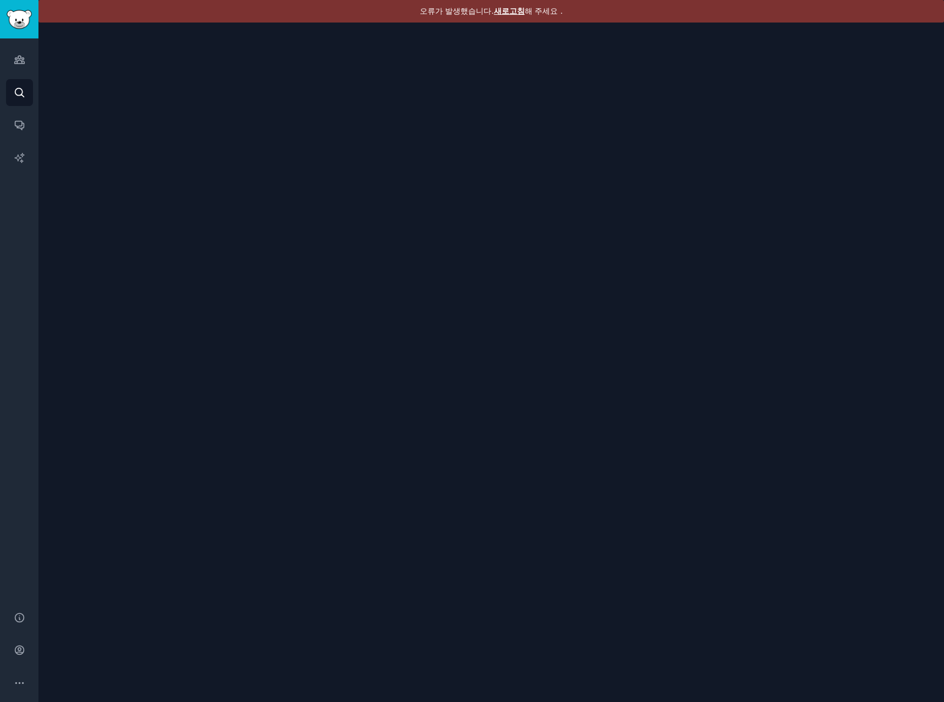
click at [510, 14] on font "새로고침" at bounding box center [509, 11] width 31 height 9
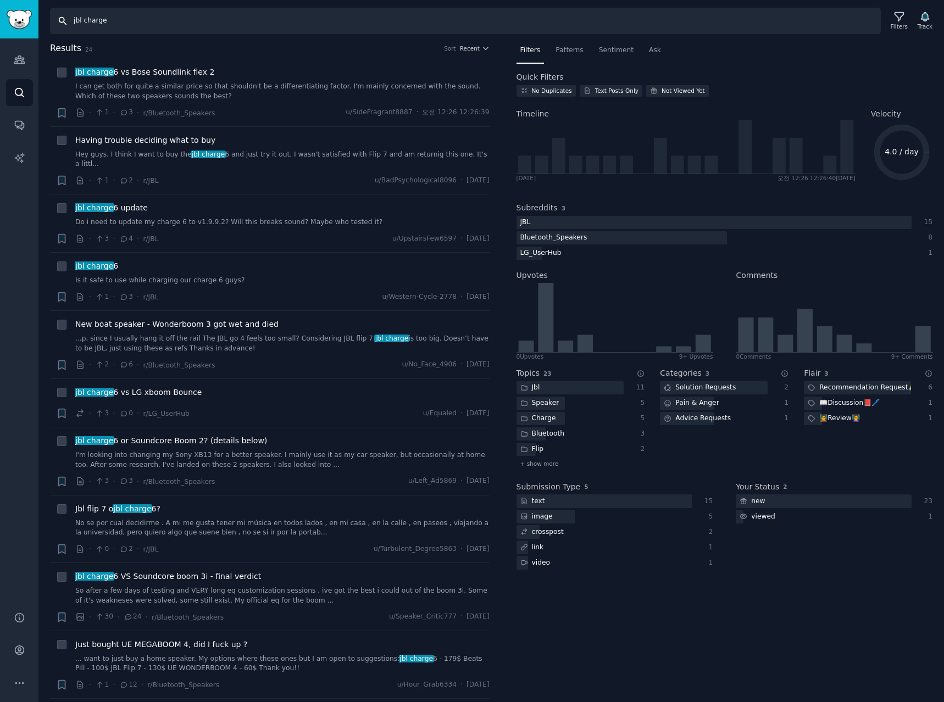
drag, startPoint x: 171, startPoint y: 20, endPoint x: 84, endPoint y: 20, distance: 87.4
click at [84, 20] on input "jbl charge" at bounding box center [465, 21] width 831 height 26
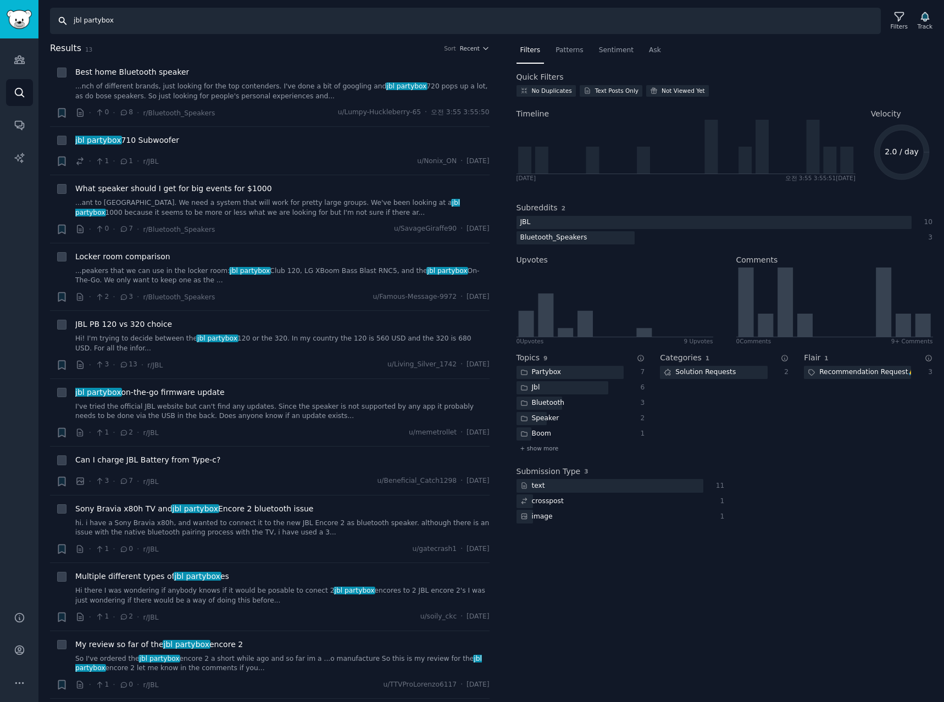
drag, startPoint x: 147, startPoint y: 26, endPoint x: -264, endPoint y: -2, distance: 411.9
click at [0, 0] on html "Audiences Search Conversations AI Reports Help Account More Search jbl partybox…" at bounding box center [472, 351] width 944 height 702
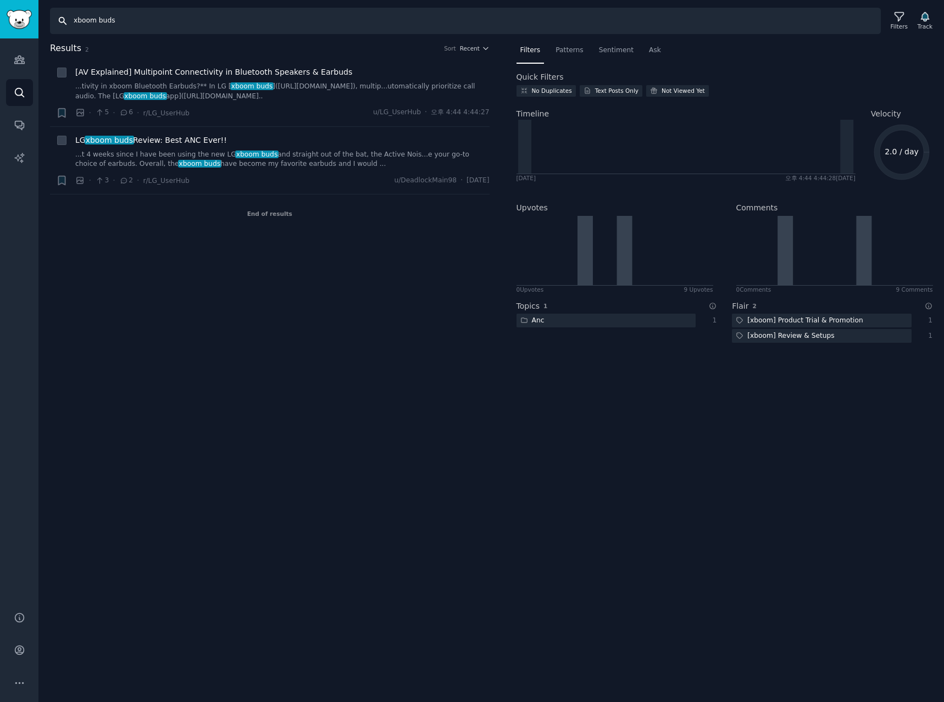
drag, startPoint x: 112, startPoint y: 20, endPoint x: 527, endPoint y: 58, distance: 417.1
click at [366, 40] on div "Search xboom buds Filters Track Results 2 Sort Recent + [AV Explained] Multipoi…" at bounding box center [490, 351] width 905 height 702
type input "xboom stage"
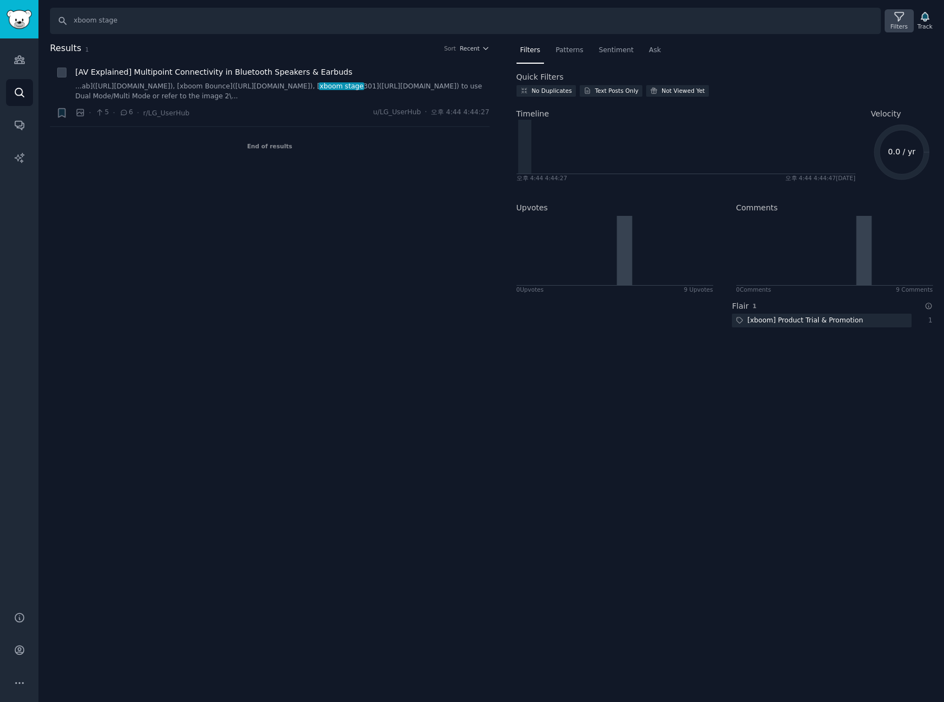
click at [905, 18] on icon at bounding box center [899, 17] width 12 height 12
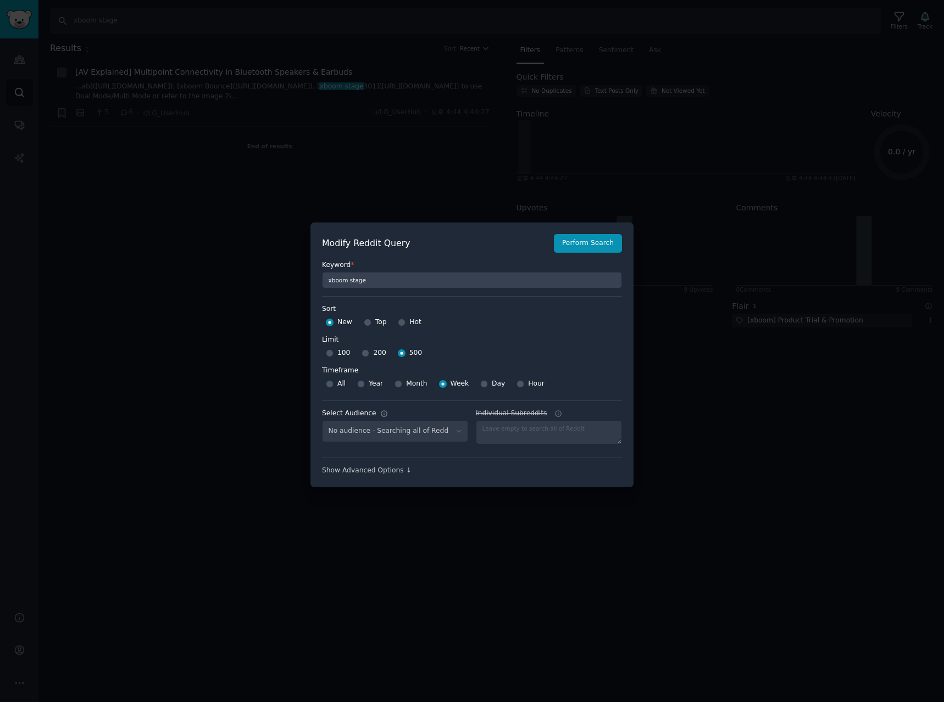
select select "d5641c5a1a"
click at [413, 432] on select "No audience - Searching all of Reddit stanbyme - 35 Subreddits internetexplorer…" at bounding box center [395, 431] width 146 height 23
select select
click at [322, 420] on select "No audience - Searching all of Reddit stanbyme - 35 Subreddits internetexplorer…" at bounding box center [395, 431] width 146 height 23
click at [584, 246] on button "Perform Search" at bounding box center [588, 243] width 68 height 19
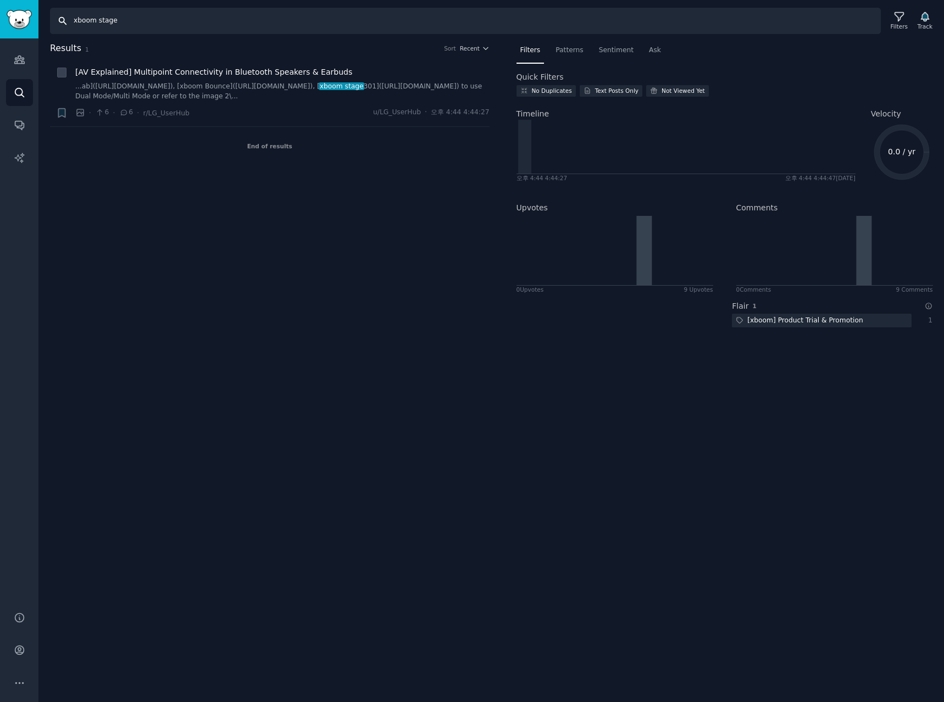
drag, startPoint x: 100, startPoint y: 21, endPoint x: 546, endPoint y: 53, distance: 447.2
click at [357, 37] on div "Search xboom stage Filters Track Results 1 Sort Recent + [AV Explained] Multipo…" at bounding box center [490, 351] width 905 height 702
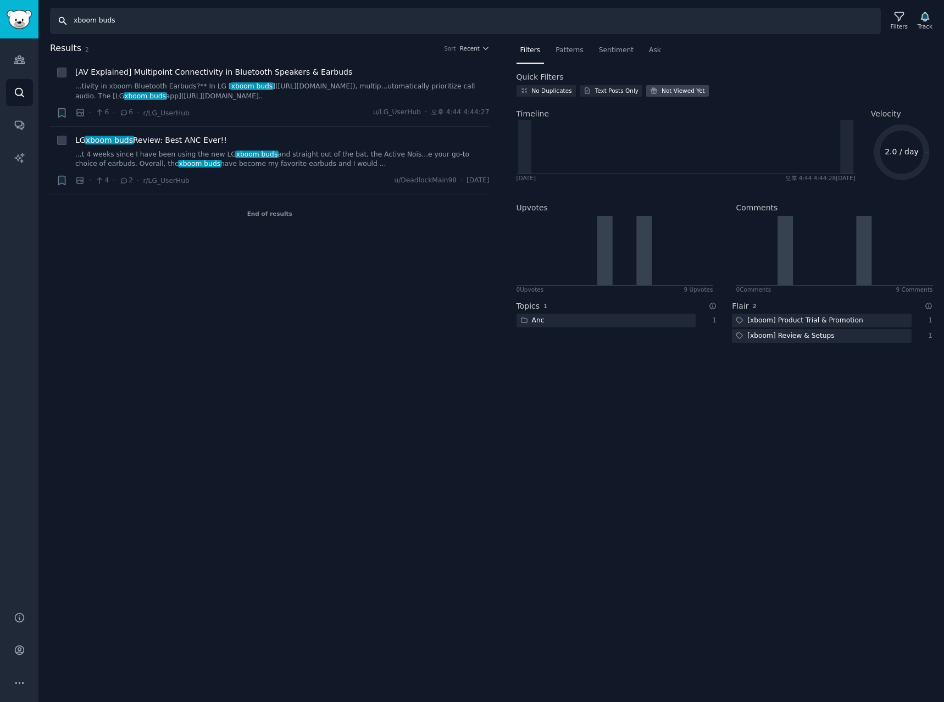
drag, startPoint x: 97, startPoint y: 21, endPoint x: 668, endPoint y: 92, distance: 575.3
click at [368, 47] on div "Search xboom buds Filters Track Results 2 Sort Recent + [AV Explained] Multipoi…" at bounding box center [490, 351] width 905 height 702
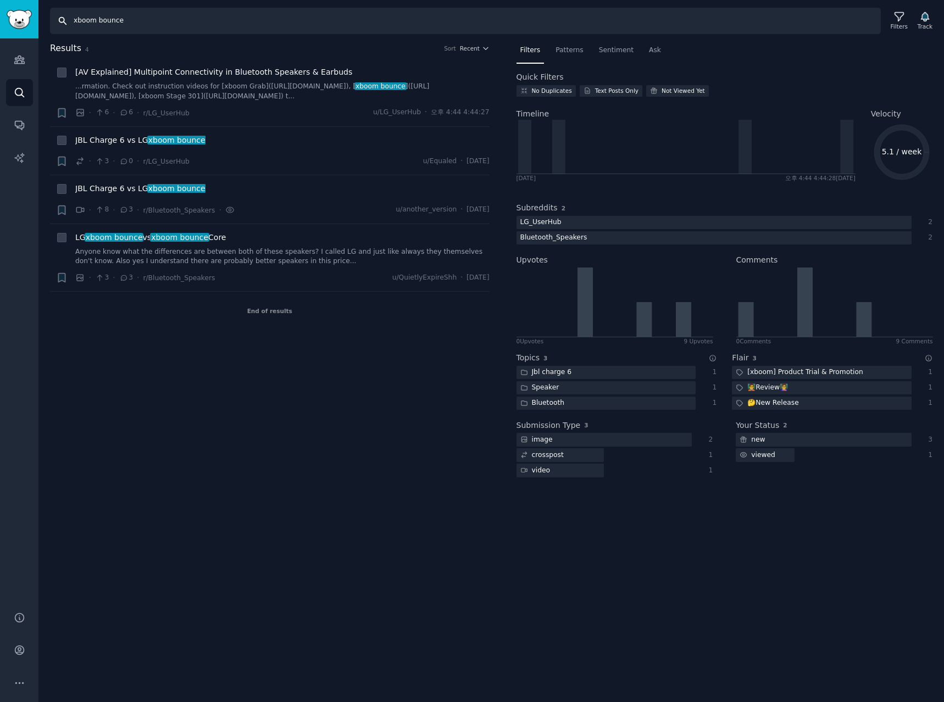
drag, startPoint x: 97, startPoint y: 21, endPoint x: 246, endPoint y: 32, distance: 148.8
click at [246, 32] on input "xboom bounce" at bounding box center [465, 21] width 831 height 26
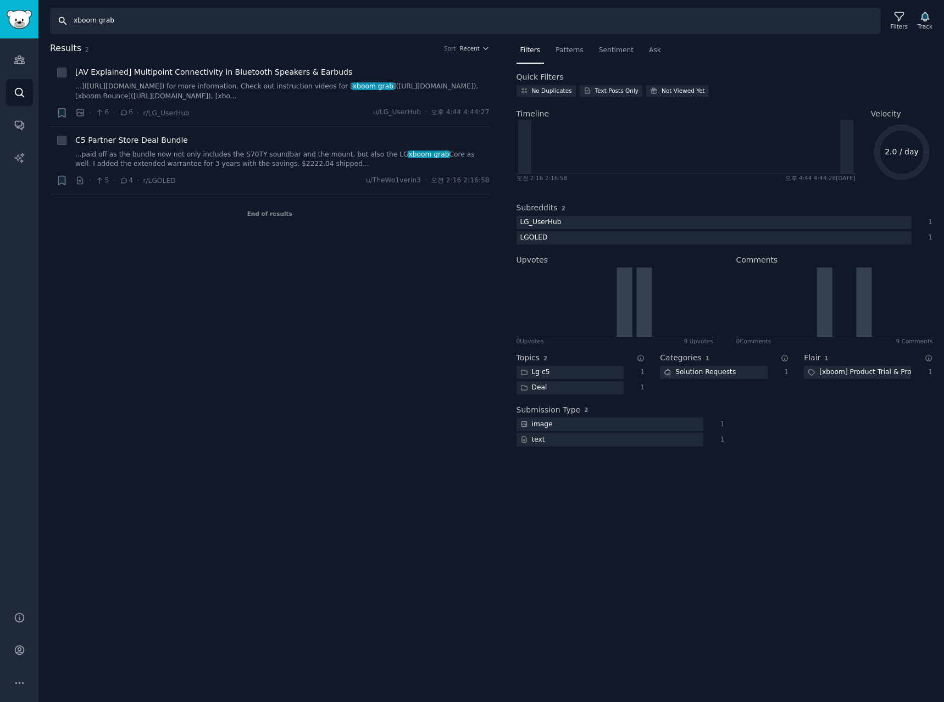
drag, startPoint x: 161, startPoint y: 14, endPoint x: -187, endPoint y: 4, distance: 348.5
click at [0, 4] on html "Advanced Search Audiences Search Conversations AI Reports Help Account More Sea…" at bounding box center [472, 351] width 944 height 702
type input "jbl charge"
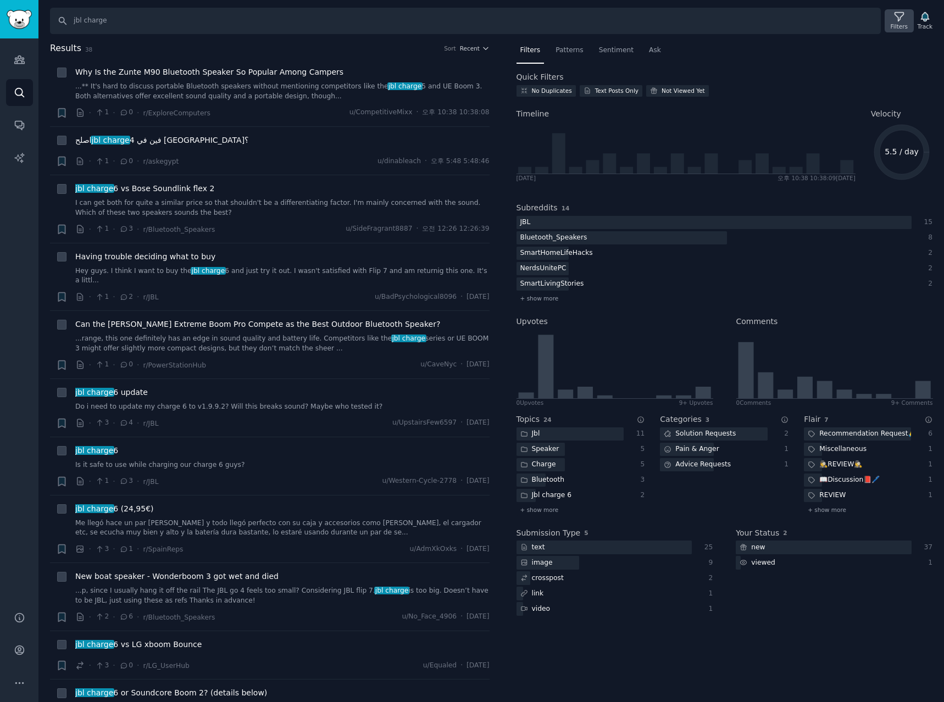
click at [897, 24] on div "Filters" at bounding box center [899, 27] width 17 height 8
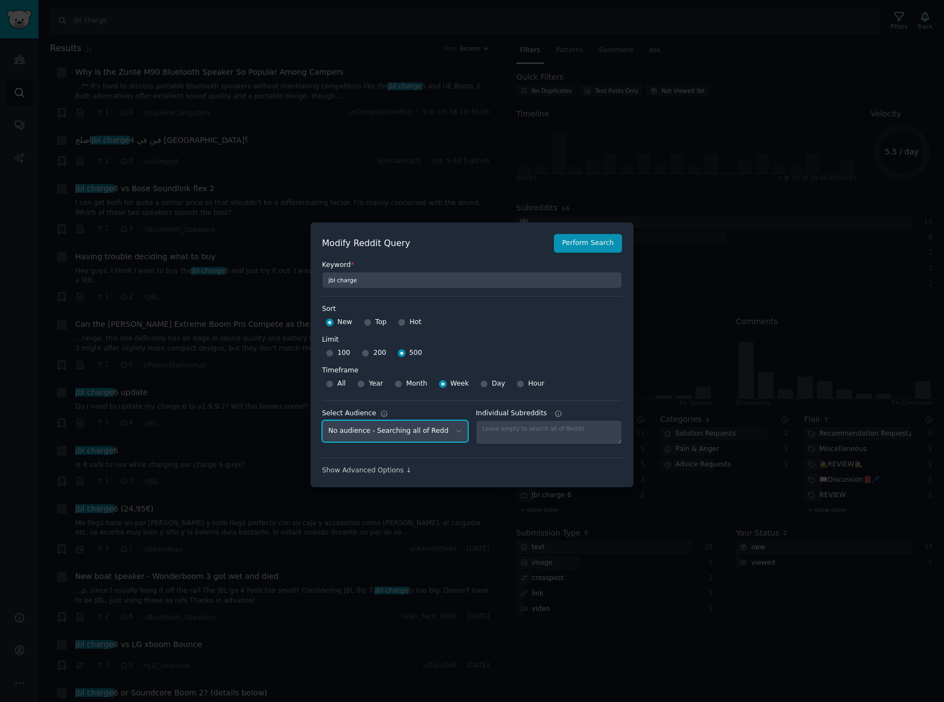
click at [412, 430] on select "No audience - Searching all of Reddit stanbyme - 35 Subreddits internetexplorer…" at bounding box center [395, 431] width 146 height 23
select select "d5641c5a1a"
click at [322, 420] on select "No audience - Searching all of Reddit stanbyme - 35 Subreddits internetexplorer…" at bounding box center [395, 431] width 146 height 23
click at [579, 255] on div "Keyword * jbl charge" at bounding box center [472, 271] width 300 height 36
click at [628, 252] on div "Modify Reddit Query Perform Search Keyword * jbl charge Sort Sort New Top Hot L…" at bounding box center [471, 355] width 323 height 265
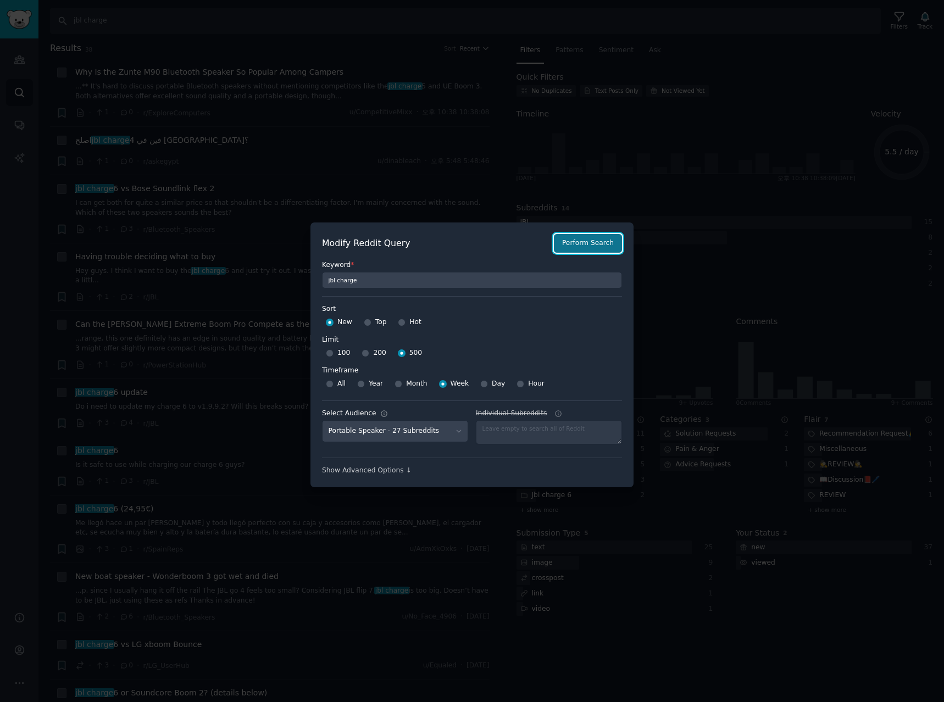
click at [576, 247] on button "Perform Search" at bounding box center [588, 243] width 68 height 19
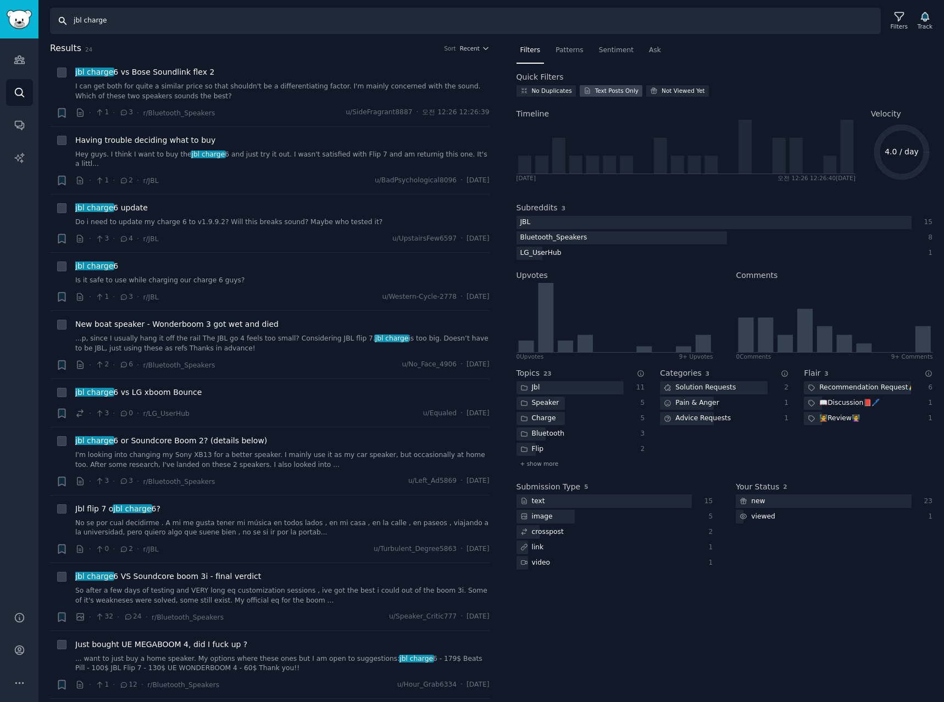
drag, startPoint x: 85, startPoint y: 19, endPoint x: 582, endPoint y: 85, distance: 501.6
click at [452, 60] on div "Search jbl charge Filters Track Results 24 Sort Recent + jbl charge 6 vs Bose S…" at bounding box center [490, 351] width 905 height 702
type input "jbl flip"
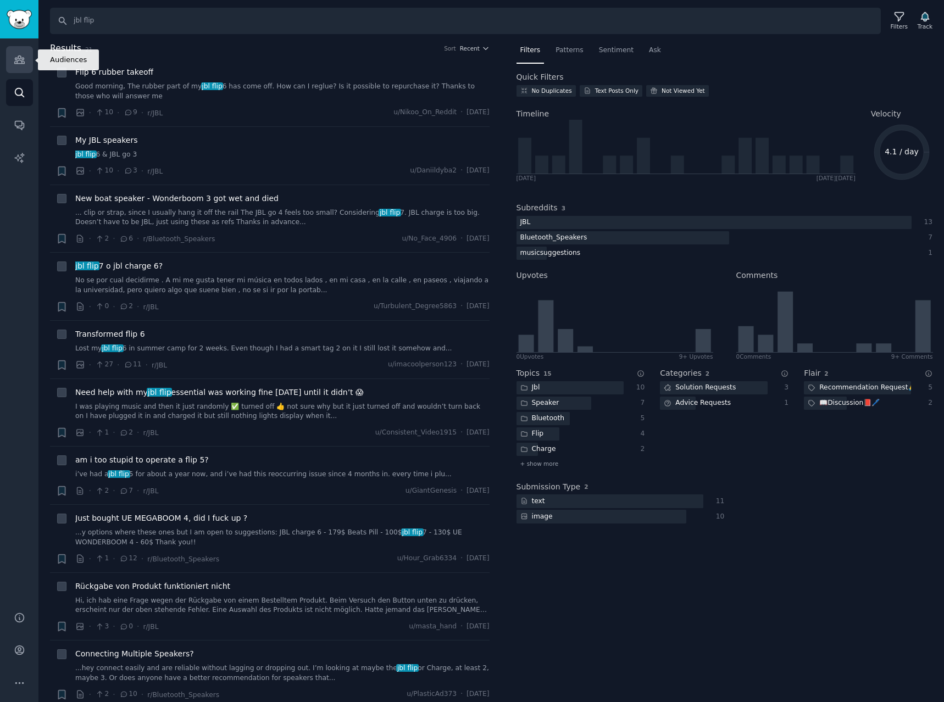
click at [13, 70] on link "Audiences" at bounding box center [19, 59] width 27 height 27
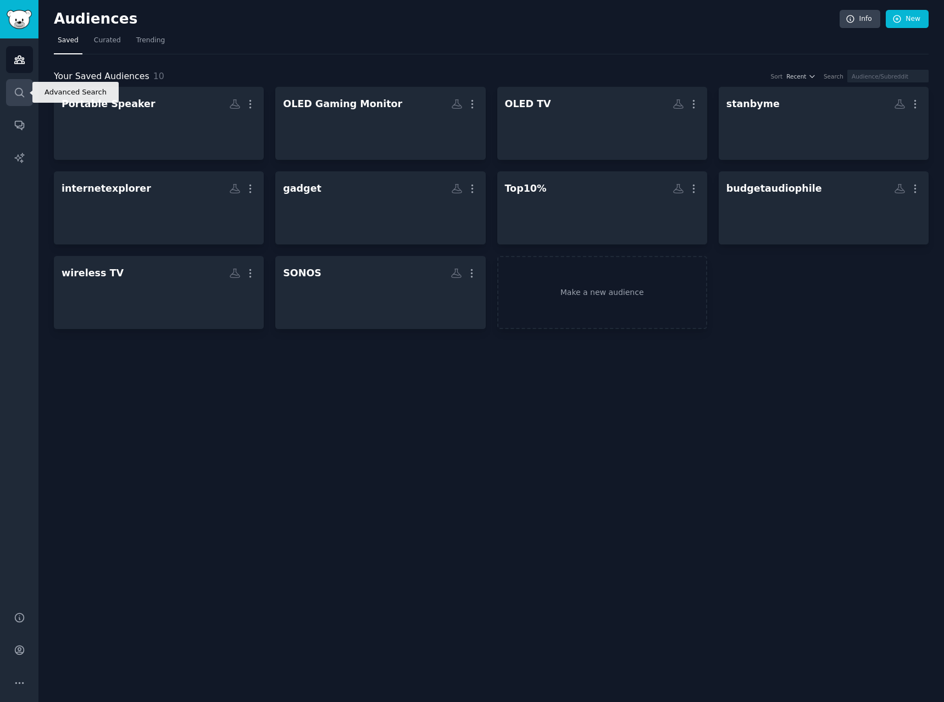
click at [20, 92] on icon "Sidebar" at bounding box center [20, 93] width 12 height 12
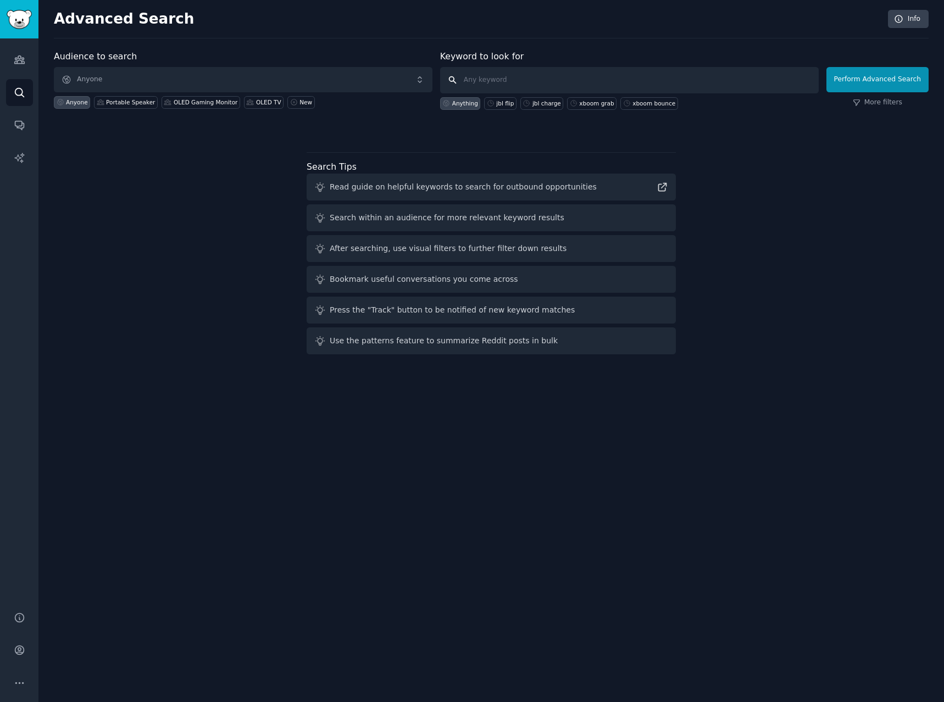
click at [600, 70] on input "text" at bounding box center [629, 80] width 379 height 26
type input "the frame"
click button "Perform Advanced Search" at bounding box center [877, 79] width 102 height 25
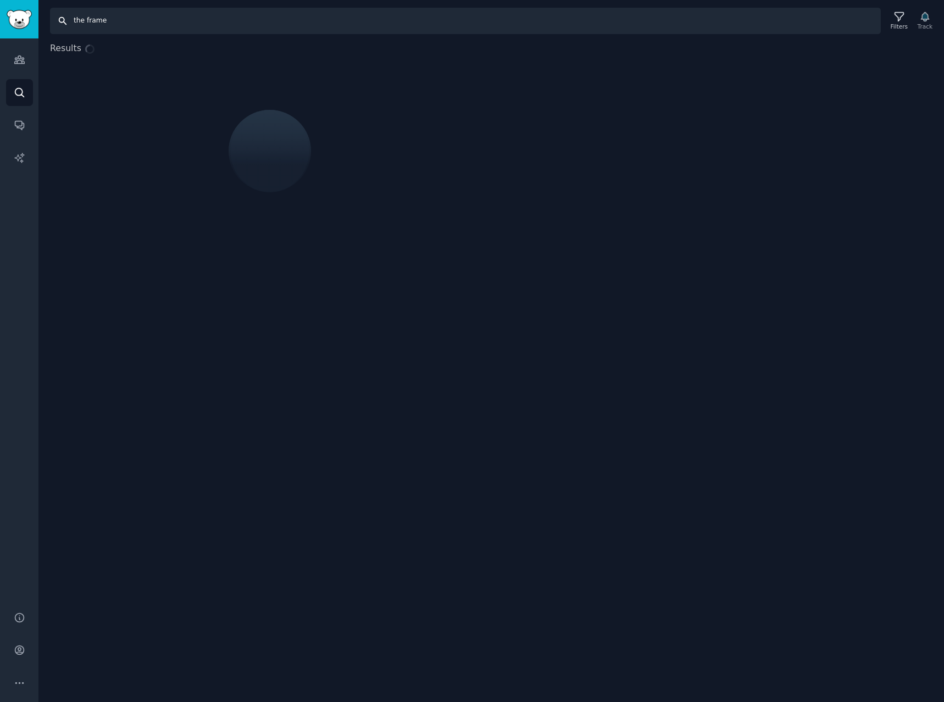
click at [76, 19] on input "the frame" at bounding box center [465, 21] width 831 height 26
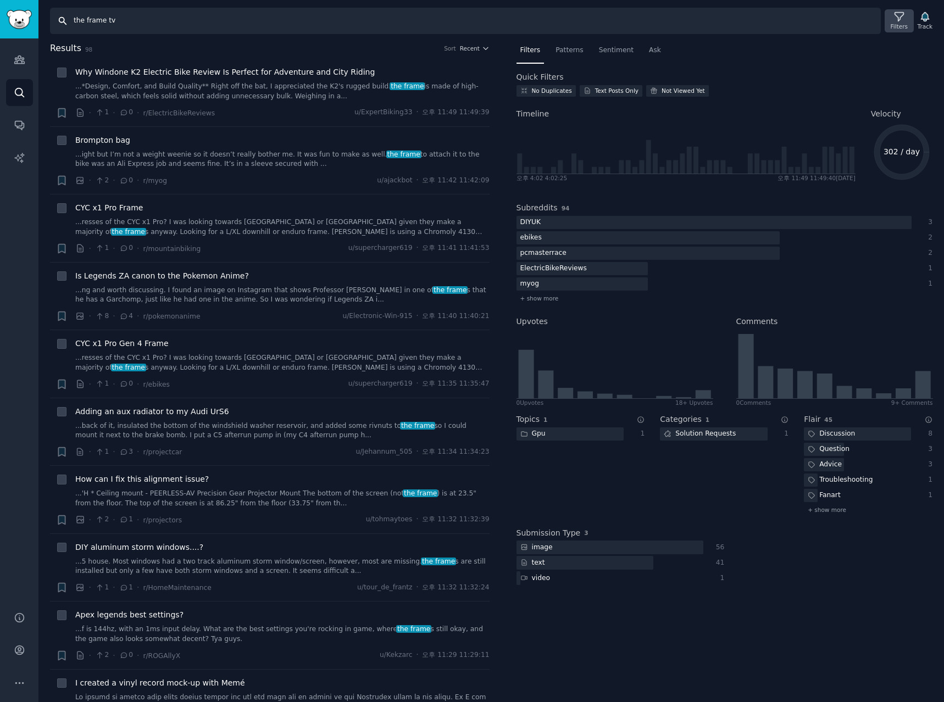
type input "the frame tv"
click at [898, 17] on icon at bounding box center [899, 17] width 12 height 12
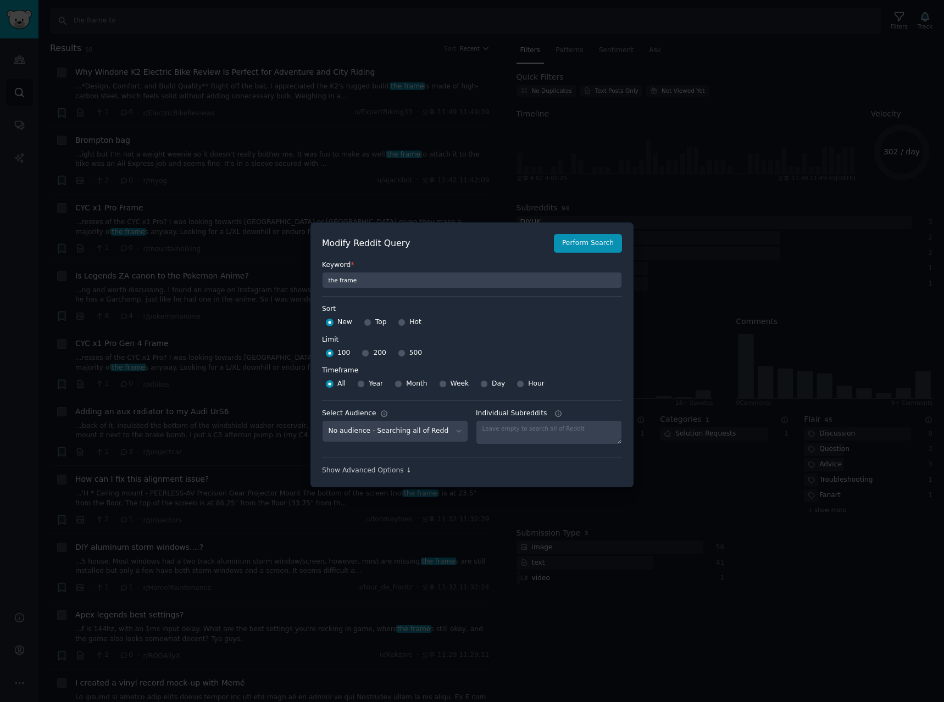
click at [443, 383] on div "Week" at bounding box center [454, 384] width 30 height 18
click at [398, 352] on input "500" at bounding box center [402, 353] width 8 height 8
radio input "true"
drag, startPoint x: 439, startPoint y: 385, endPoint x: 536, endPoint y: 315, distance: 118.9
click at [439, 384] on input "Week" at bounding box center [443, 384] width 8 height 8
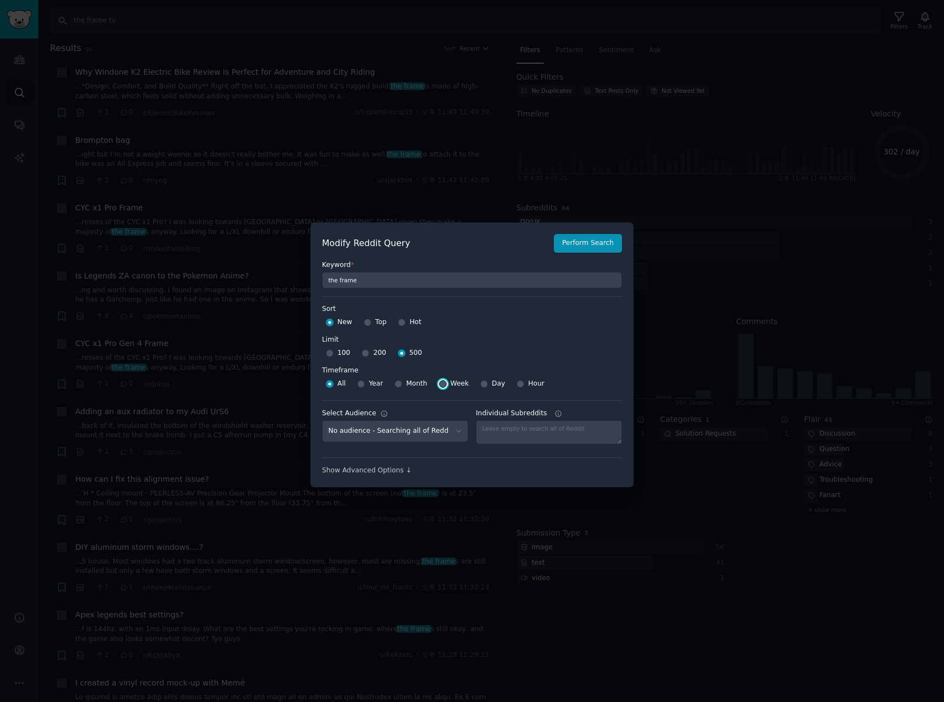
radio input "true"
click at [590, 240] on button "Perform Search" at bounding box center [588, 243] width 68 height 19
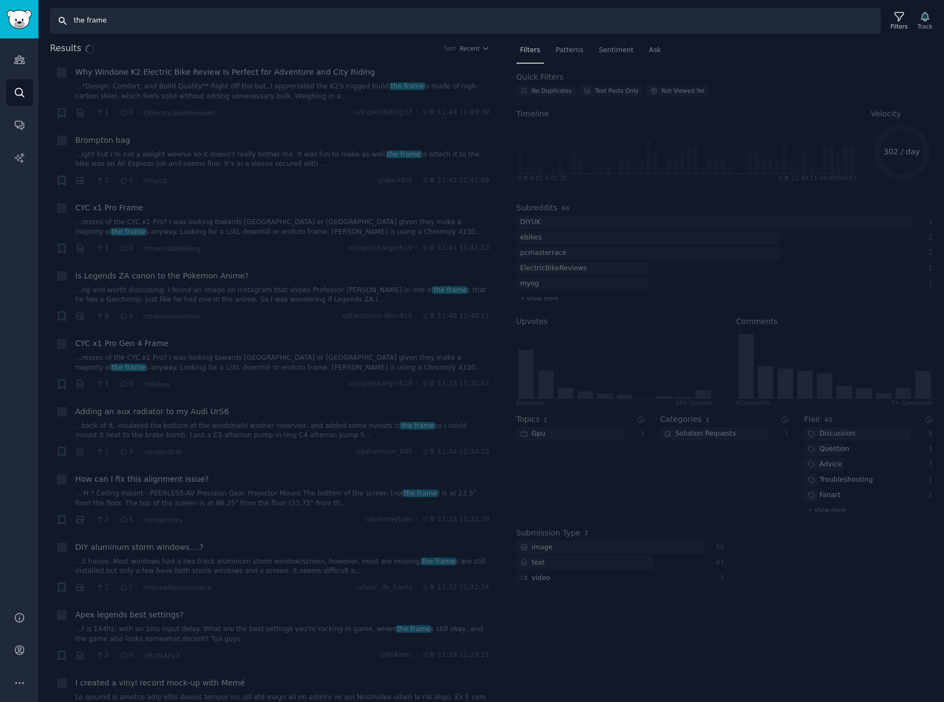
click at [146, 16] on input "the frame" at bounding box center [465, 21] width 831 height 26
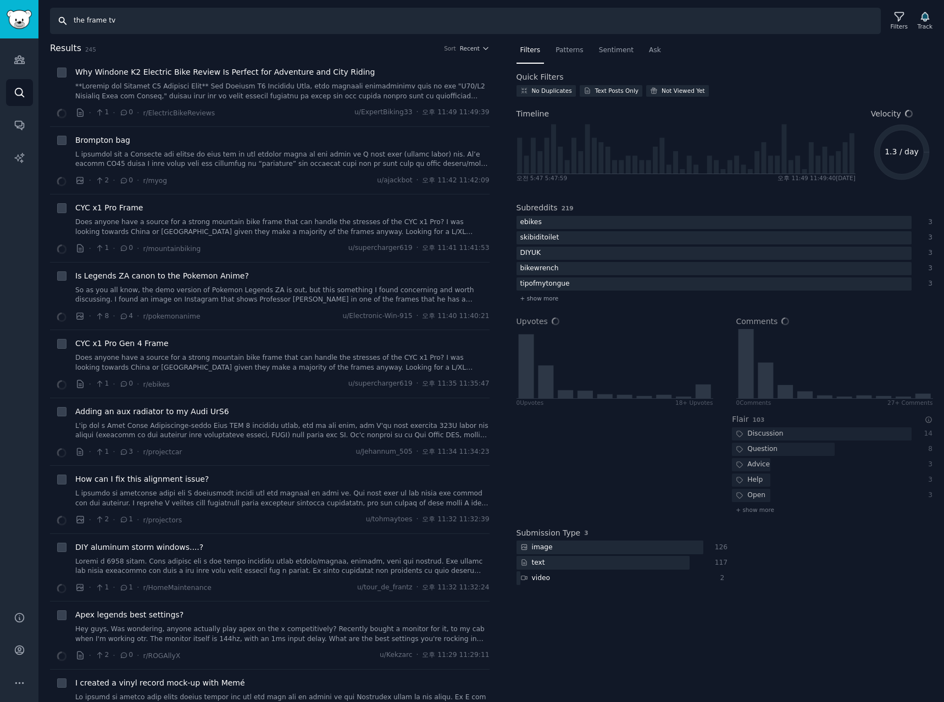
click at [332, 20] on input "the frame tv" at bounding box center [465, 21] width 831 height 26
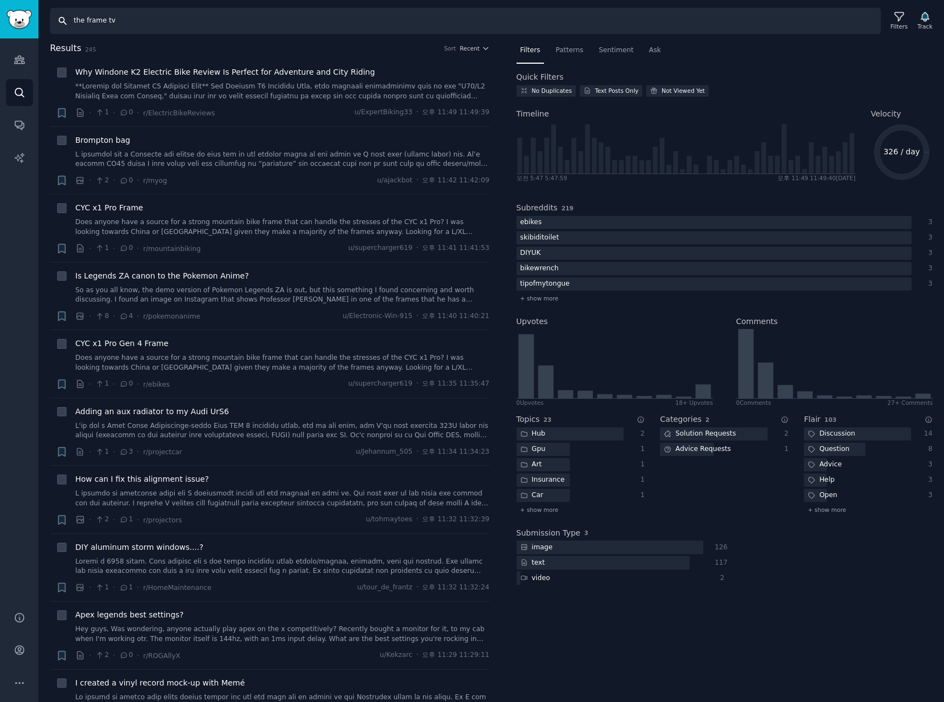
drag, startPoint x: 149, startPoint y: 10, endPoint x: -410, endPoint y: 5, distance: 559.3
click at [0, 5] on html "Audiences Search Conversations AI Reports Help Account More Search the frame tv…" at bounding box center [472, 351] width 944 height 702
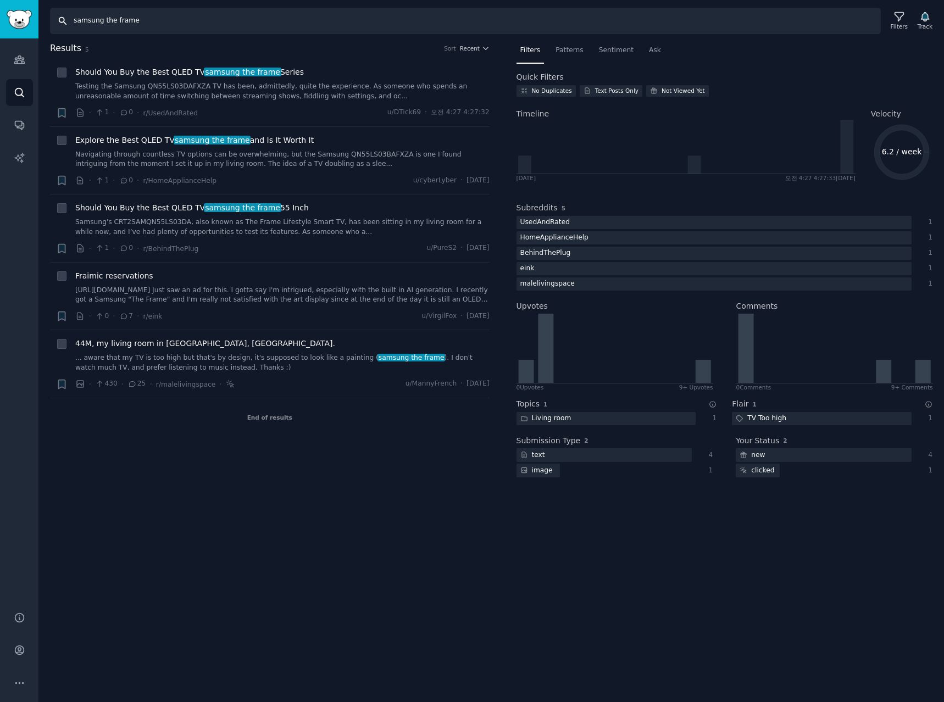
click at [160, 23] on input "samsung the frame" at bounding box center [465, 21] width 831 height 26
drag, startPoint x: 102, startPoint y: 23, endPoint x: -199, endPoint y: 14, distance: 301.2
click at [0, 14] on html "Audiences Audiences Search Conversations AI Reports Help Account More Search sa…" at bounding box center [472, 351] width 944 height 702
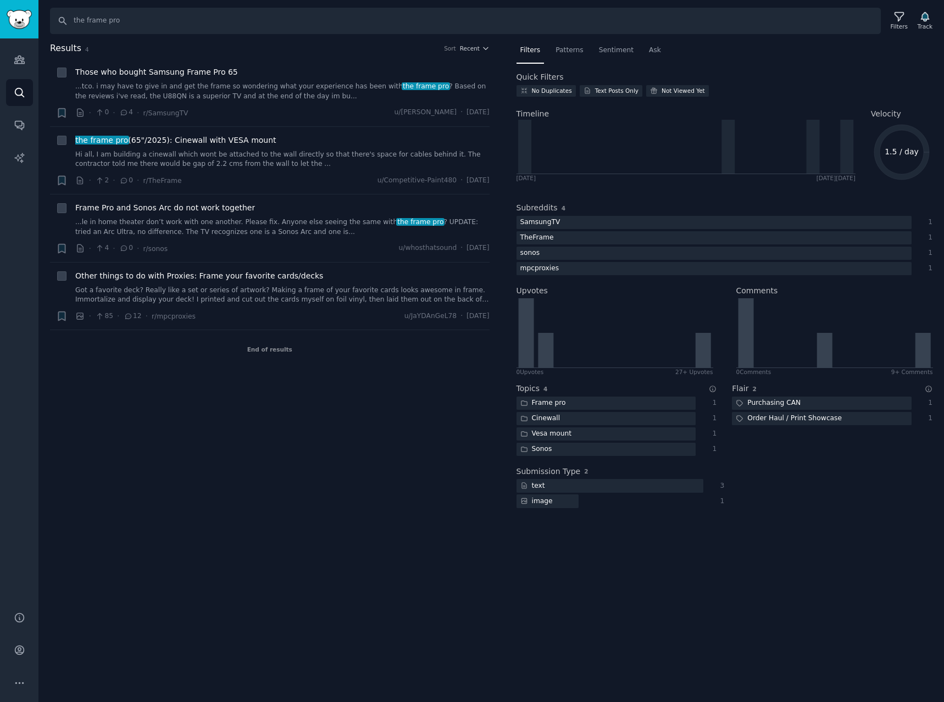
click at [216, 464] on div "Results 4 Sort Recent + Those who bought Samsung Frame Pro 65 ...tco. i may hav…" at bounding box center [277, 282] width 455 height 480
drag, startPoint x: 168, startPoint y: 21, endPoint x: -309, endPoint y: -1, distance: 477.4
click at [0, 0] on html "Audiences Audiences Search Conversations AI Reports Help Account More Search th…" at bounding box center [472, 351] width 944 height 702
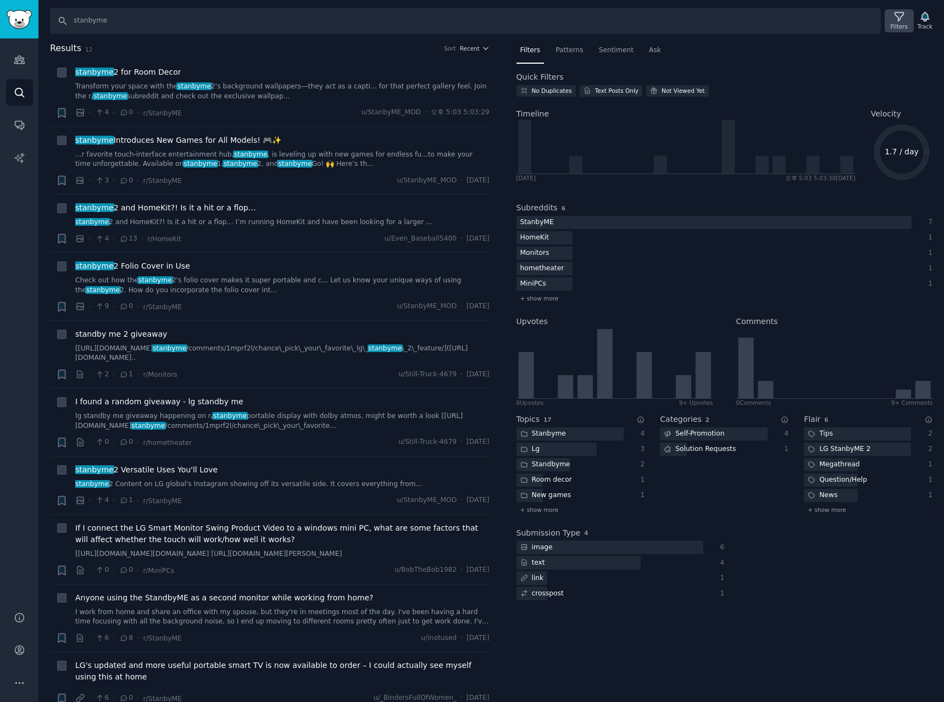
click at [905, 19] on icon at bounding box center [899, 17] width 12 height 12
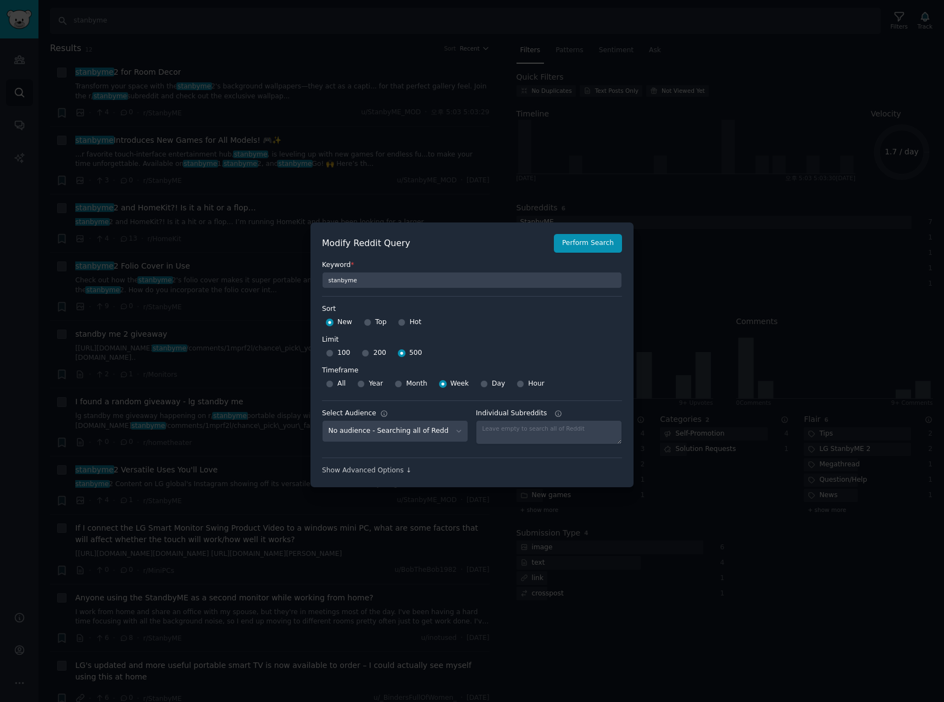
click at [418, 89] on div at bounding box center [472, 351] width 944 height 702
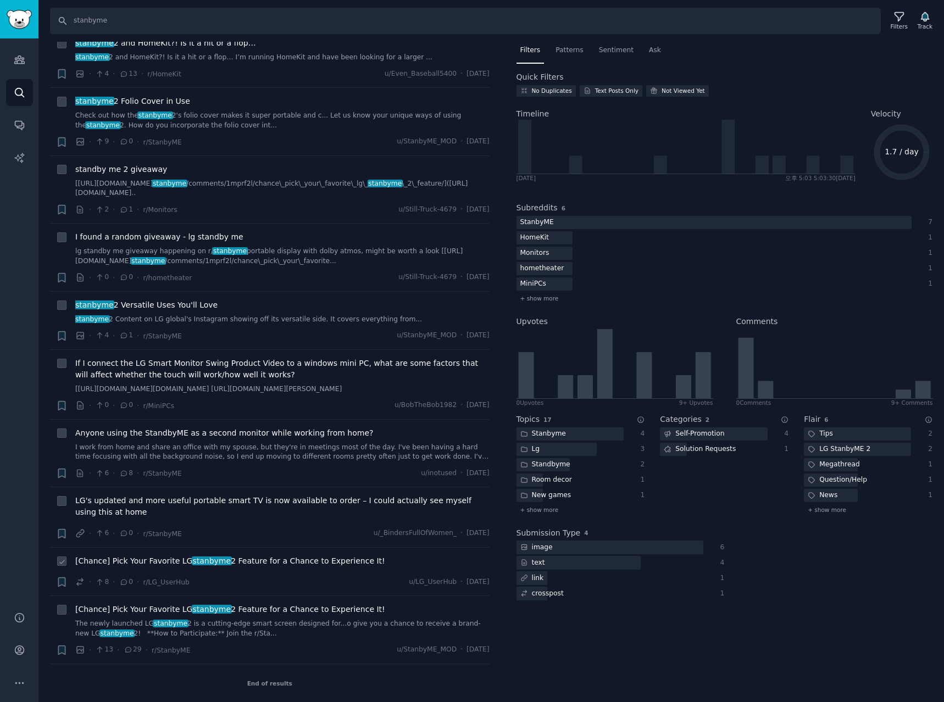
scroll to position [175, 0]
click at [303, 369] on span "If I connect the LG Smart Monitor Swing Product Video to a windows mini PC, wha…" at bounding box center [282, 369] width 414 height 23
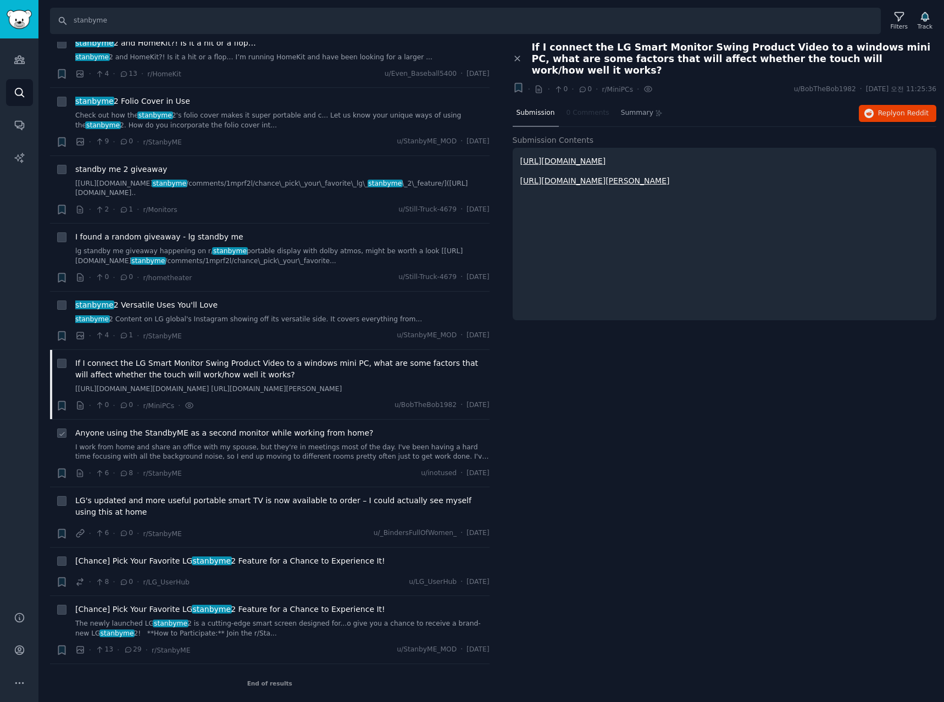
click at [319, 470] on div "· 6 · 8 · r/StanbyME u/inotused · Fri 2025. 8. 15." at bounding box center [282, 474] width 414 height 12
click at [298, 513] on span "LG's updated and more useful portable smart TV is now available to order – I co…" at bounding box center [282, 506] width 414 height 23
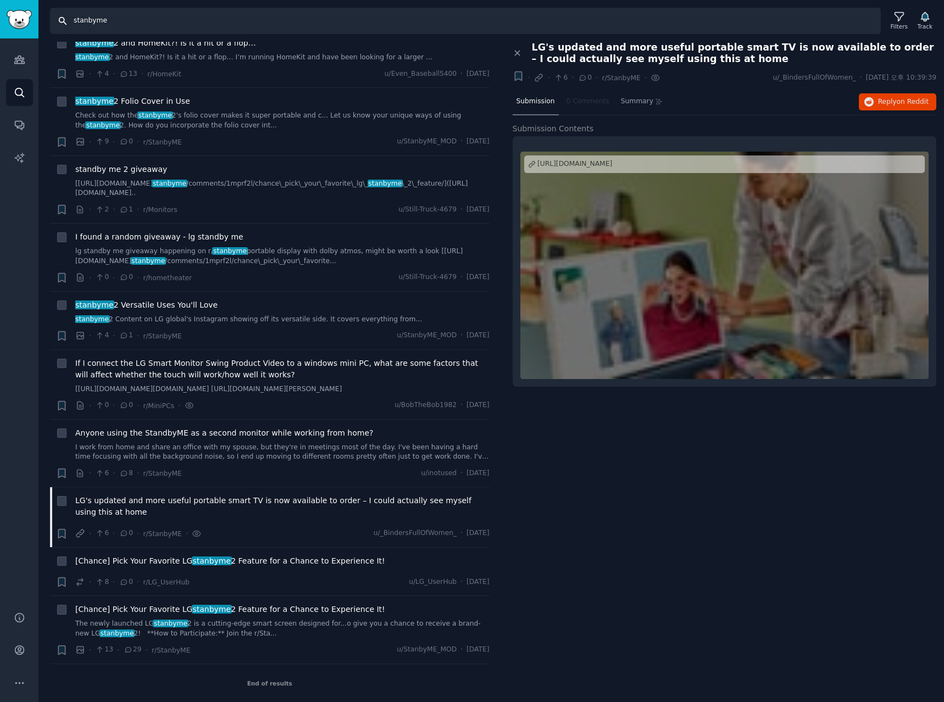
click at [142, 16] on input "stanbyme" at bounding box center [465, 21] width 831 height 26
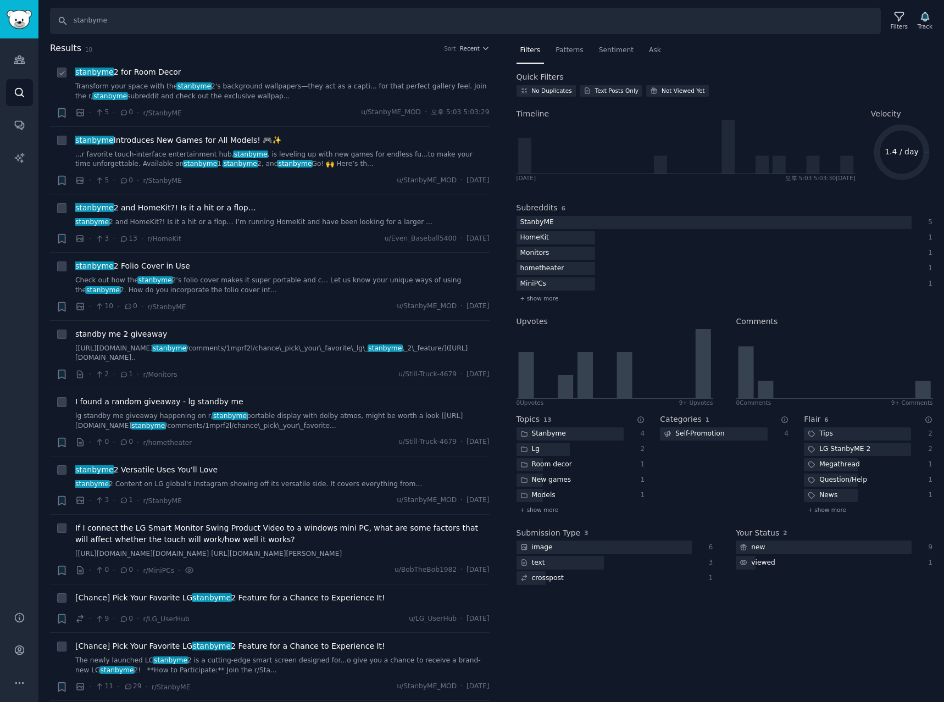
click at [235, 72] on div "stanbyme 2 for Room Decor" at bounding box center [282, 72] width 414 height 12
click at [142, 69] on span "stanbyme 2 for Room Decor" at bounding box center [127, 72] width 105 height 12
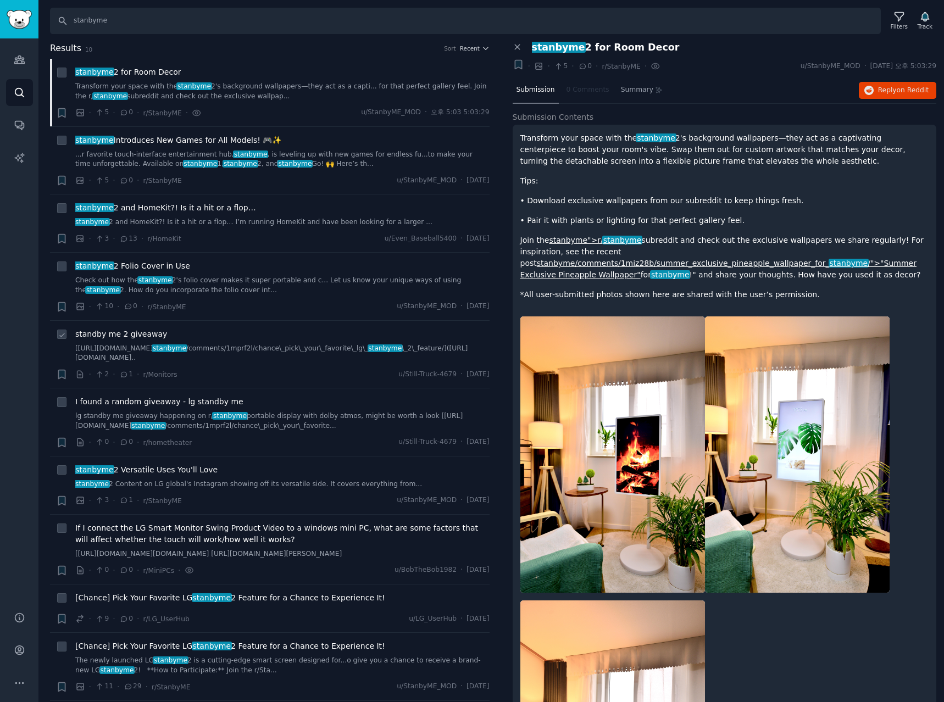
click at [139, 335] on span "standby me 2 giveaway" at bounding box center [121, 335] width 92 height 12
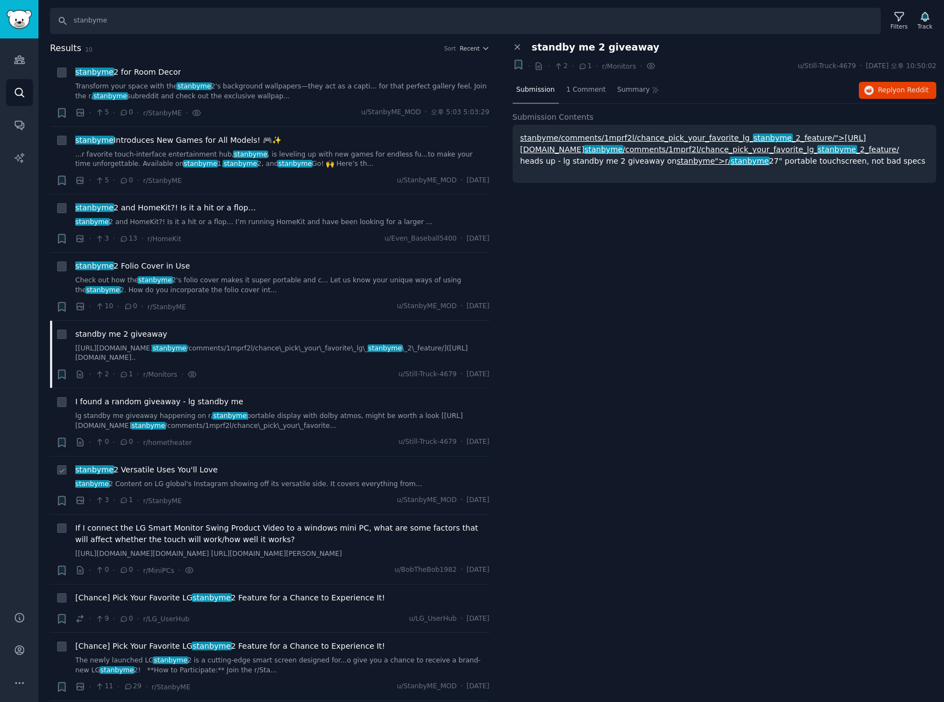
click at [173, 470] on span "stanbyme 2 Versatile Uses You'll Love" at bounding box center [146, 470] width 142 height 12
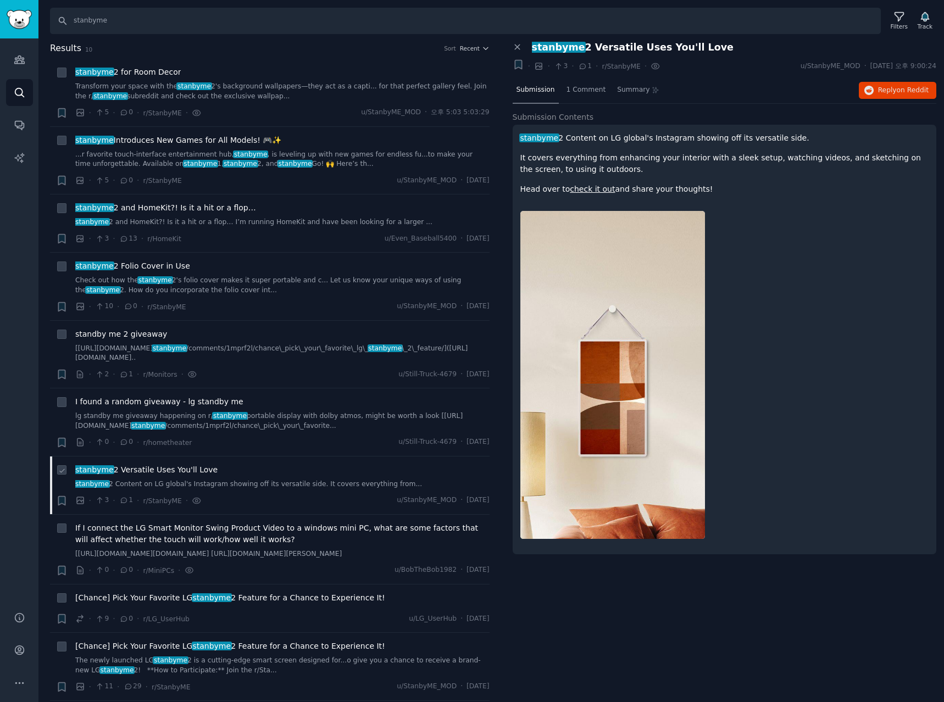
click at [185, 469] on span "stanbyme 2 Versatile Uses You'll Love" at bounding box center [146, 470] width 142 height 12
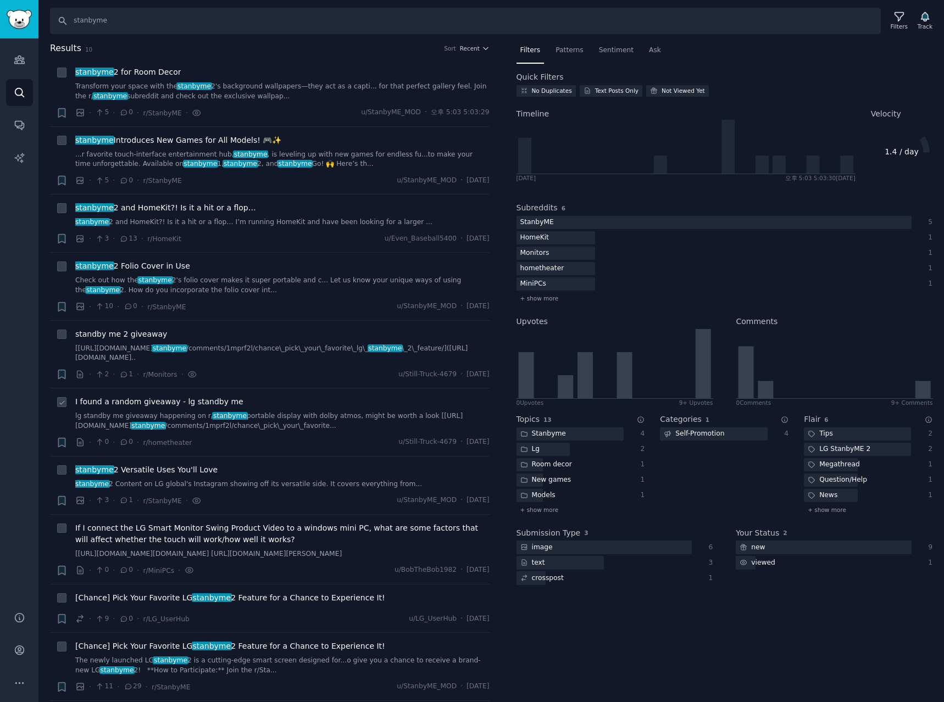
scroll to position [47, 0]
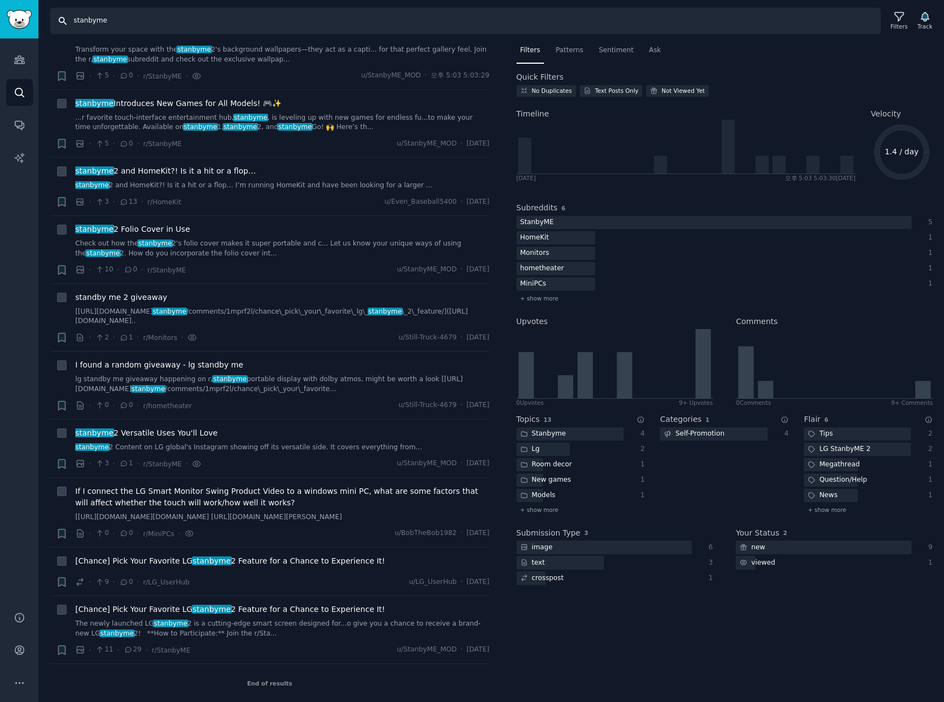
click at [153, 24] on input "stanbyme" at bounding box center [465, 21] width 831 height 26
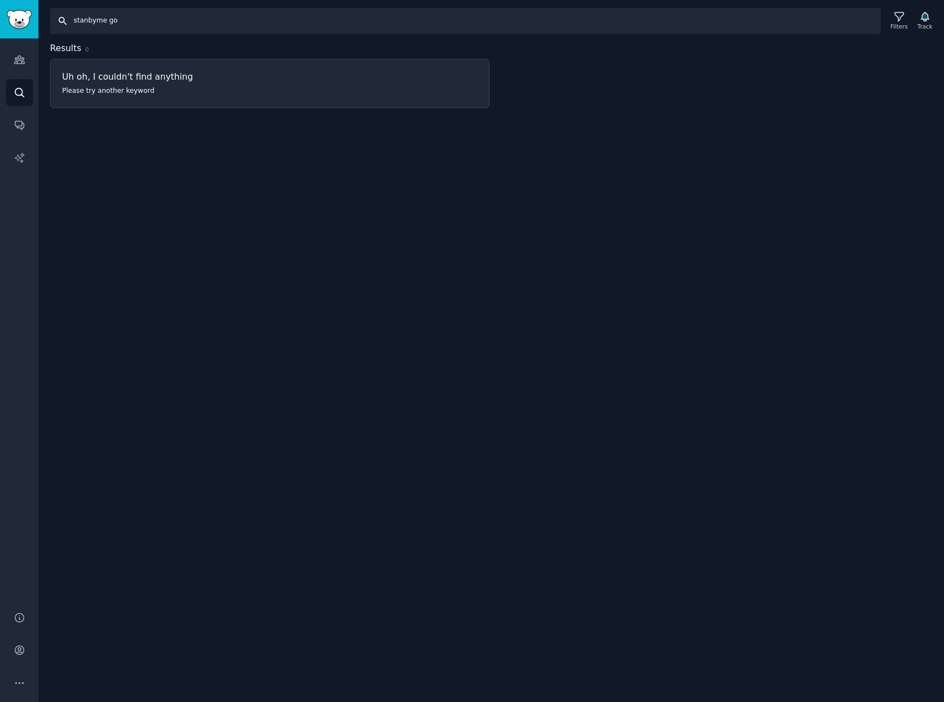
drag, startPoint x: 156, startPoint y: 25, endPoint x: -275, endPoint y: -29, distance: 434.6
click at [0, 0] on html "Audiences Audiences Search Conversations AI Reports Help Account More Search st…" at bounding box center [472, 351] width 944 height 702
drag, startPoint x: 158, startPoint y: 16, endPoint x: -296, endPoint y: -23, distance: 455.5
click at [0, 0] on html "AI Reports Audiences Search Conversations AI Reports Help Account More Search l…" at bounding box center [472, 351] width 944 height 702
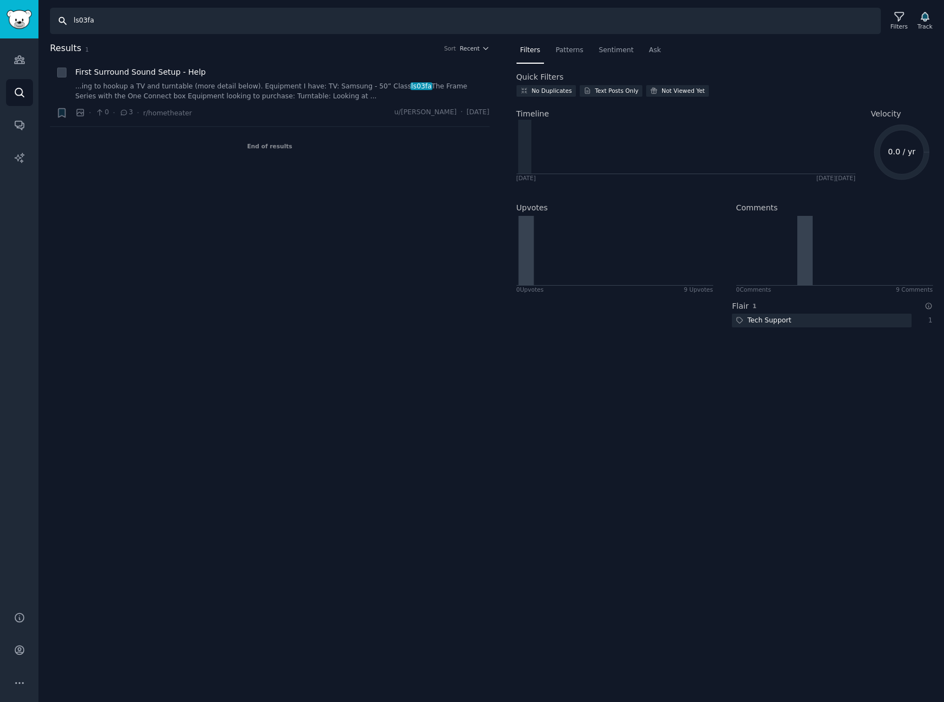
drag, startPoint x: 148, startPoint y: 20, endPoint x: -333, endPoint y: -24, distance: 482.7
click at [0, 0] on html "AI Reports Audiences Search Conversations AI Reports Help Account More Search l…" at bounding box center [472, 351] width 944 height 702
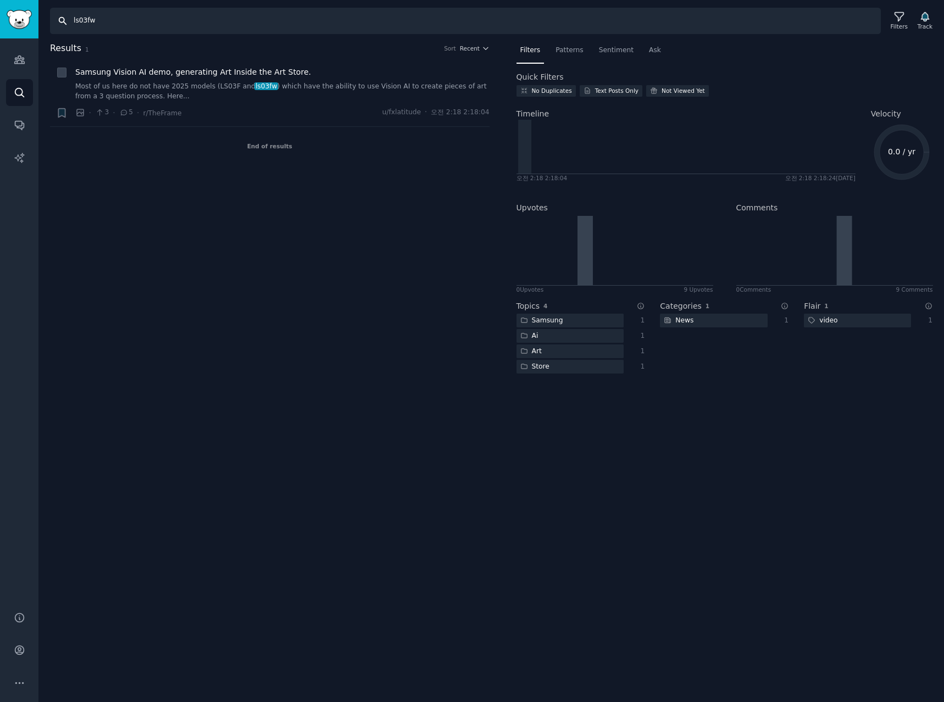
drag, startPoint x: 123, startPoint y: 18, endPoint x: -177, endPoint y: -2, distance: 300.6
click at [0, 0] on html "Advanced Search Audiences Search Conversations AI Reports Help Account More Sea…" at bounding box center [472, 351] width 944 height 702
drag, startPoint x: 245, startPoint y: 24, endPoint x: 252, endPoint y: 28, distance: 7.9
click at [245, 24] on input "ls03fw" at bounding box center [465, 21] width 831 height 26
drag, startPoint x: 263, startPoint y: 18, endPoint x: -77, endPoint y: 7, distance: 339.7
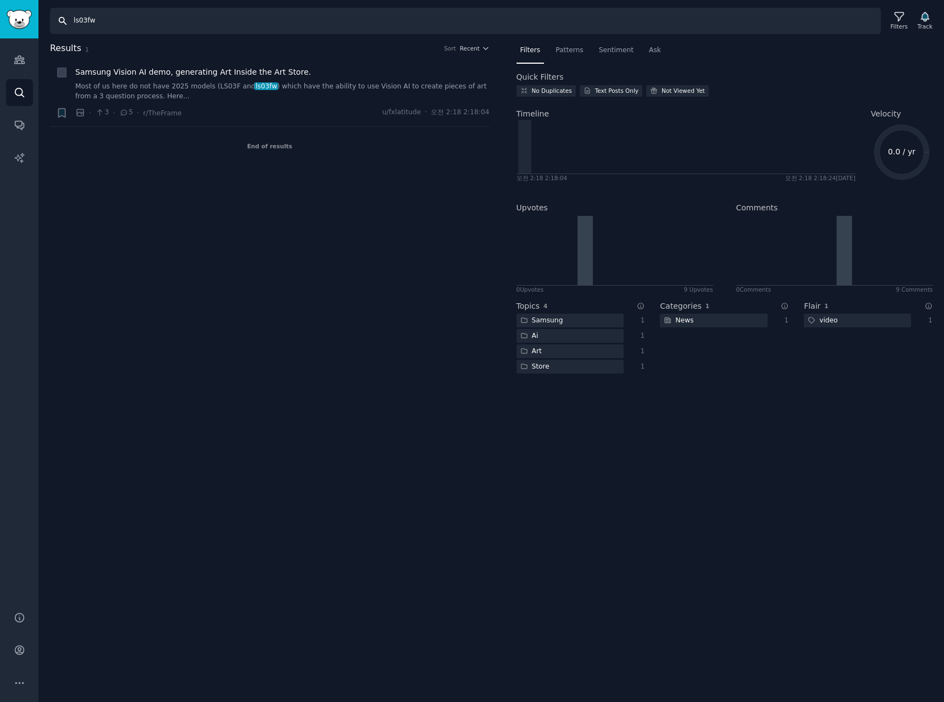
click at [0, 7] on html "Advanced Search Audiences Search Conversations AI Reports Help Account More Sea…" at bounding box center [472, 351] width 944 height 702
type input "the frame tv"
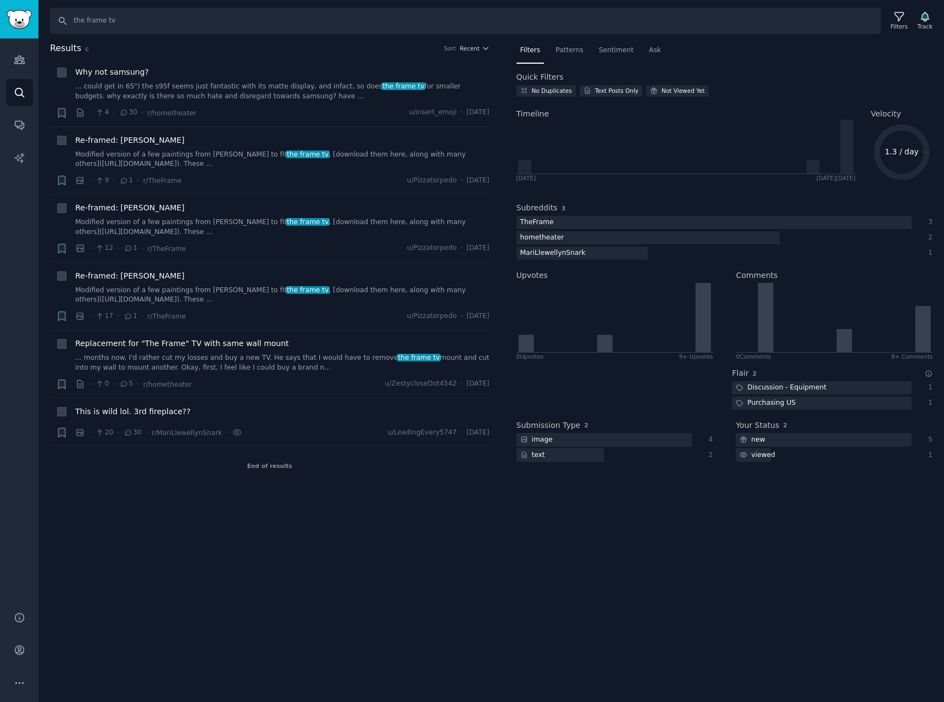
drag, startPoint x: 797, startPoint y: 591, endPoint x: 803, endPoint y: 528, distance: 63.5
click at [797, 591] on div "Search the frame tv Filters Track Results 6 Sort Recent + Why not samsung? ... …" at bounding box center [490, 351] width 905 height 702
